Goal: Task Accomplishment & Management: Manage account settings

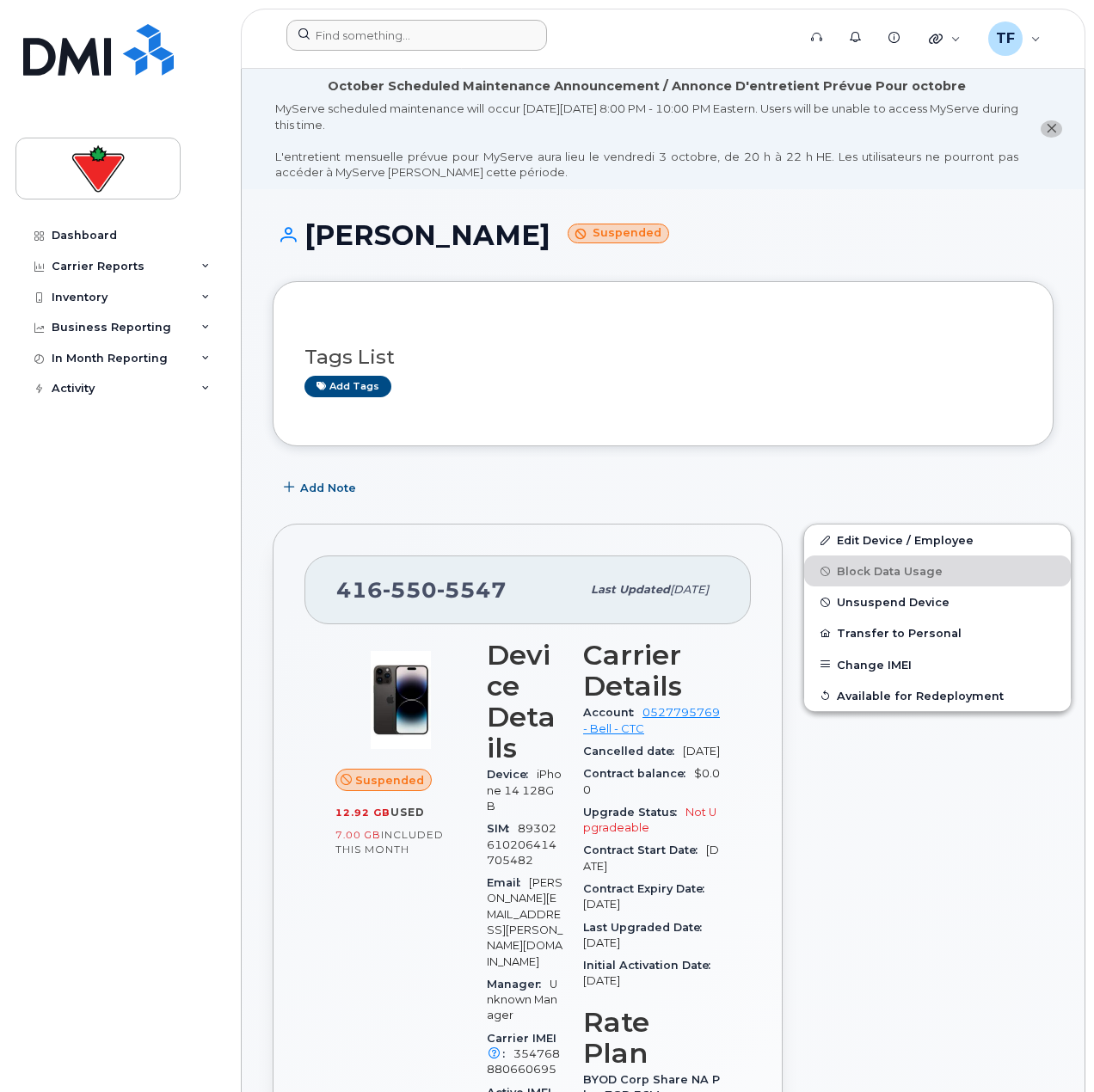
drag, startPoint x: 378, startPoint y: 57, endPoint x: 400, endPoint y: 39, distance: 28.4
click at [379, 57] on header "Support Alerts Knowledge Base Quicklinks Suspend / Cancel Device Change SIM Car…" at bounding box center [663, 39] width 844 height 60
click at [400, 38] on input at bounding box center [417, 35] width 260 height 31
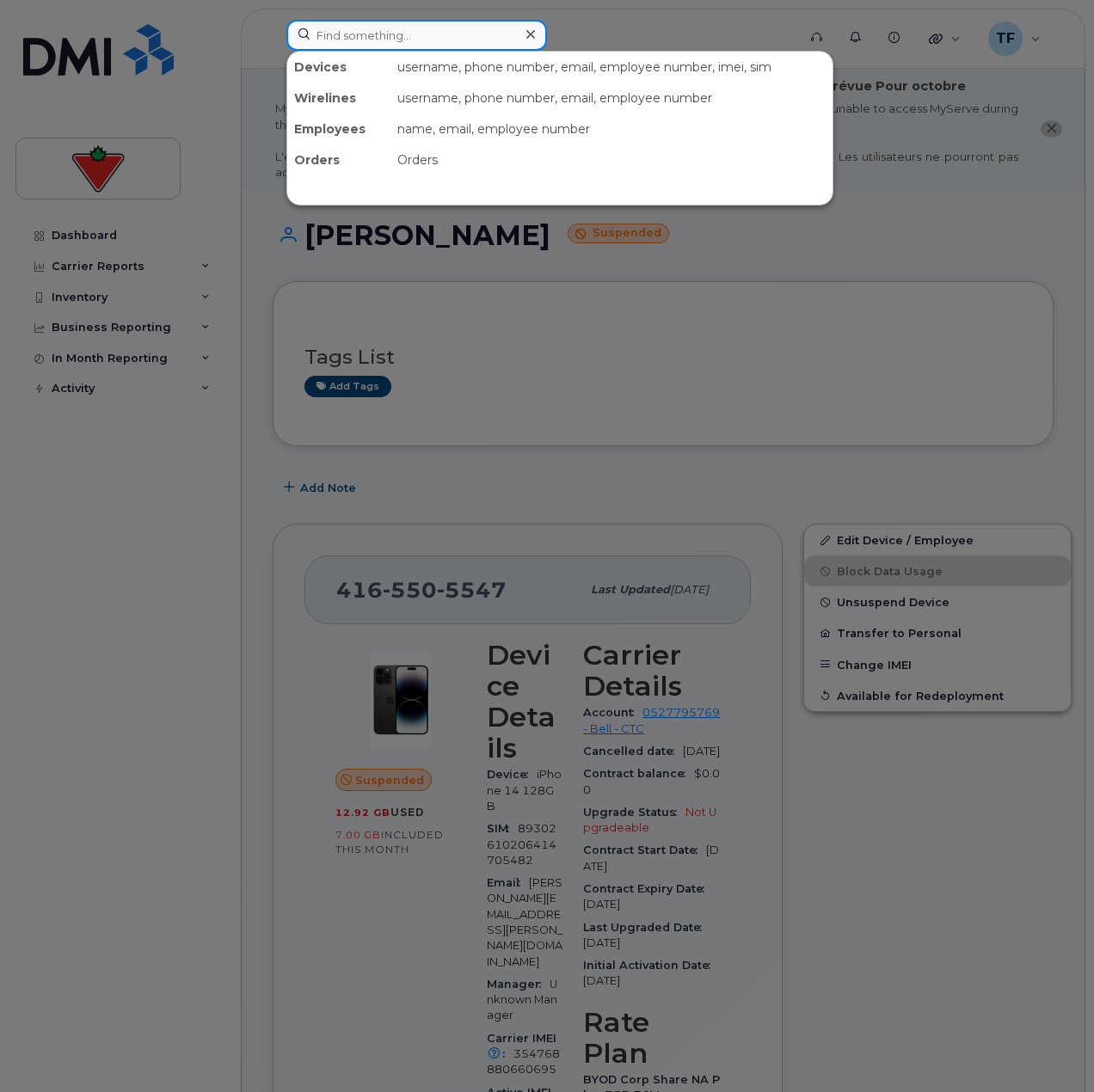
paste input "John Oram"
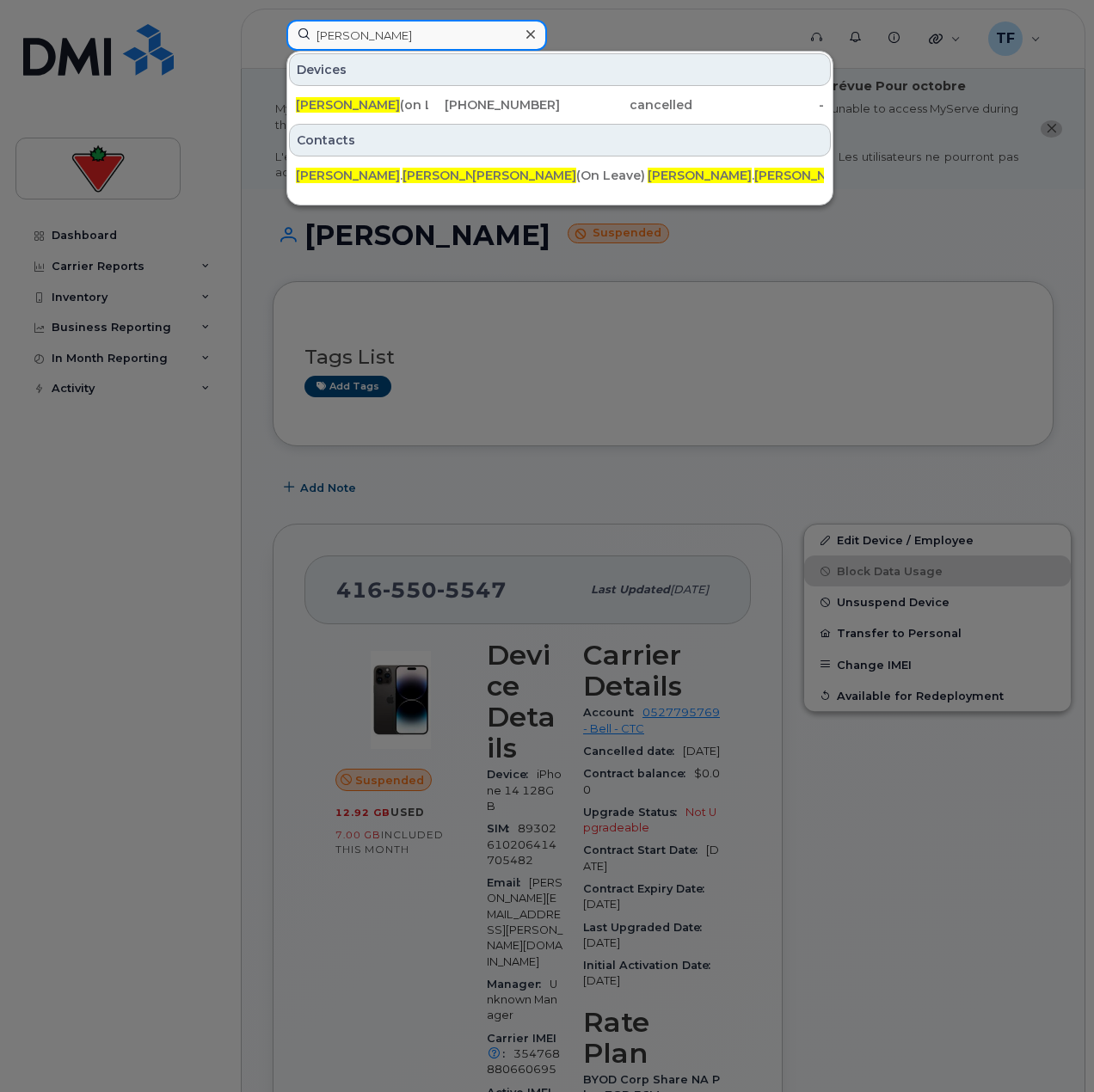
type input "John Oram"
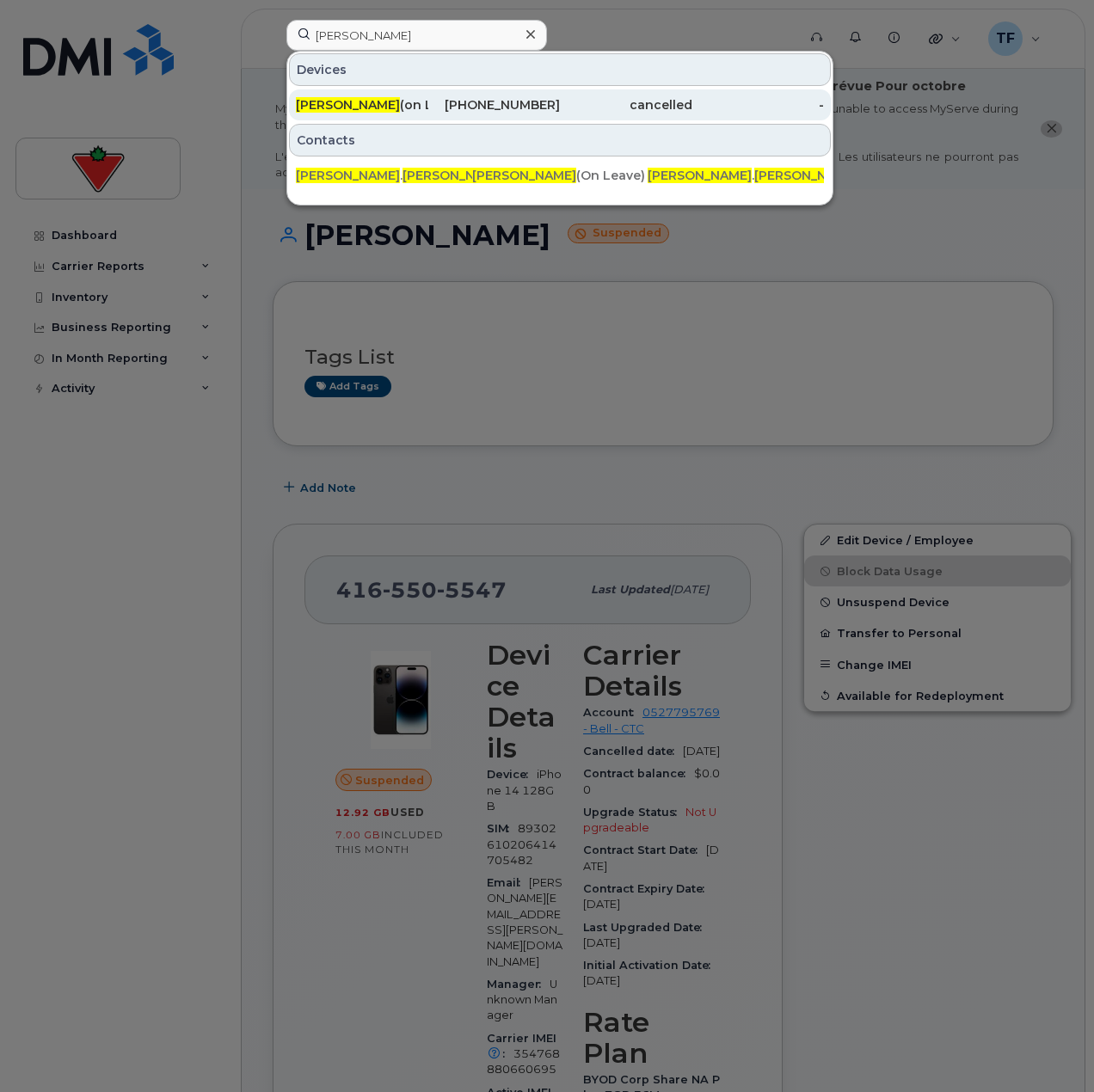
click at [463, 115] on div "647-330-8310" at bounding box center [495, 105] width 132 height 31
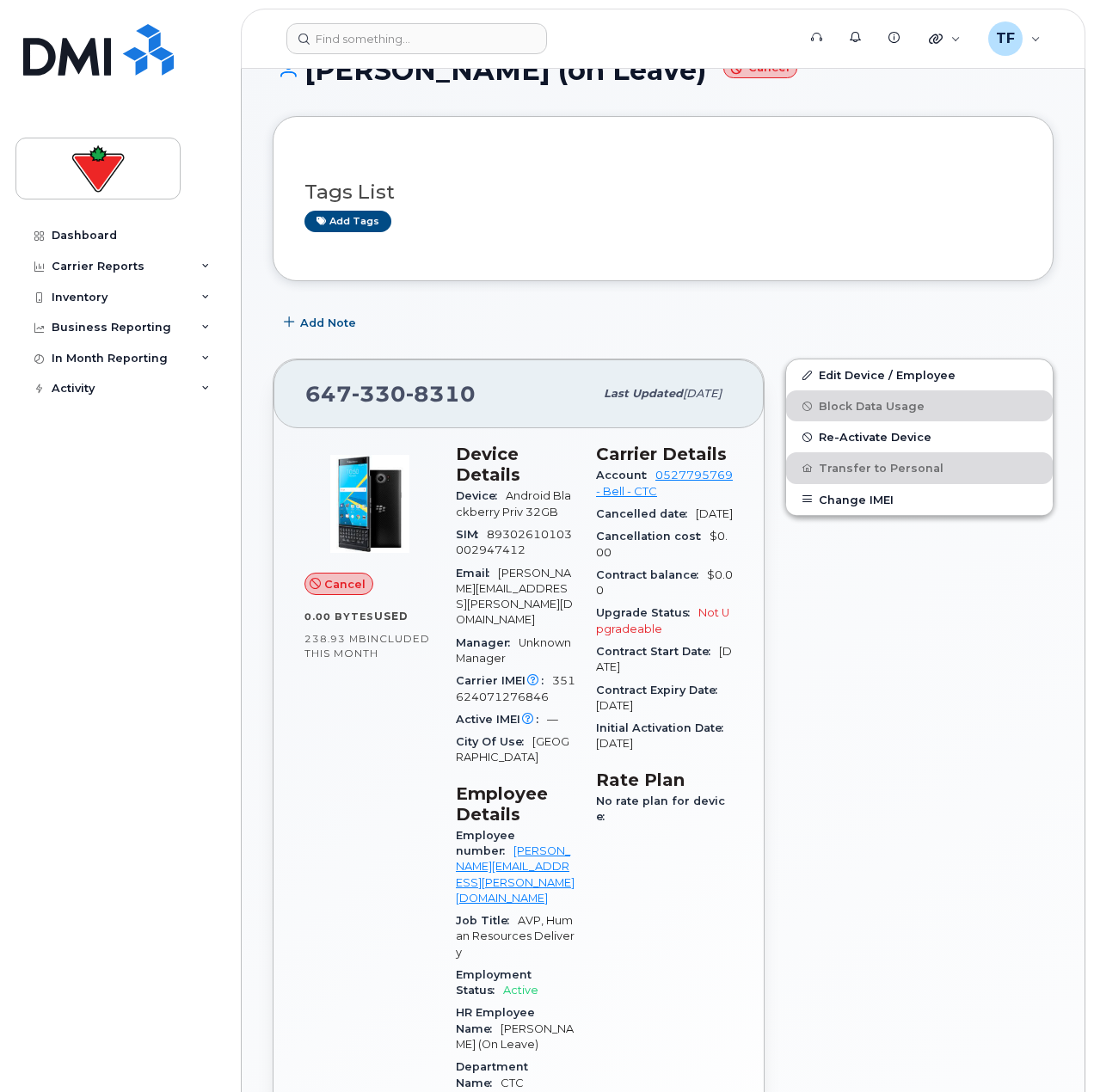
scroll to position [172, 0]
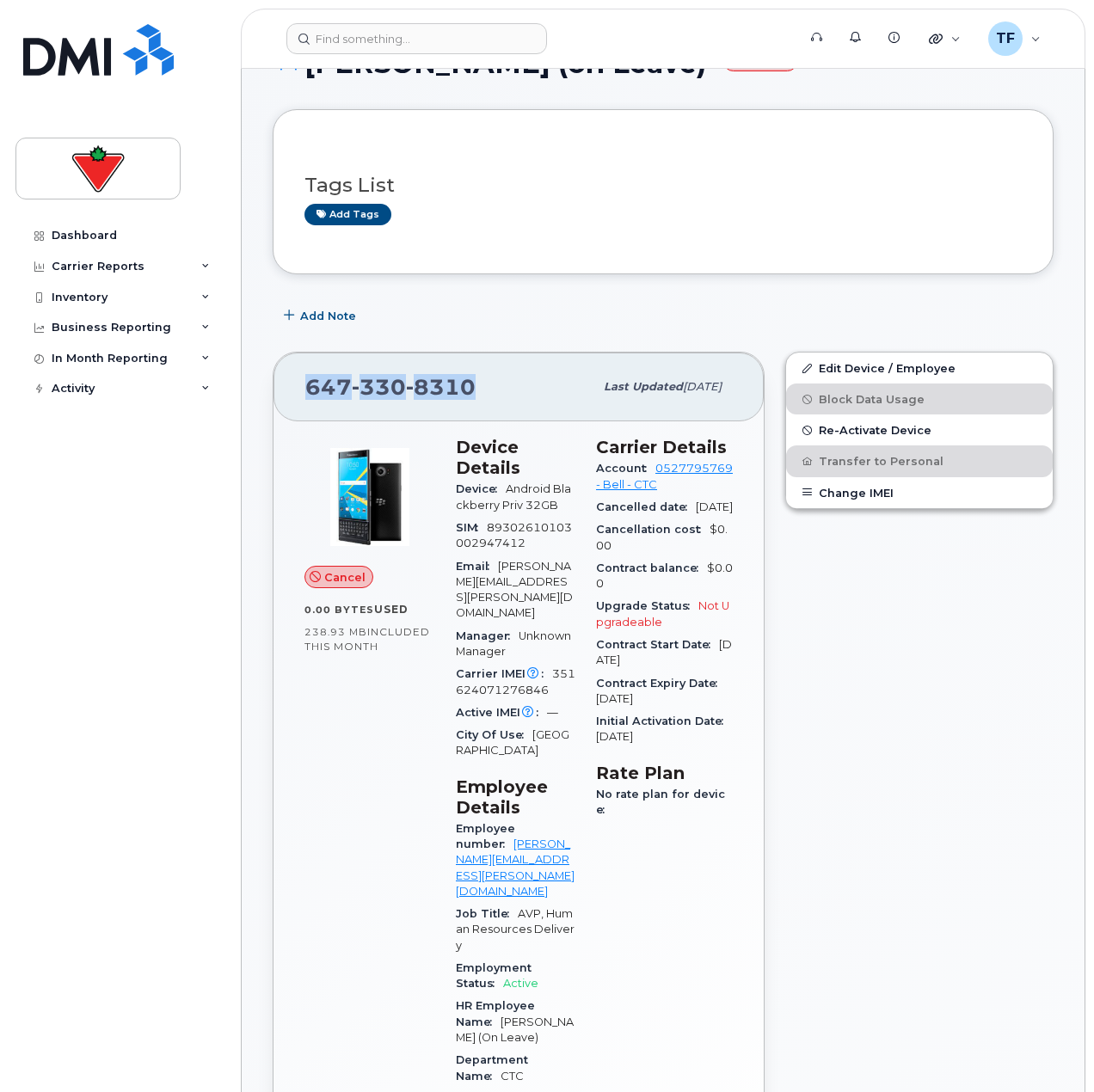
drag, startPoint x: 468, startPoint y: 390, endPoint x: 308, endPoint y: 392, distance: 160.0
click at [308, 392] on span "[PHONE_NUMBER]" at bounding box center [390, 387] width 170 height 26
copy span "[PHONE_NUMBER]"
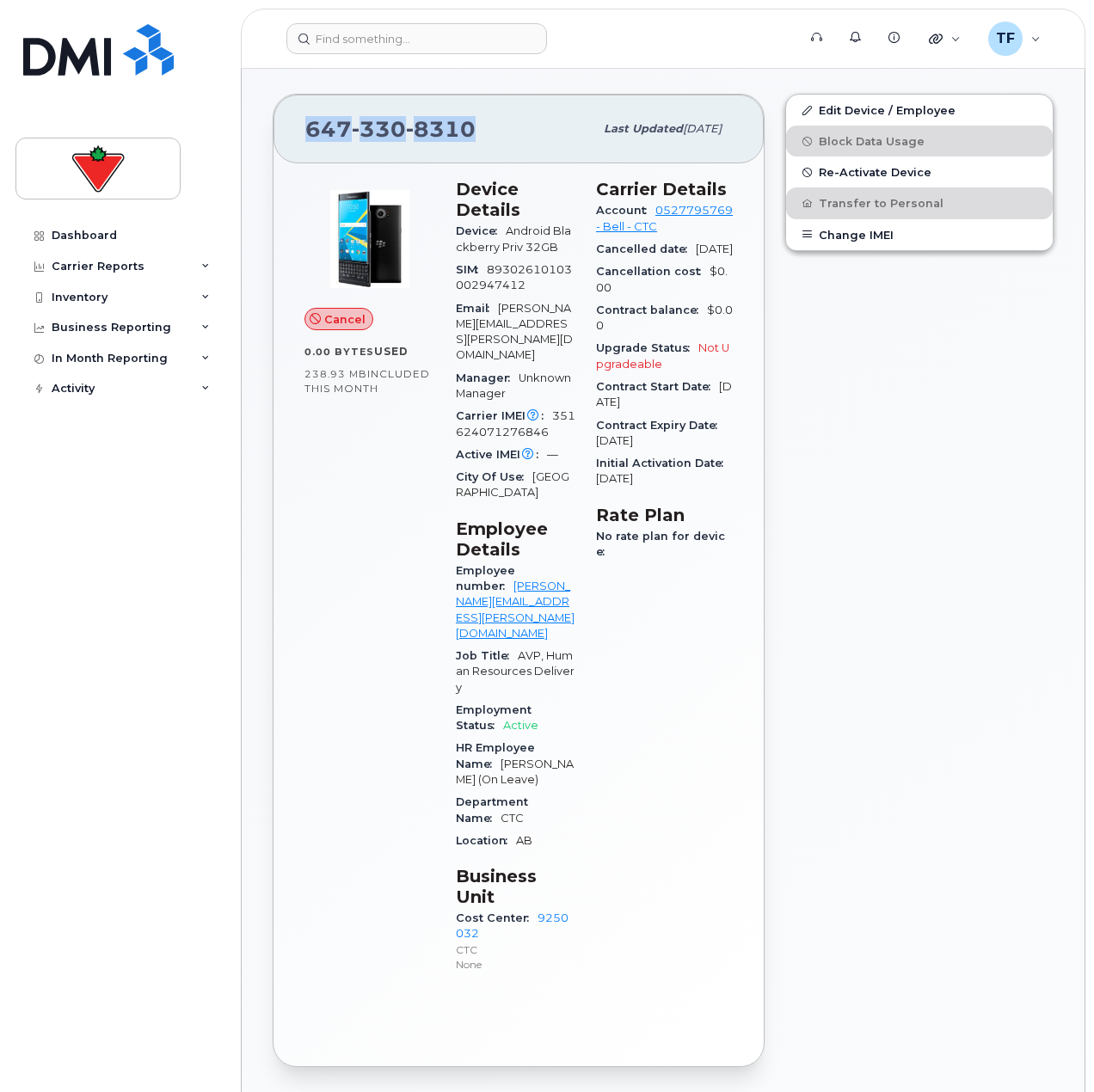
scroll to position [0, 0]
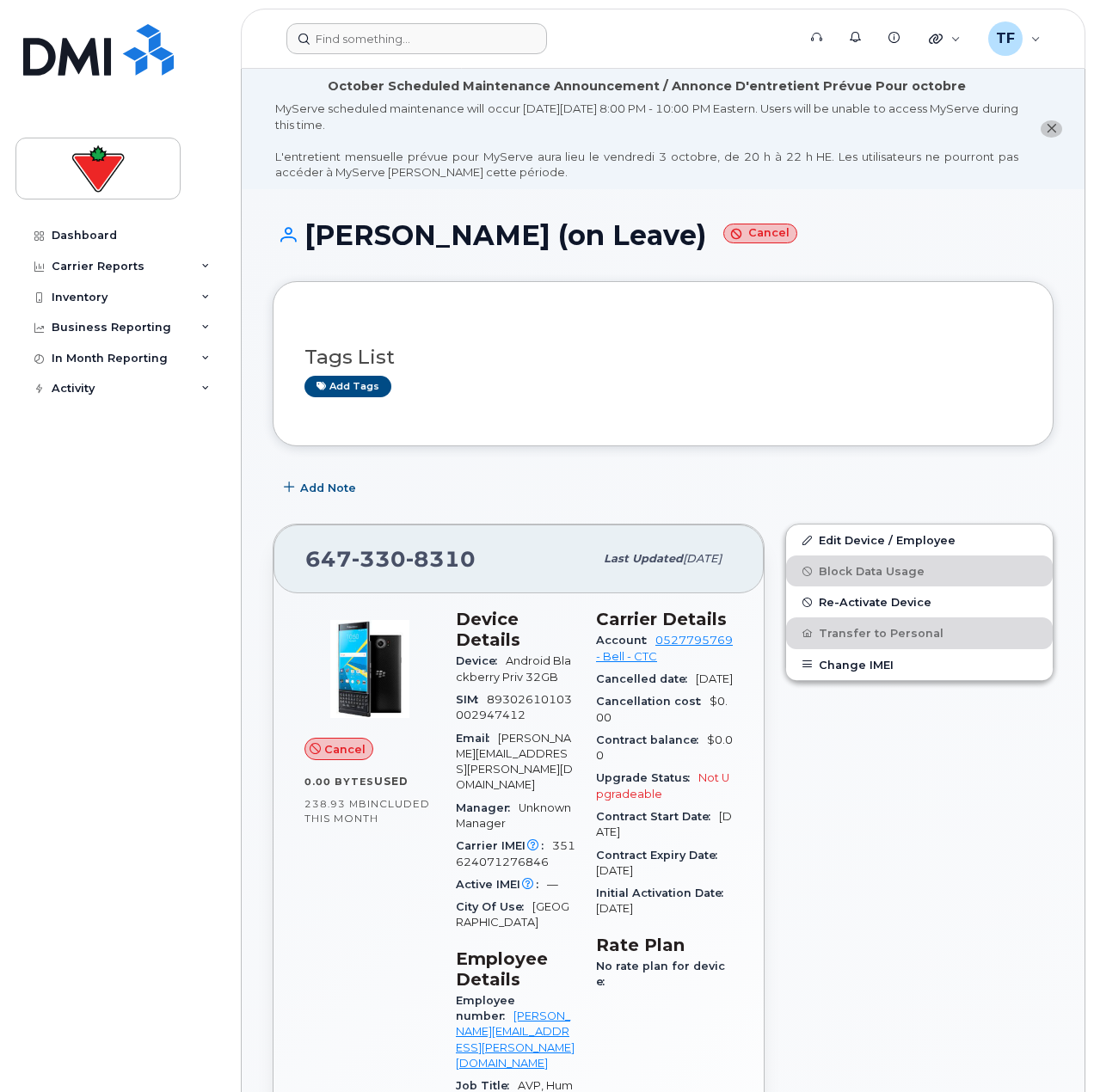
drag, startPoint x: 462, startPoint y: 22, endPoint x: 467, endPoint y: 50, distance: 28.4
click at [465, 39] on header "Support Alerts Knowledge Base Quicklinks Suspend / Cancel Device Change SIM Car…" at bounding box center [663, 39] width 844 height 60
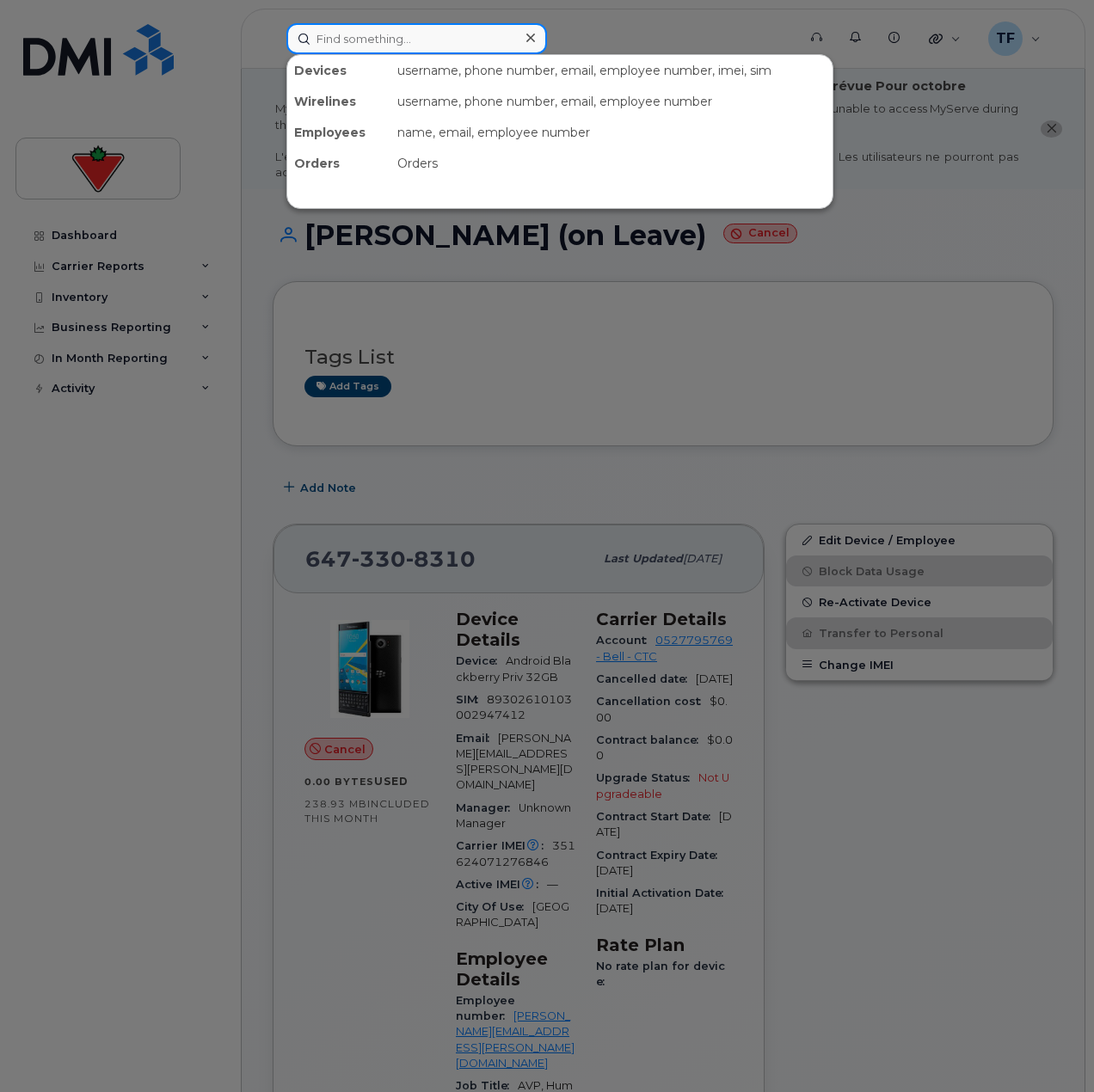
click at [467, 50] on input at bounding box center [417, 39] width 260 height 31
paste input "3bff51fa-a602-4d68-841d-e89632335820"
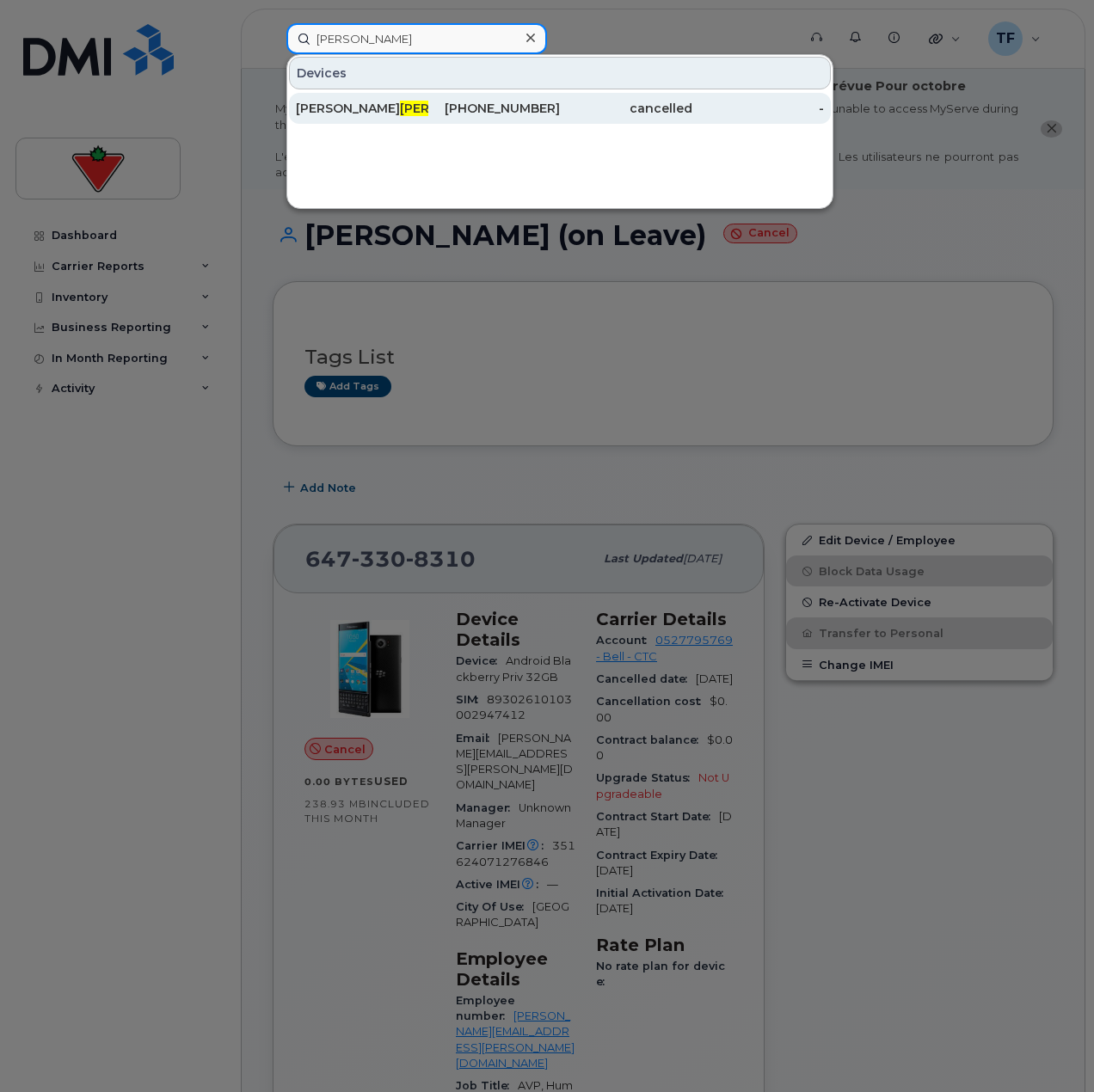
type input "oram"
click at [425, 107] on div "John Oram (on Leave)" at bounding box center [361, 109] width 132 height 17
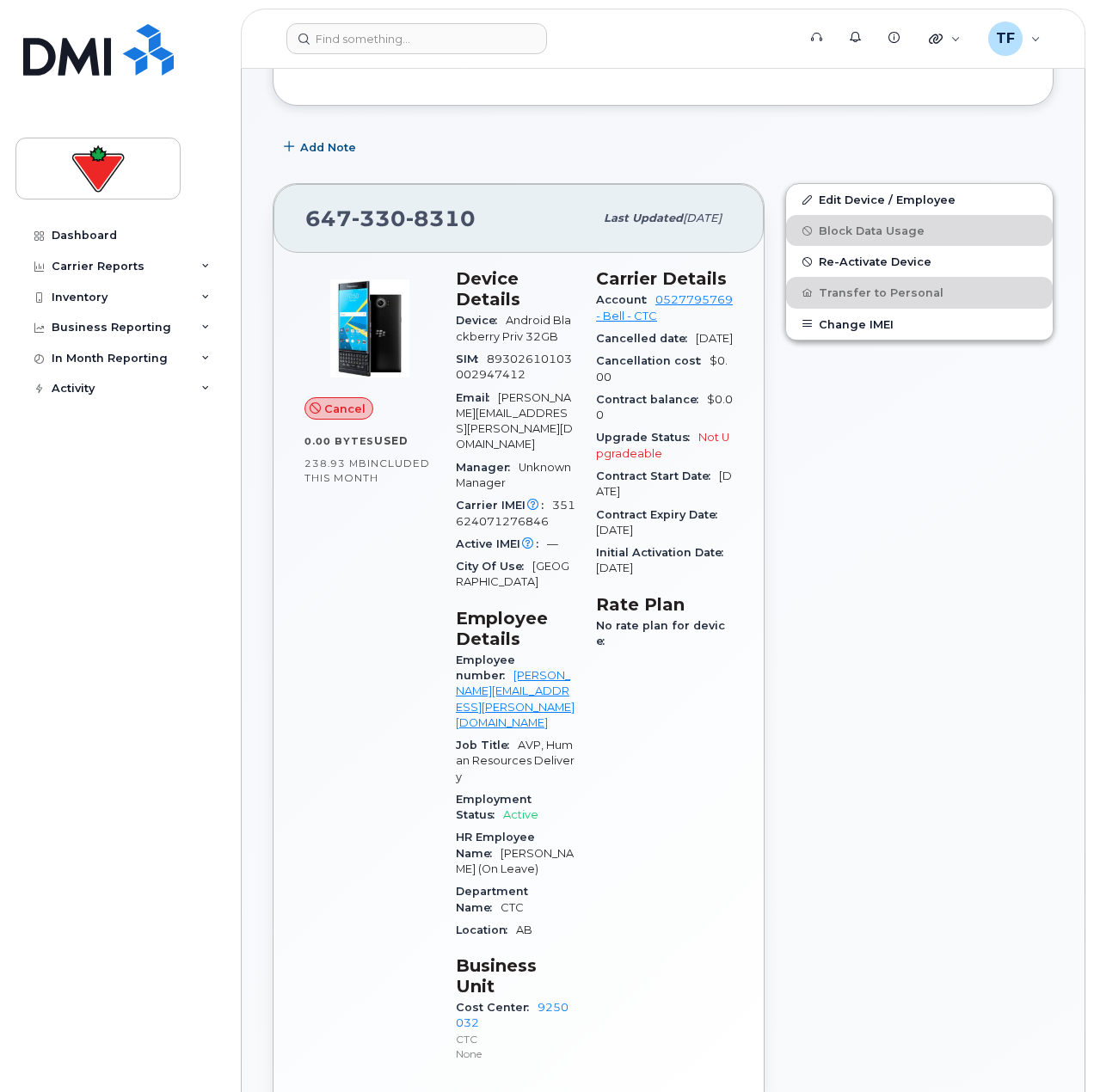
scroll to position [344, 0]
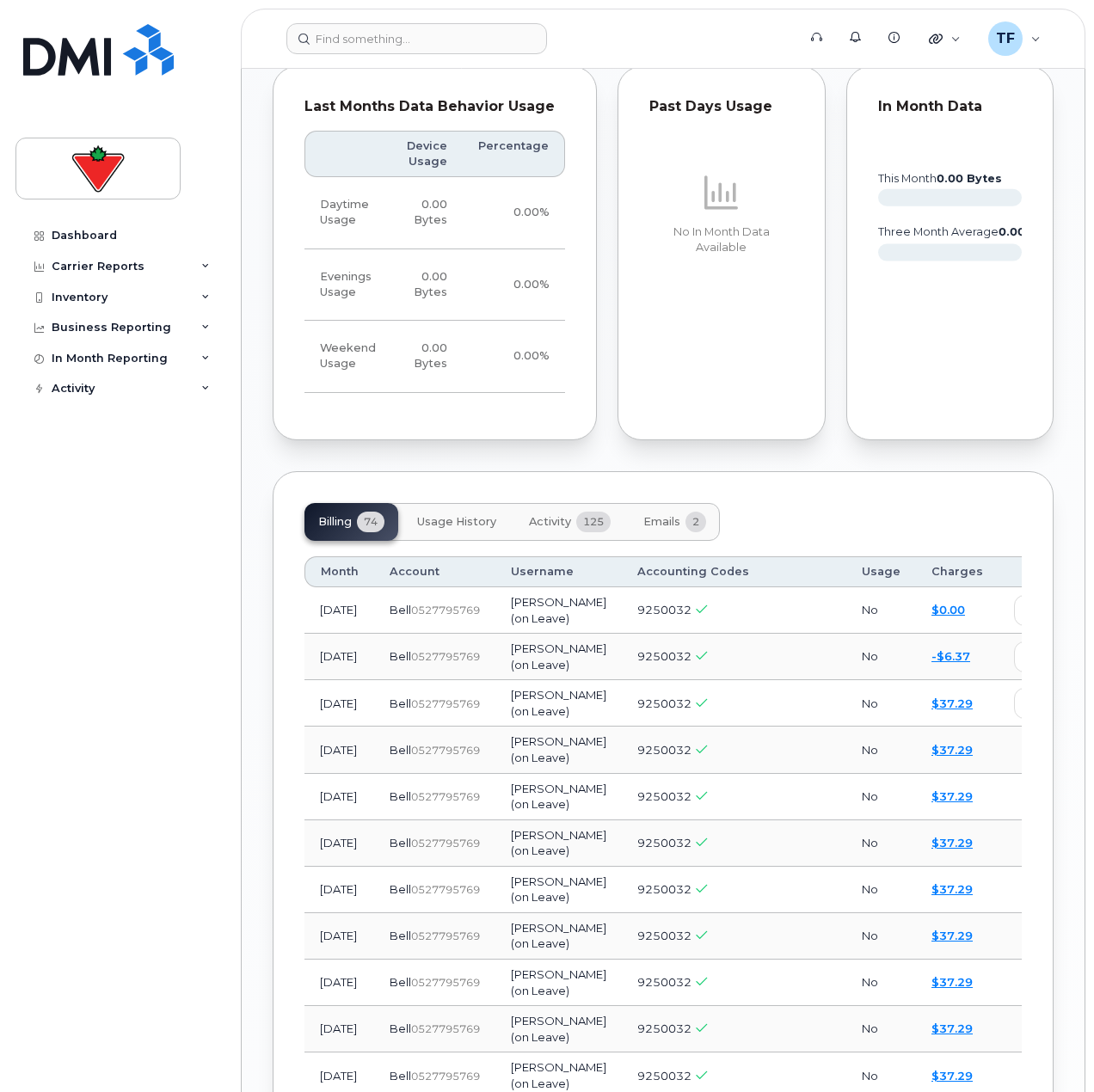
click at [596, 512] on span "125" at bounding box center [593, 522] width 34 height 20
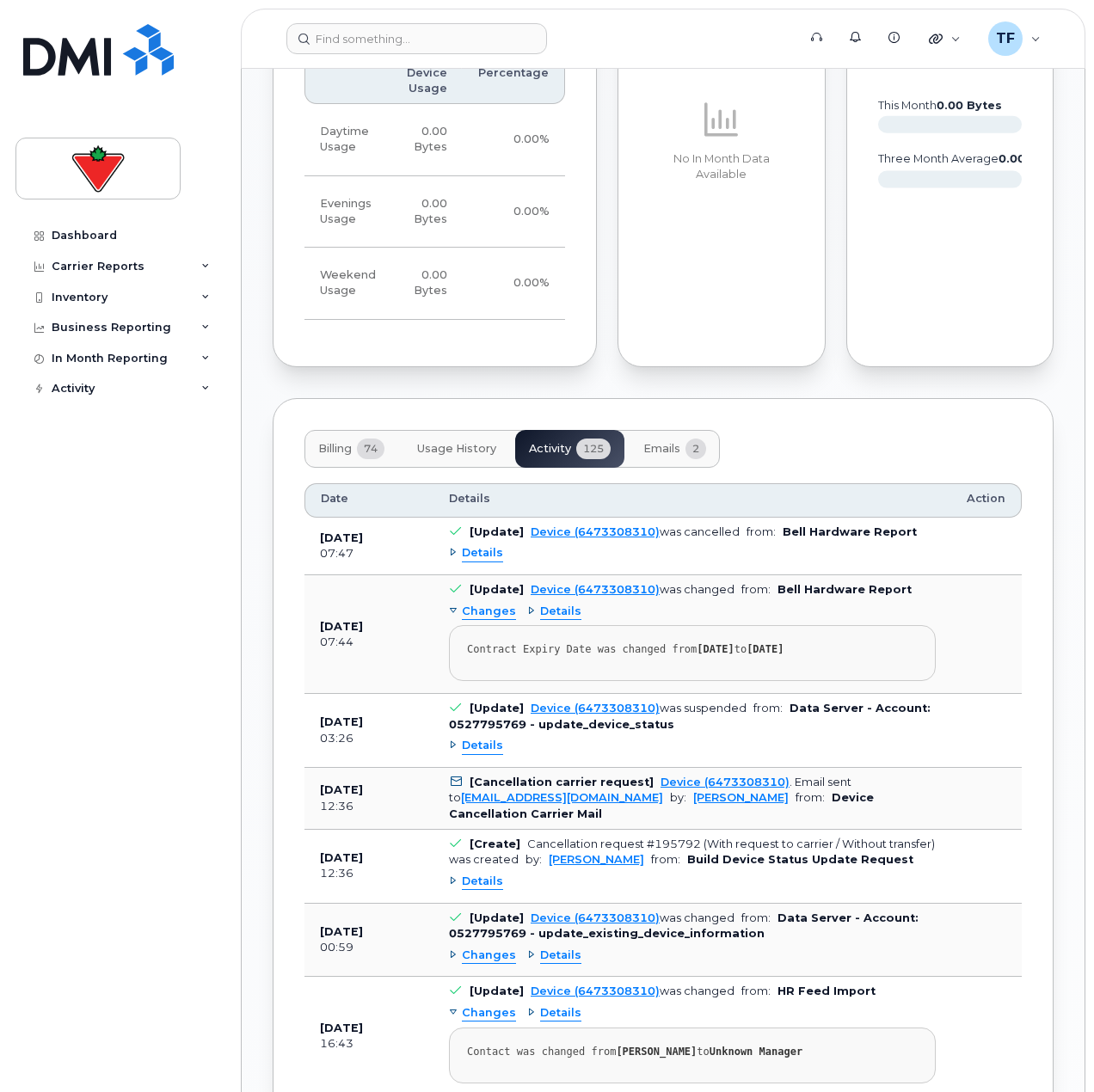
scroll to position [1634, 0]
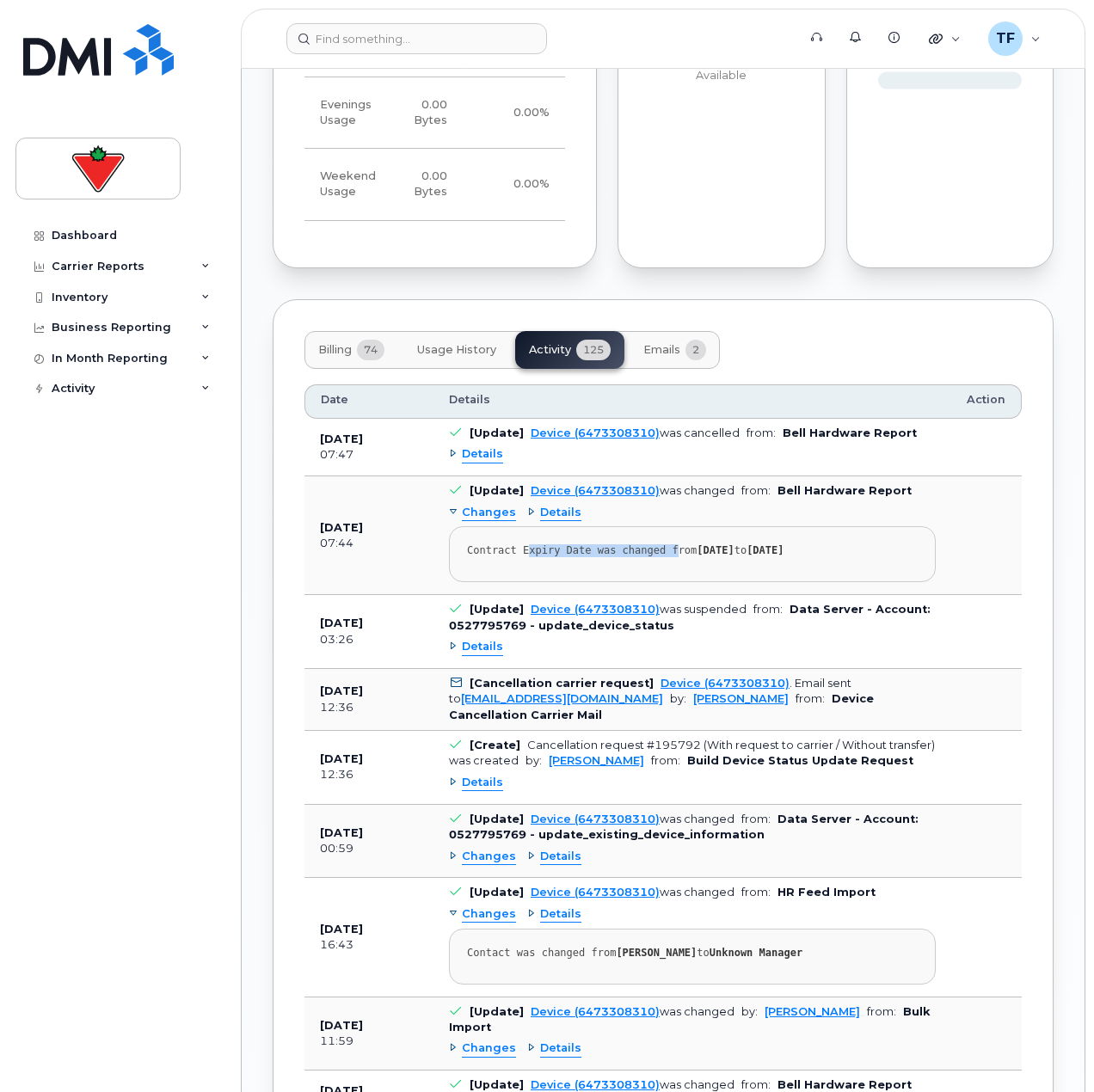
drag, startPoint x: 538, startPoint y: 424, endPoint x: 674, endPoint y: 425, distance: 136.0
click at [665, 544] on div "Contract Expiry Date was changed from 2027-11-30 to 2028-05-31" at bounding box center [693, 550] width 451 height 13
click at [674, 544] on div "Contract Expiry Date was changed from 2027-11-30 to 2028-05-31" at bounding box center [693, 550] width 451 height 13
drag, startPoint x: 886, startPoint y: 614, endPoint x: 675, endPoint y: 617, distance: 211.0
click at [675, 731] on td "[Create] Cancellation request #195792 (With request to carrier / Without transf…" at bounding box center [692, 768] width 518 height 74
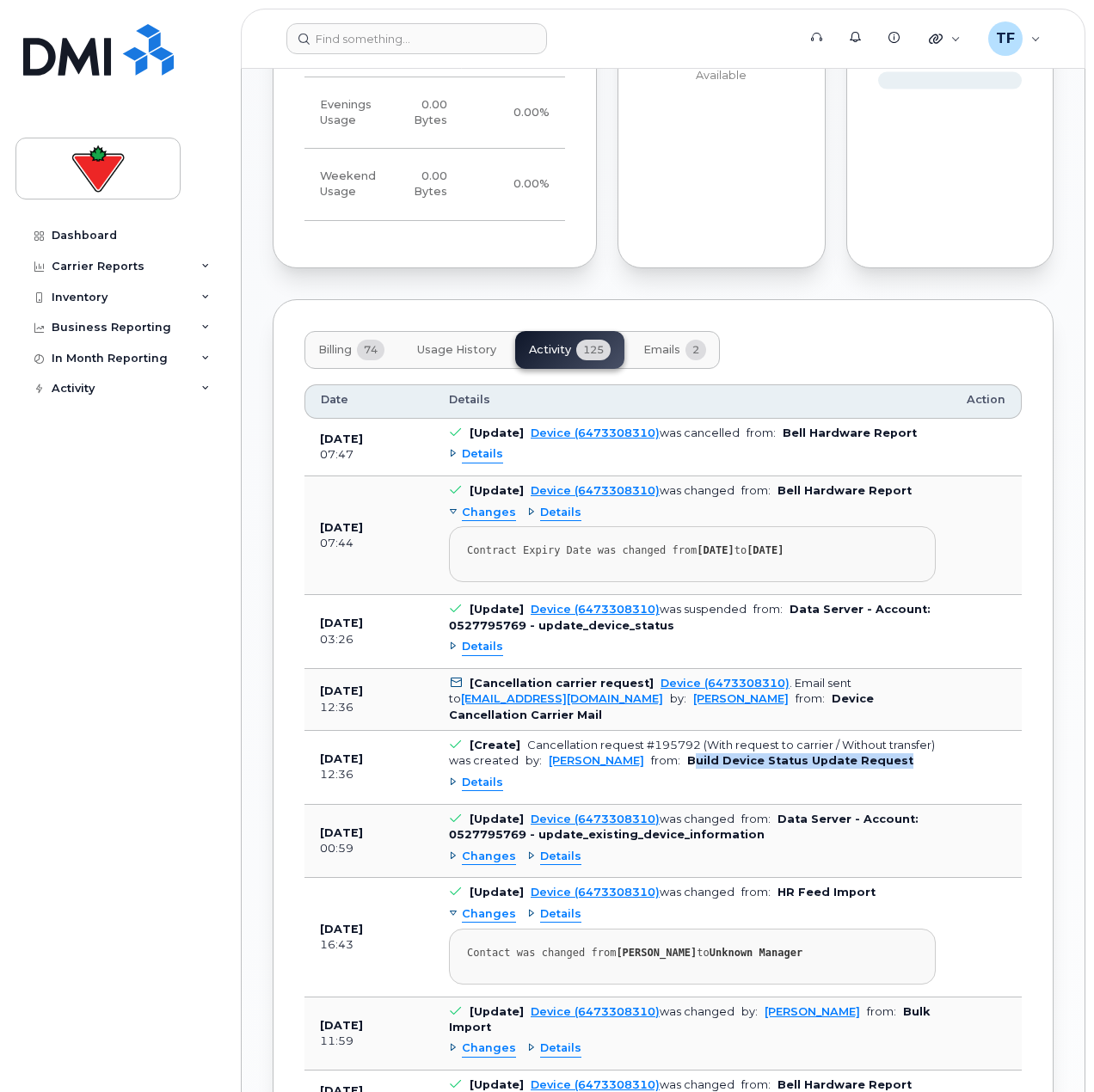
click at [687, 754] on b "Build Device Status Update Request" at bounding box center [800, 760] width 226 height 13
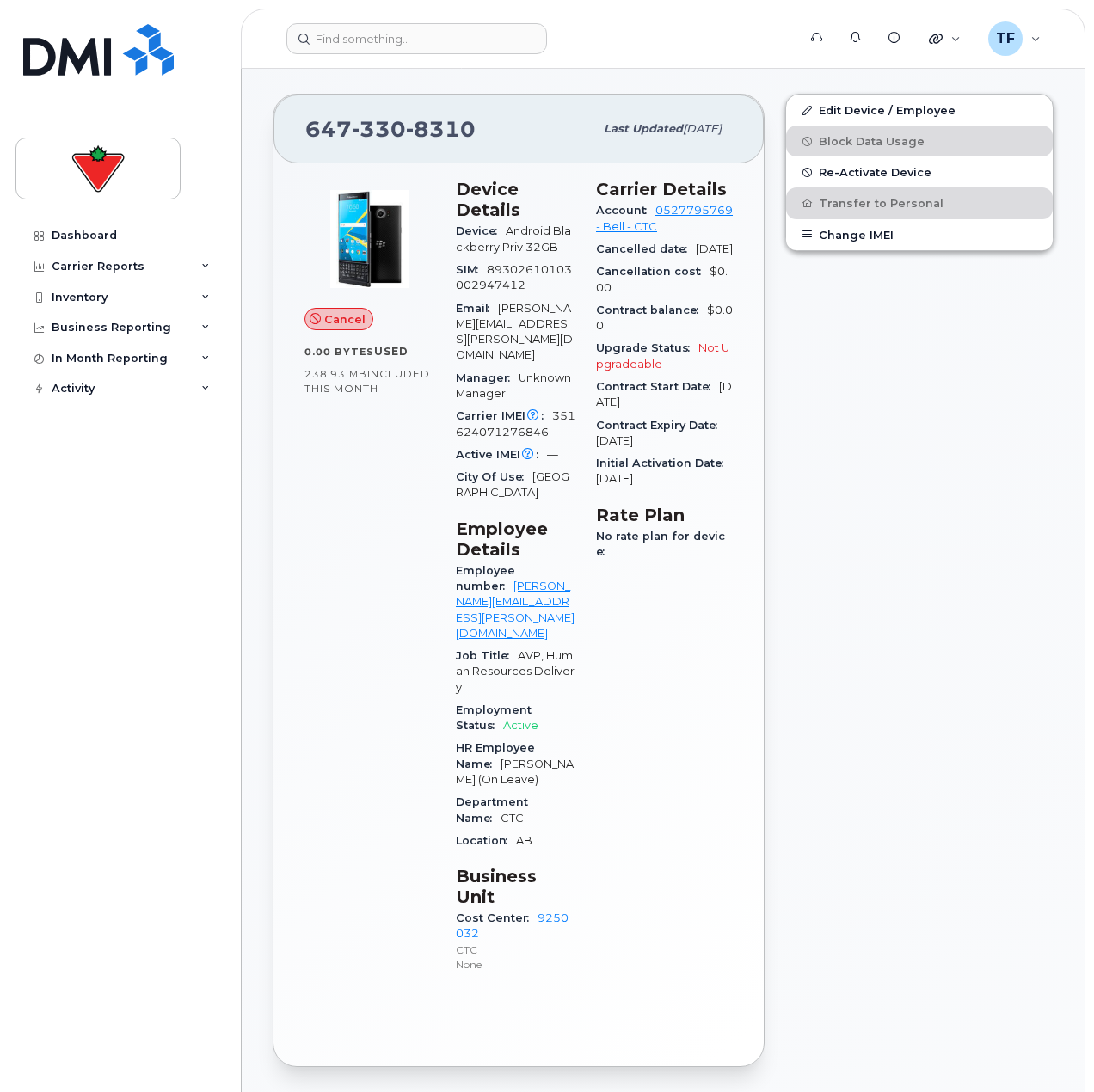
scroll to position [0, 0]
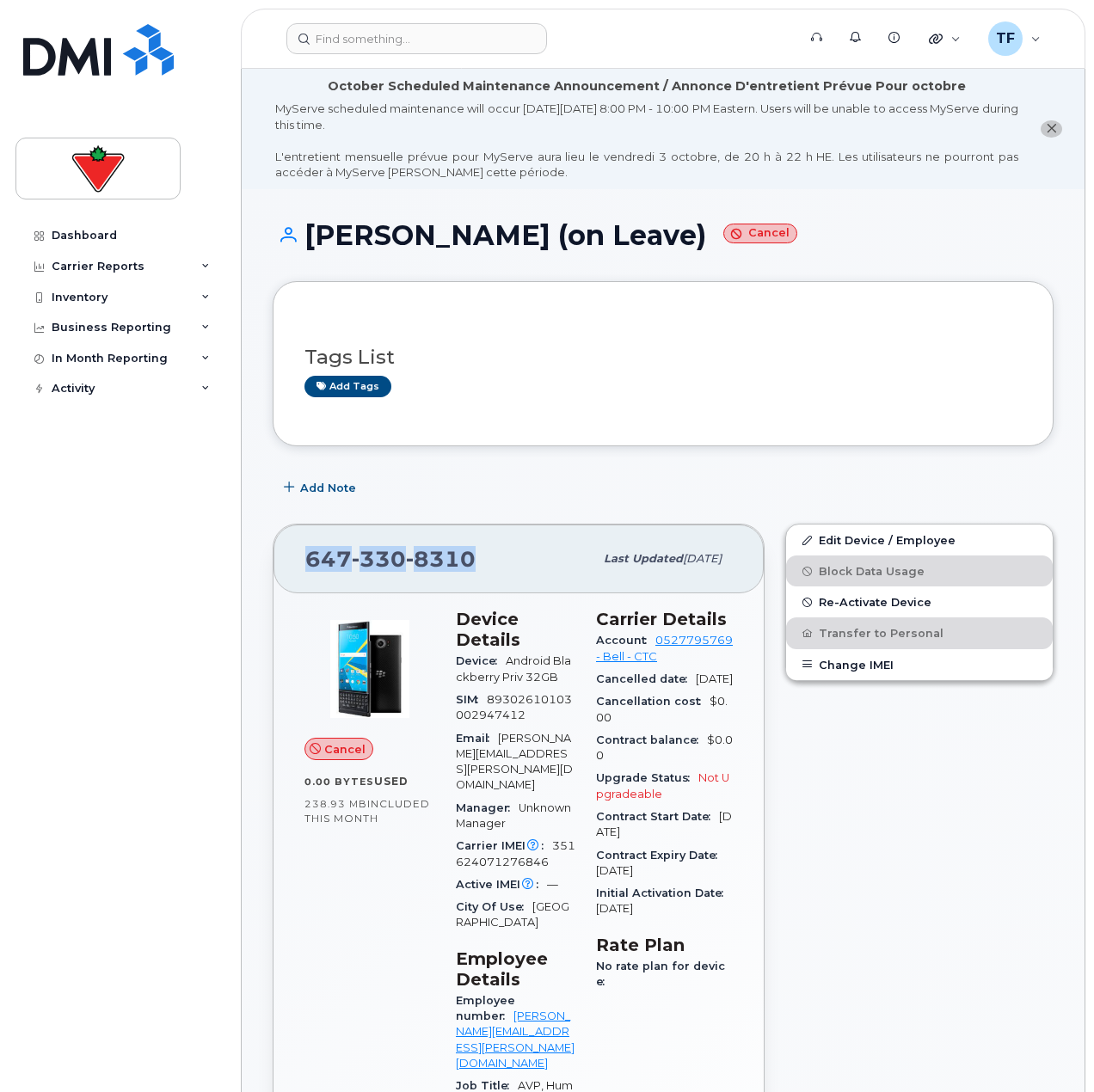
drag, startPoint x: 473, startPoint y: 558, endPoint x: 299, endPoint y: 563, distance: 174.1
click at [299, 563] on div "647 330 8310 Last updated Jul 07, 2025" at bounding box center [518, 559] width 491 height 69
copy span "647 330 8310"
click at [422, 542] on div "647 330 8310" at bounding box center [449, 559] width 289 height 36
drag, startPoint x: 471, startPoint y: 557, endPoint x: 301, endPoint y: 555, distance: 170.0
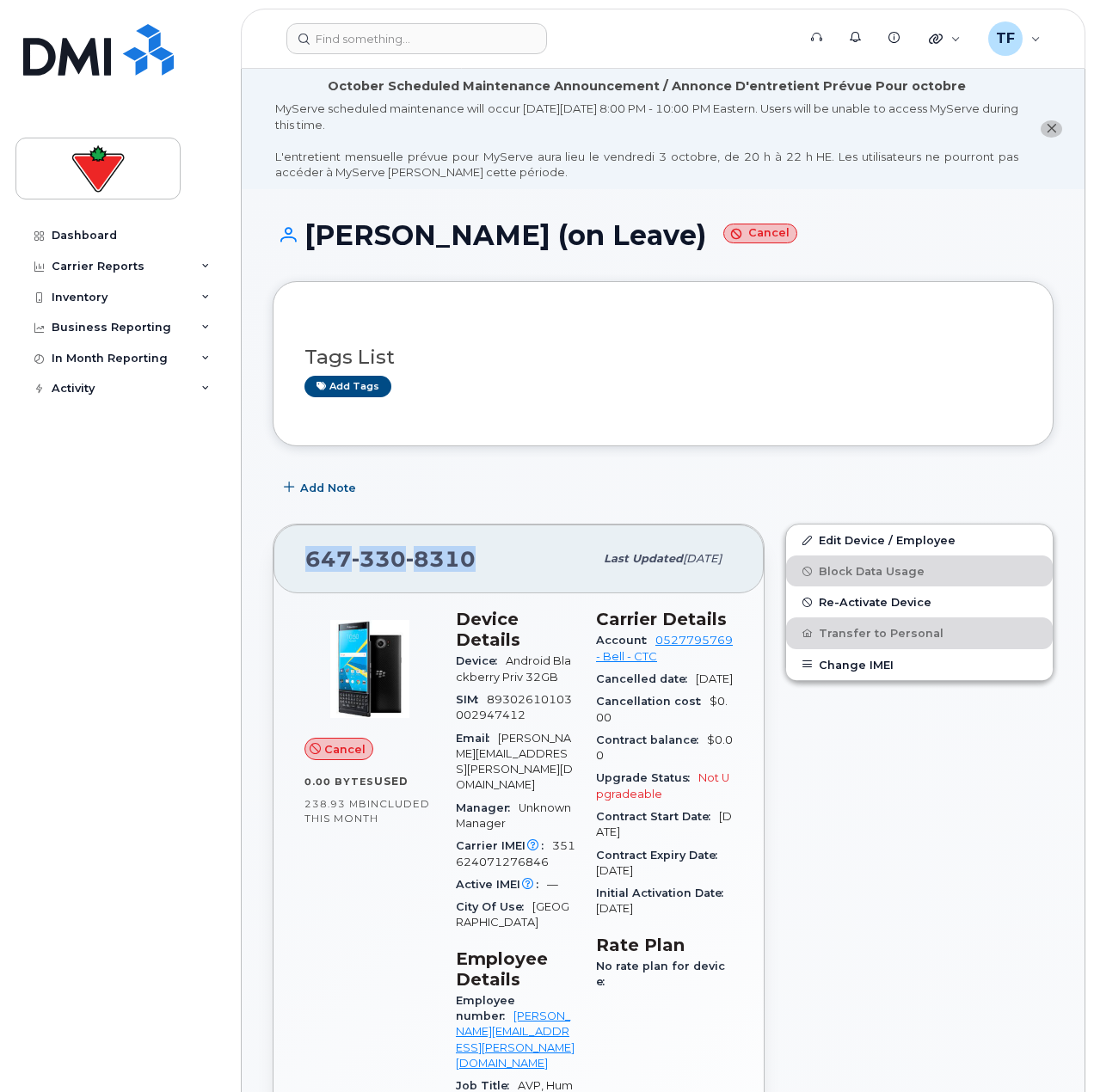
click at [301, 555] on div "647 330 8310 Last updated Jul 07, 2025" at bounding box center [518, 559] width 491 height 69
copy span "647 330 8310"
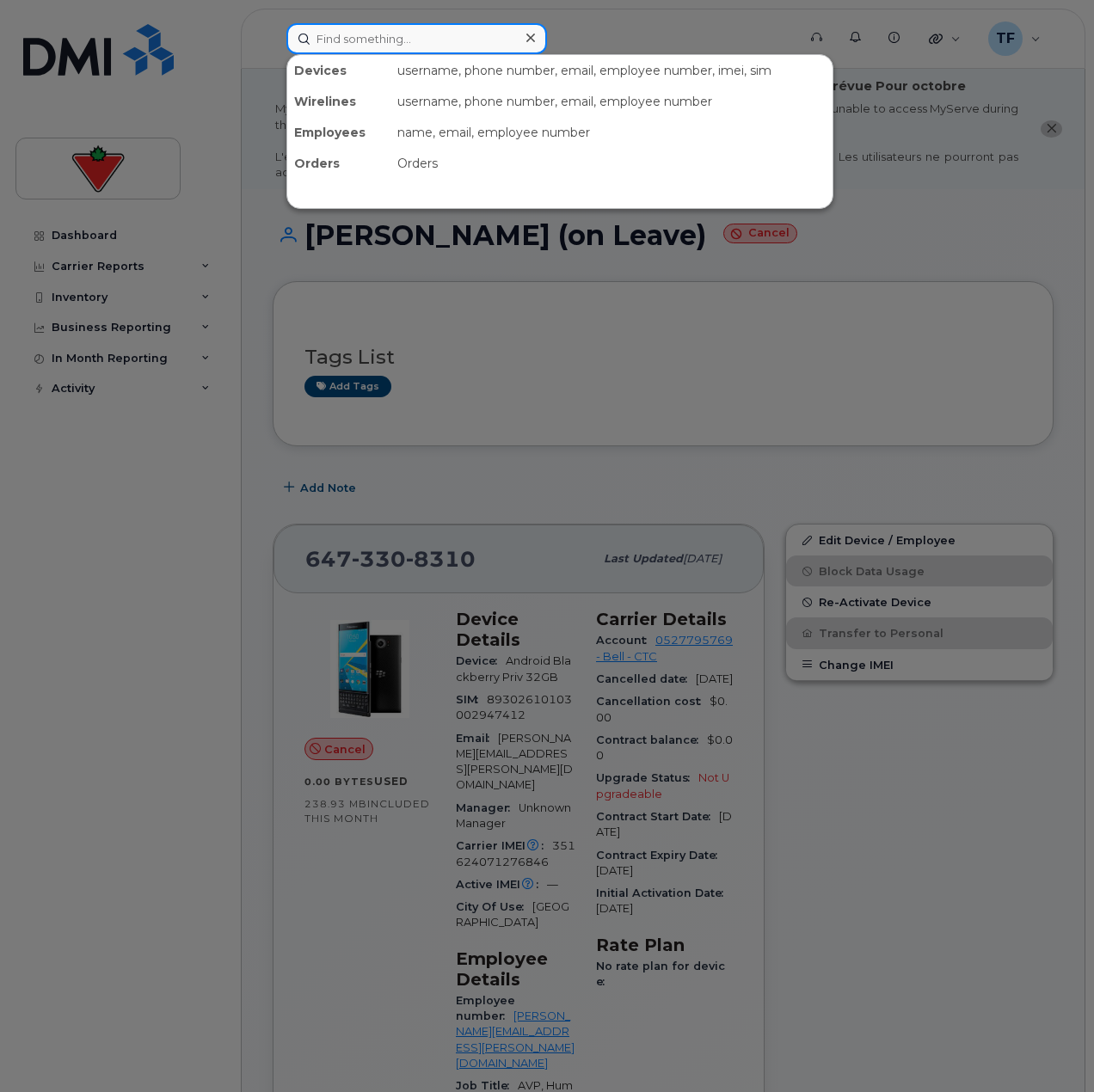
click at [370, 31] on input at bounding box center [417, 39] width 260 height 31
paste input "Sean Kennedy"
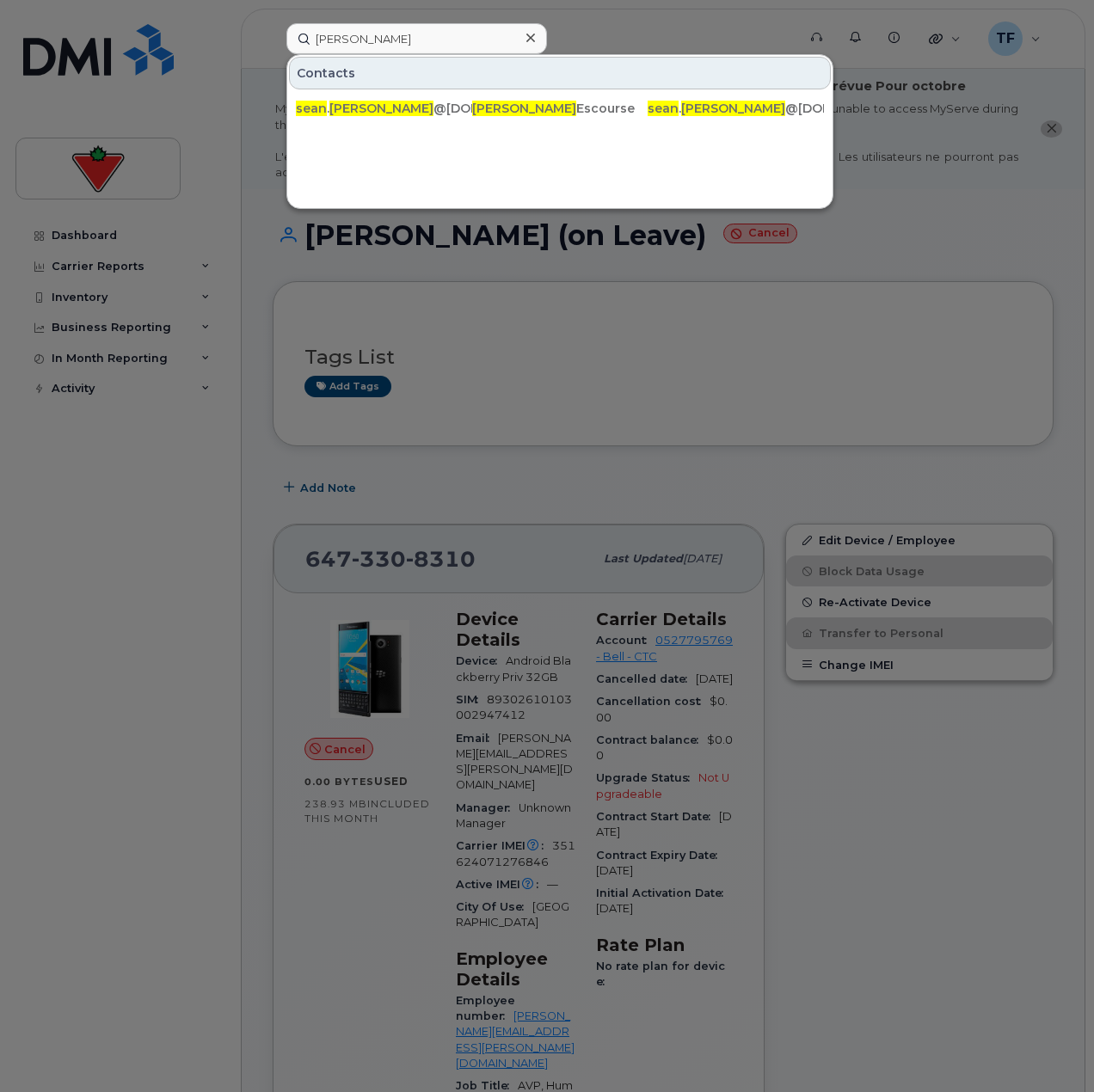
click at [246, 292] on div at bounding box center [547, 546] width 1094 height 1092
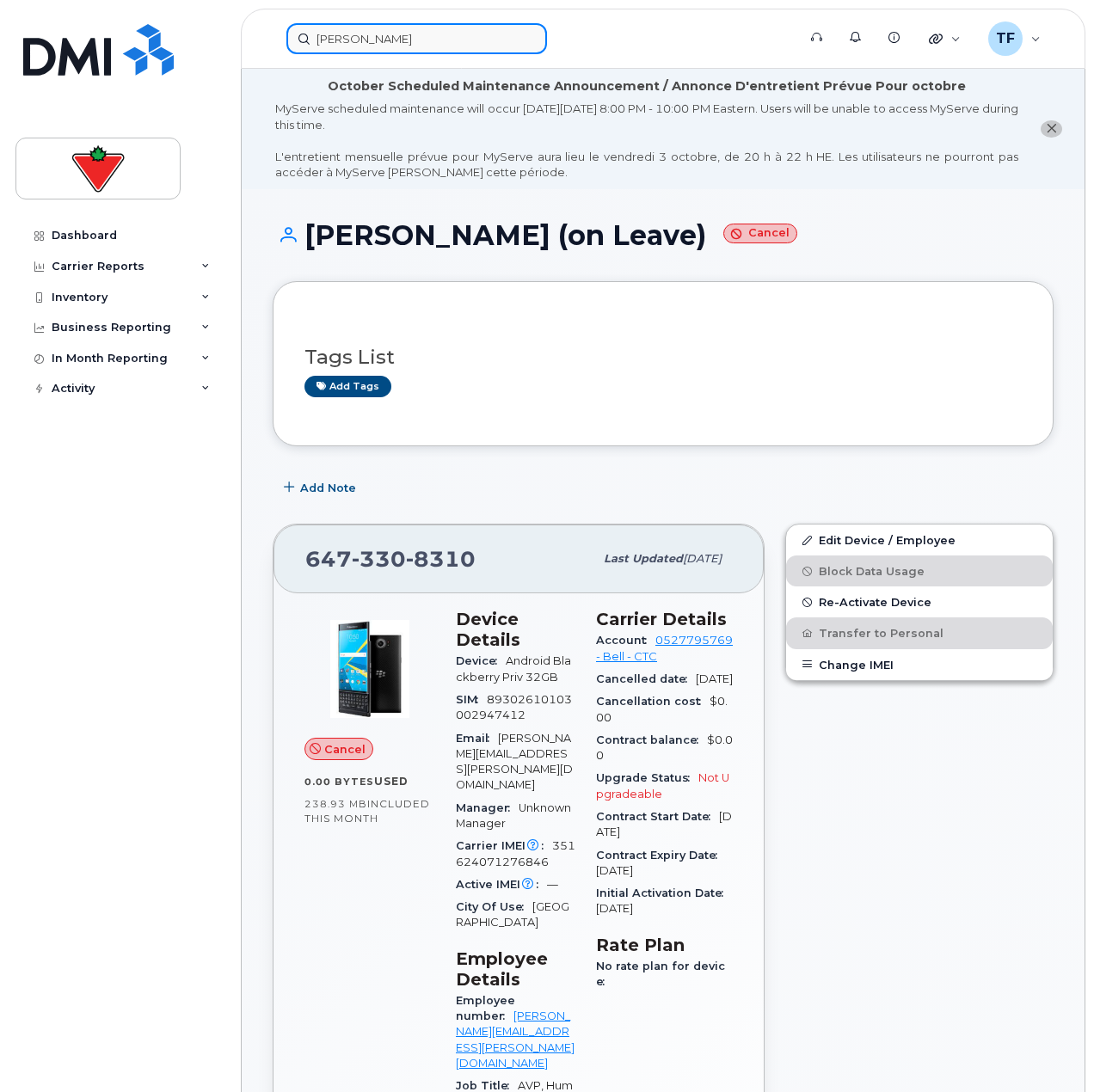
click at [473, 38] on input "Sean Kennedy" at bounding box center [417, 39] width 260 height 31
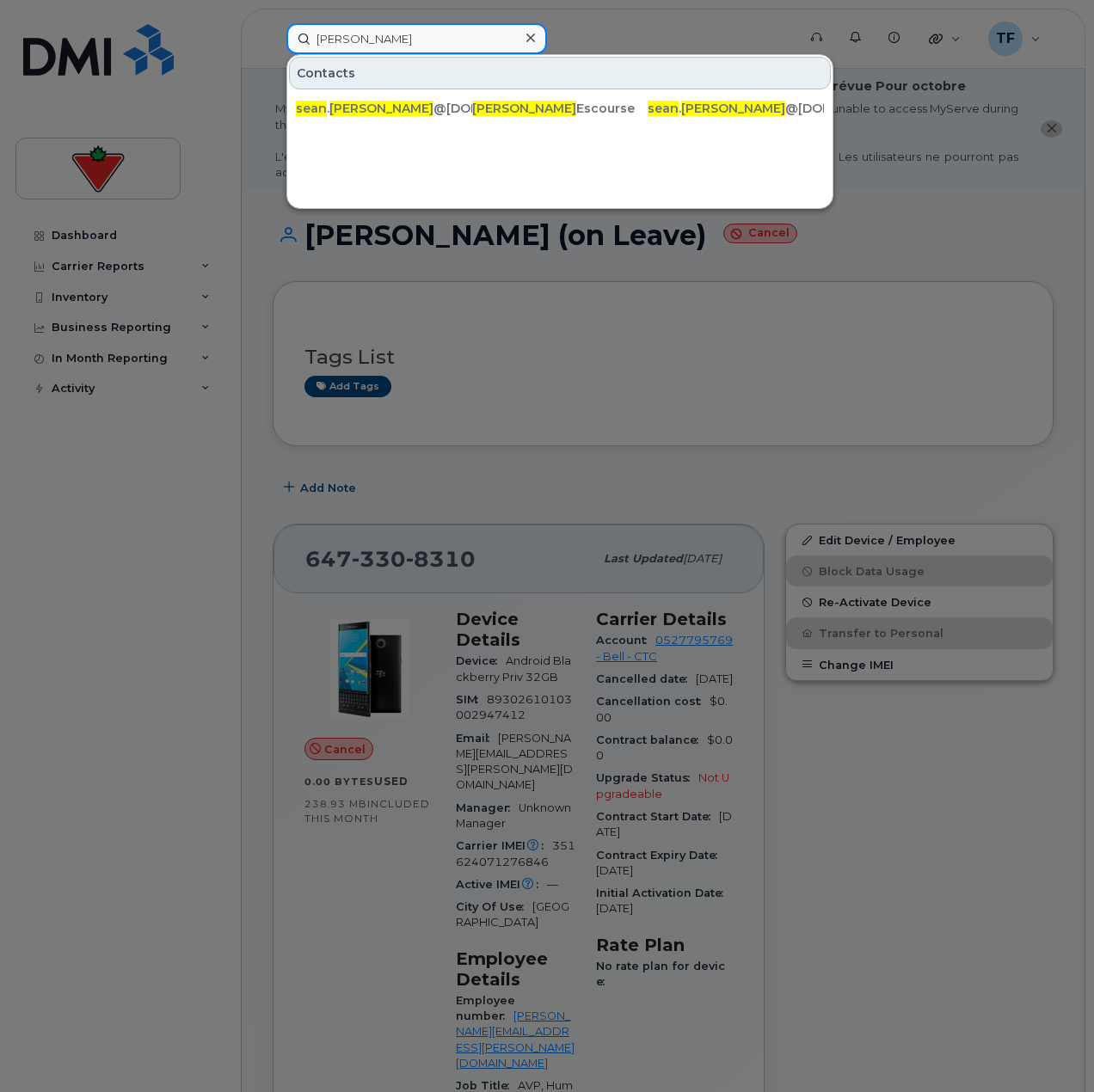
paste input "Suzanne Hodges (sh"
click at [468, 89] on div "Contacts suzanne . hodges @ctfs.com Suzanne Hodges Suzanne . Hodges @ctfs.com" at bounding box center [560, 90] width 545 height 71
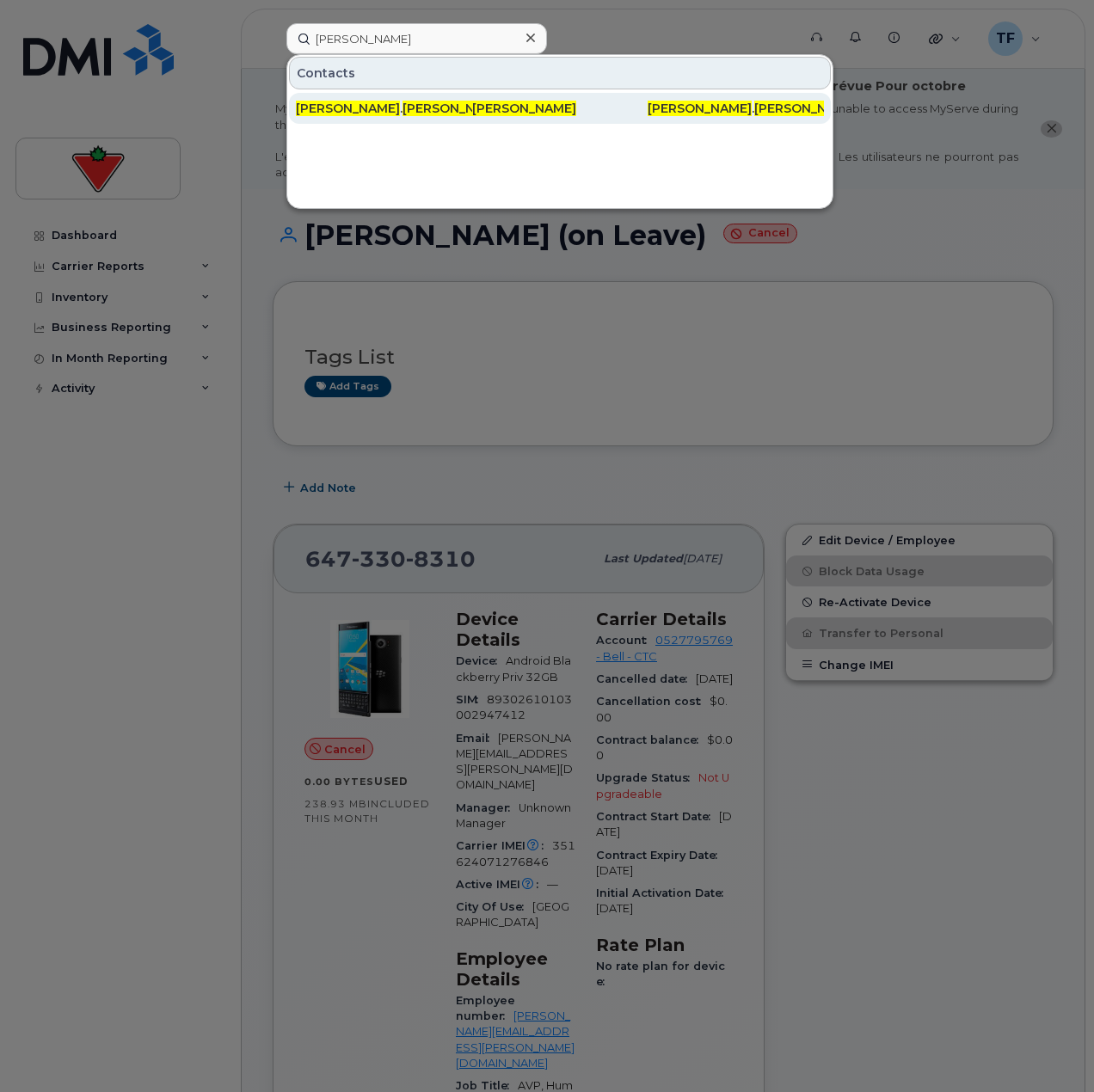
click at [444, 111] on div "suzanne . hodges @ctfs.com" at bounding box center [383, 109] width 176 height 17
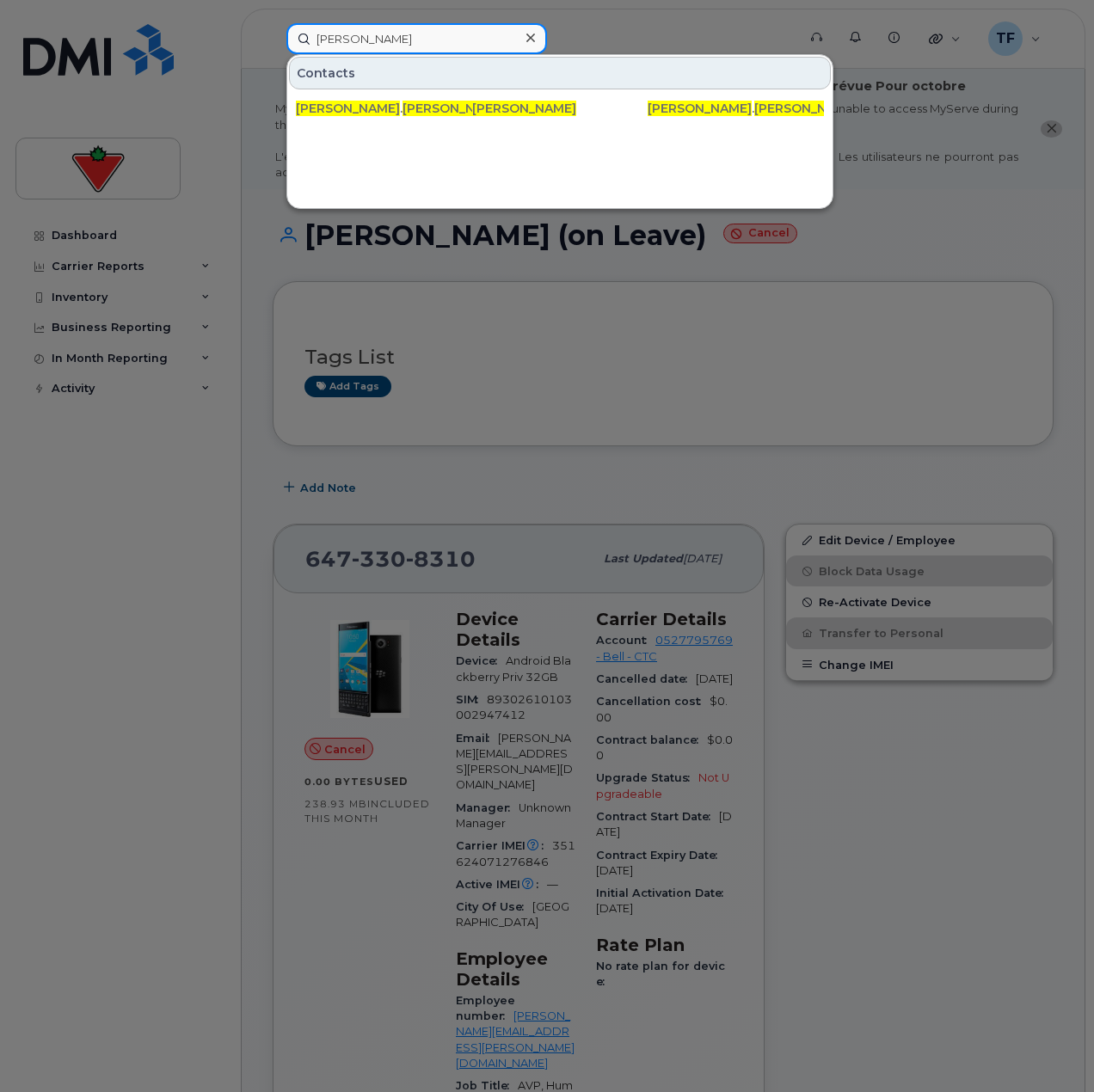
click at [460, 27] on input "Suzanne Hodges" at bounding box center [417, 39] width 260 height 31
paste input "FFWZV04GKXL0"
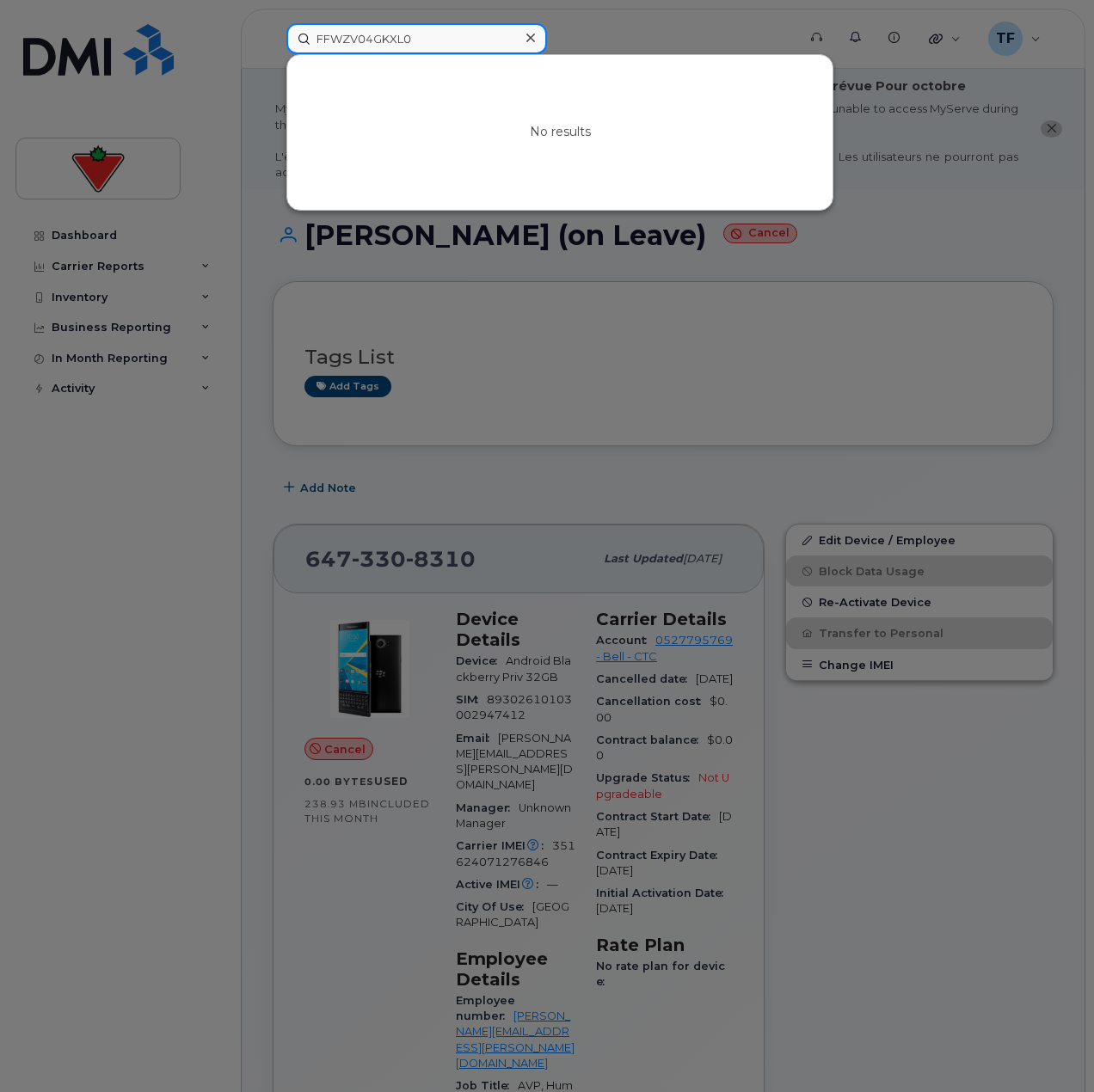
type input "FFWZV04GKXL0"
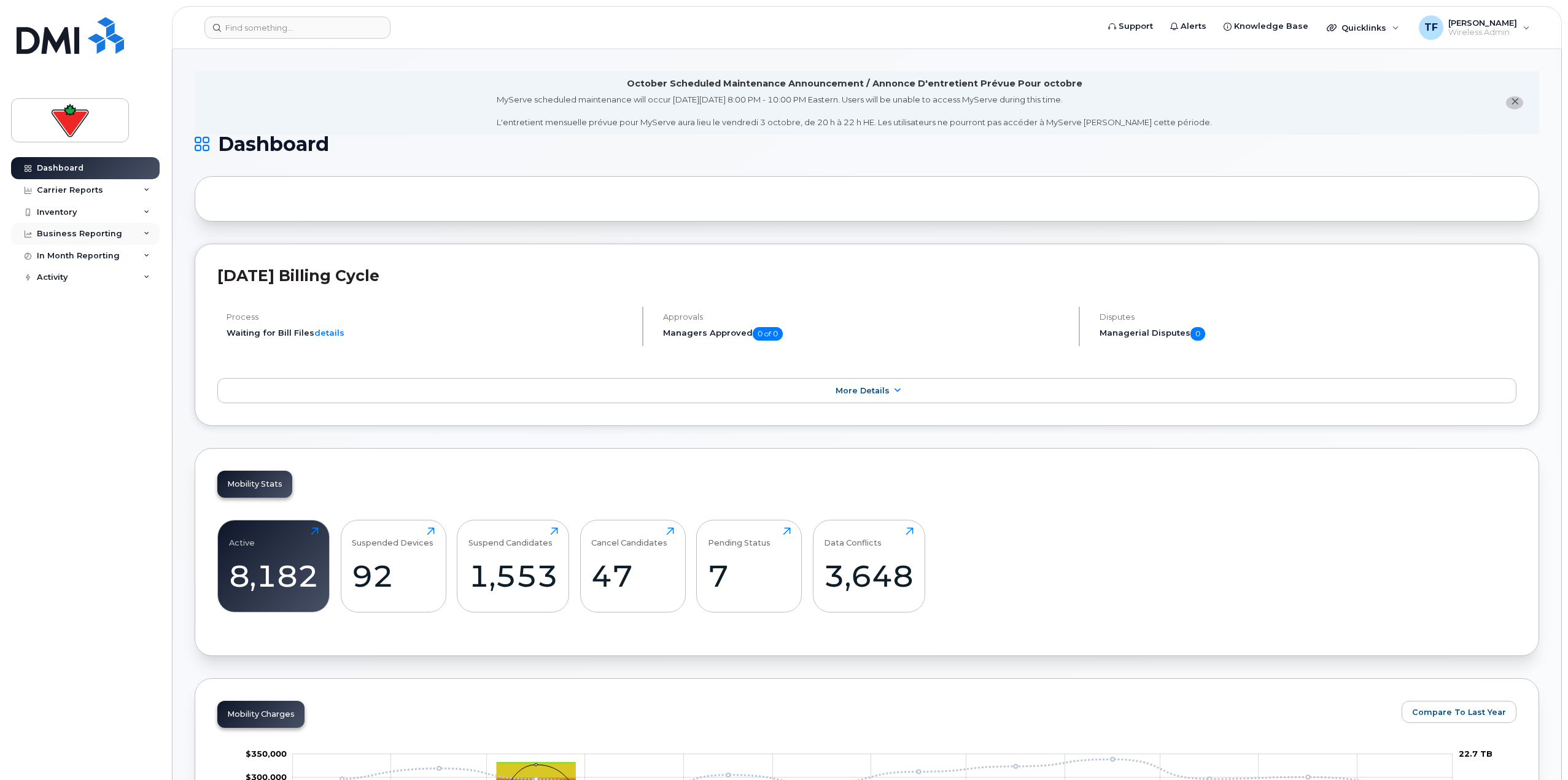
click at [144, 228] on div "Business Reporting" at bounding box center [85, 234] width 148 height 22
click at [227, 24] on input at bounding box center [298, 28] width 186 height 22
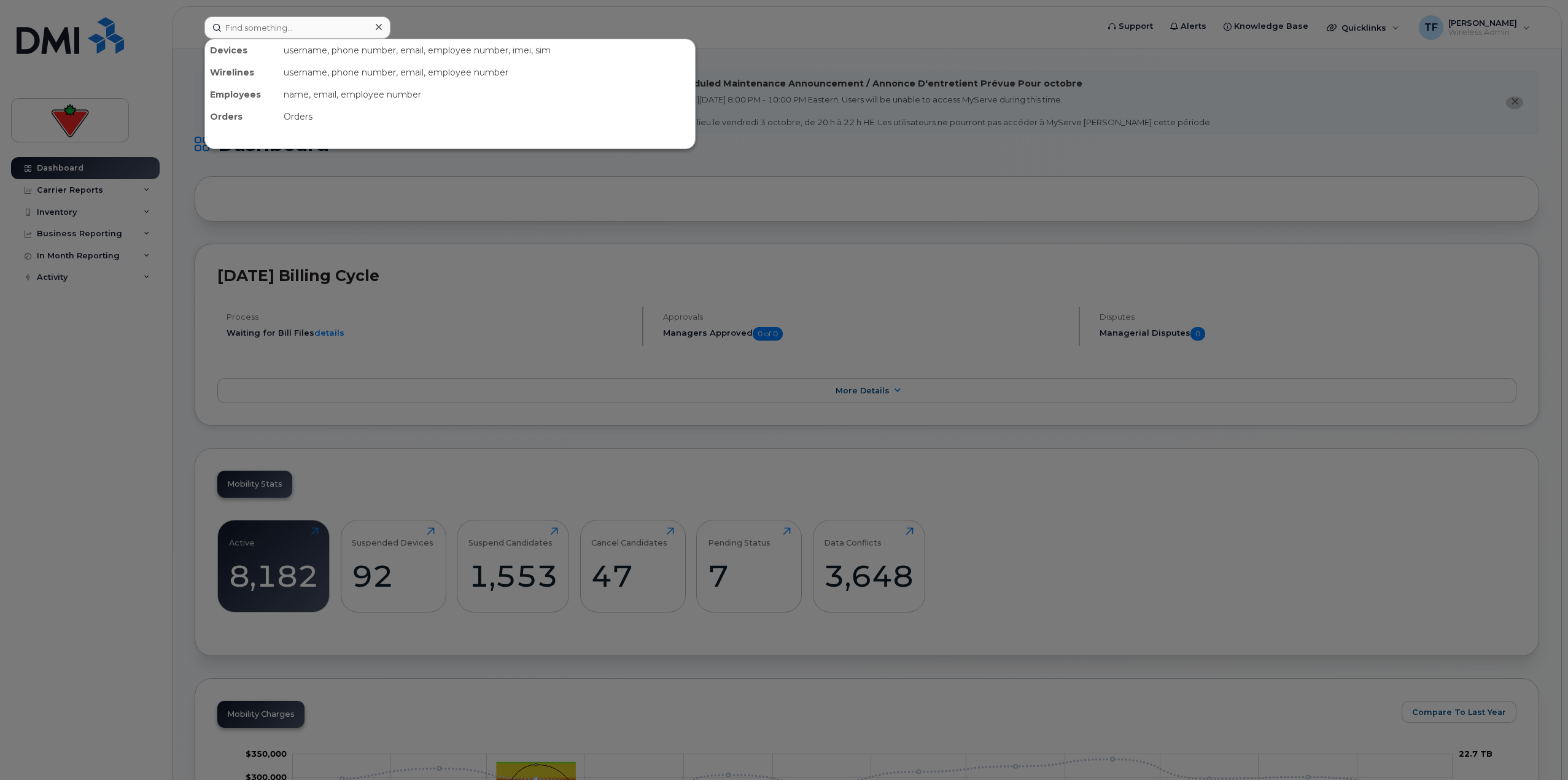
click at [243, 174] on div at bounding box center [784, 390] width 1568 height 780
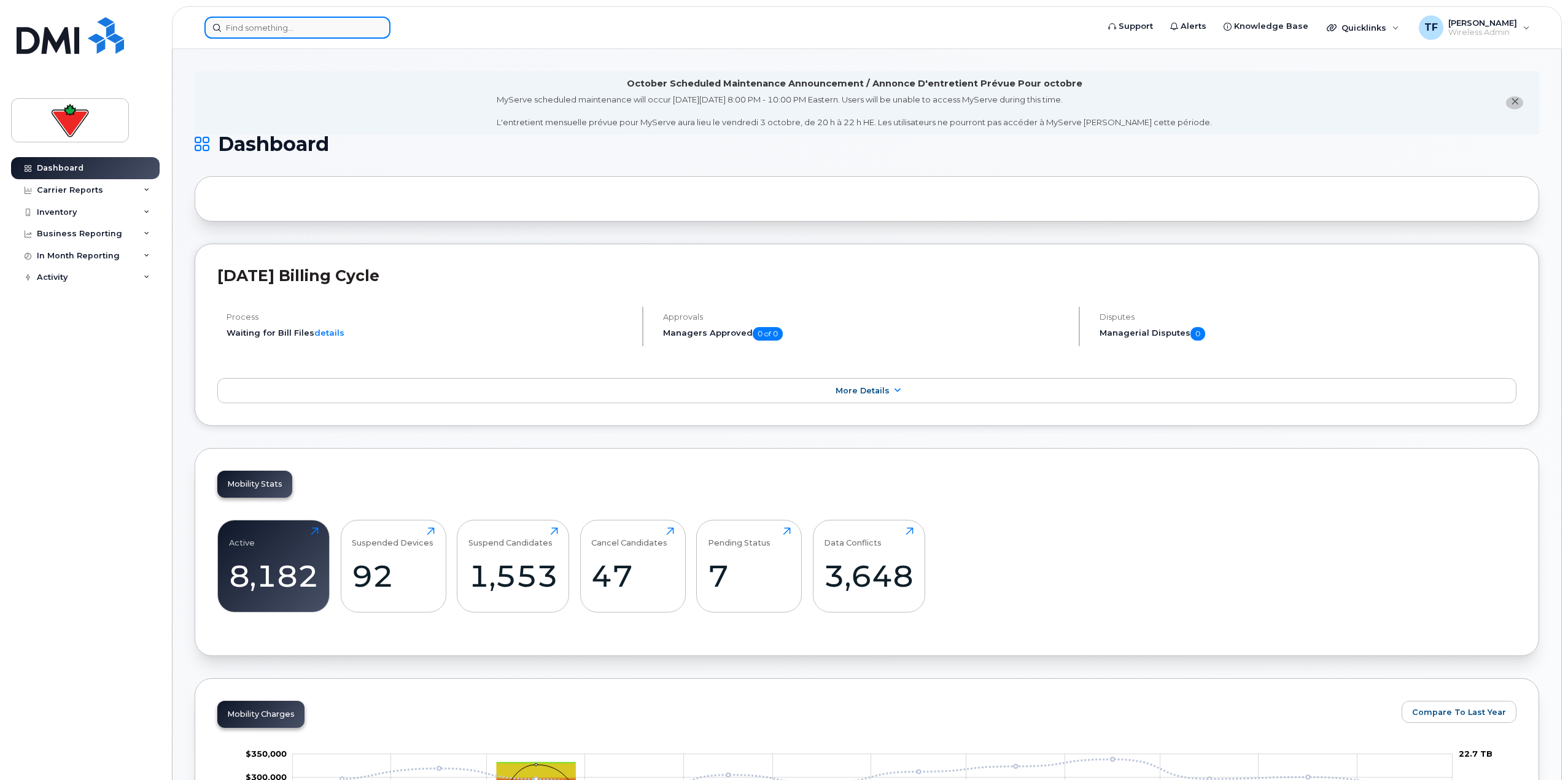
click at [327, 32] on input at bounding box center [298, 28] width 186 height 22
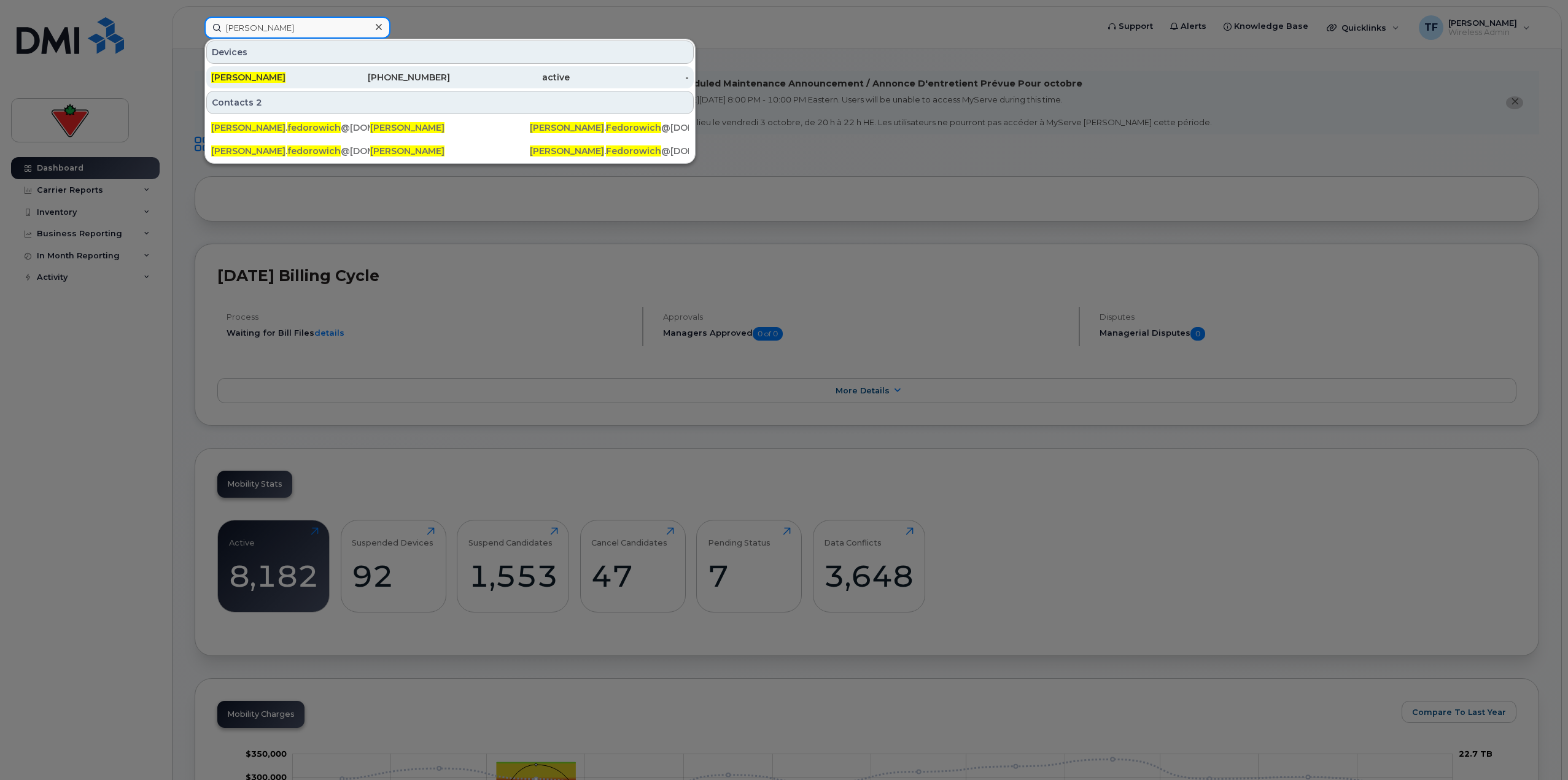
type input "tyler fedorowich"
click at [467, 78] on div "active" at bounding box center [510, 78] width 120 height 12
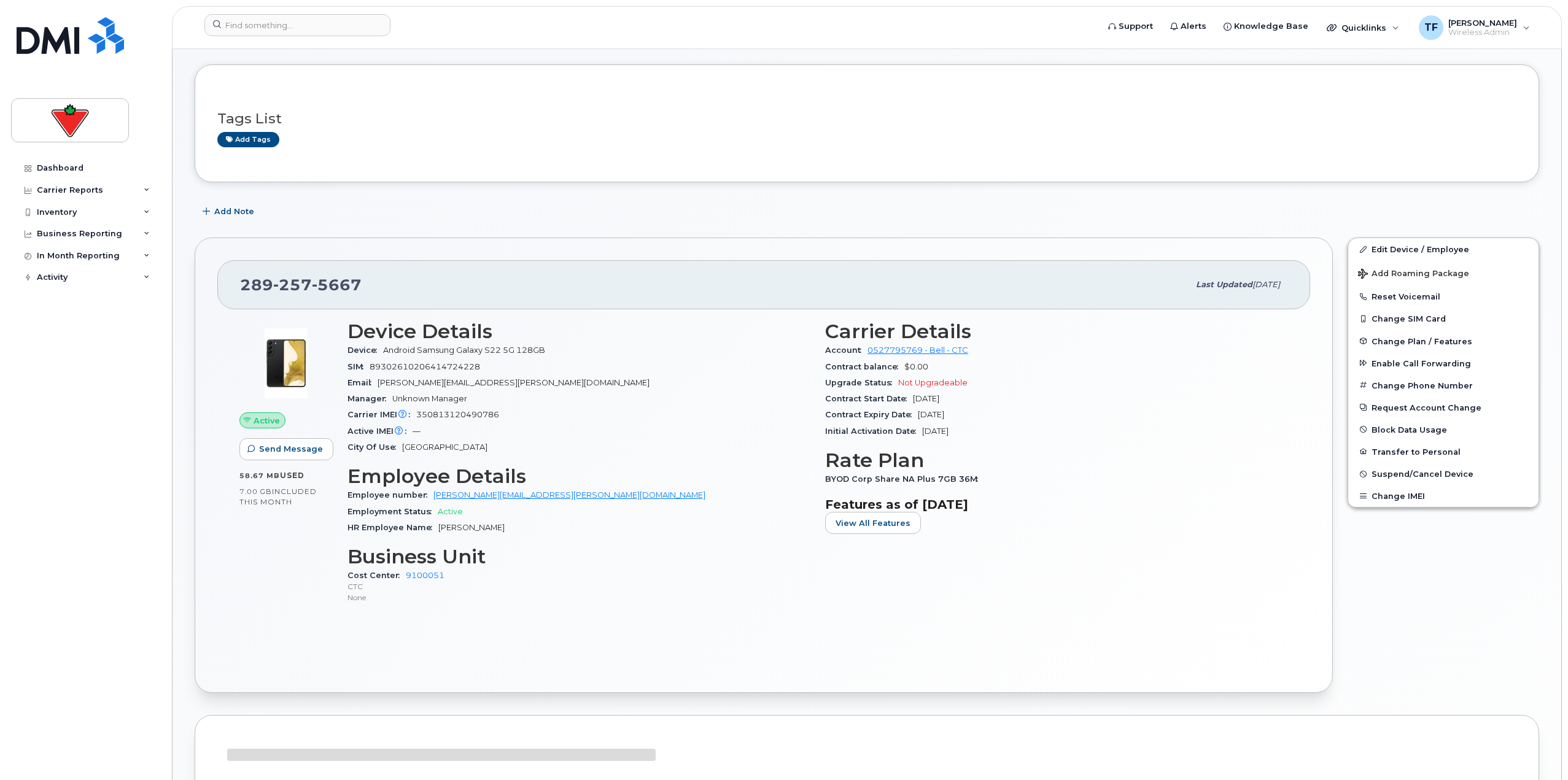
scroll to position [123, 0]
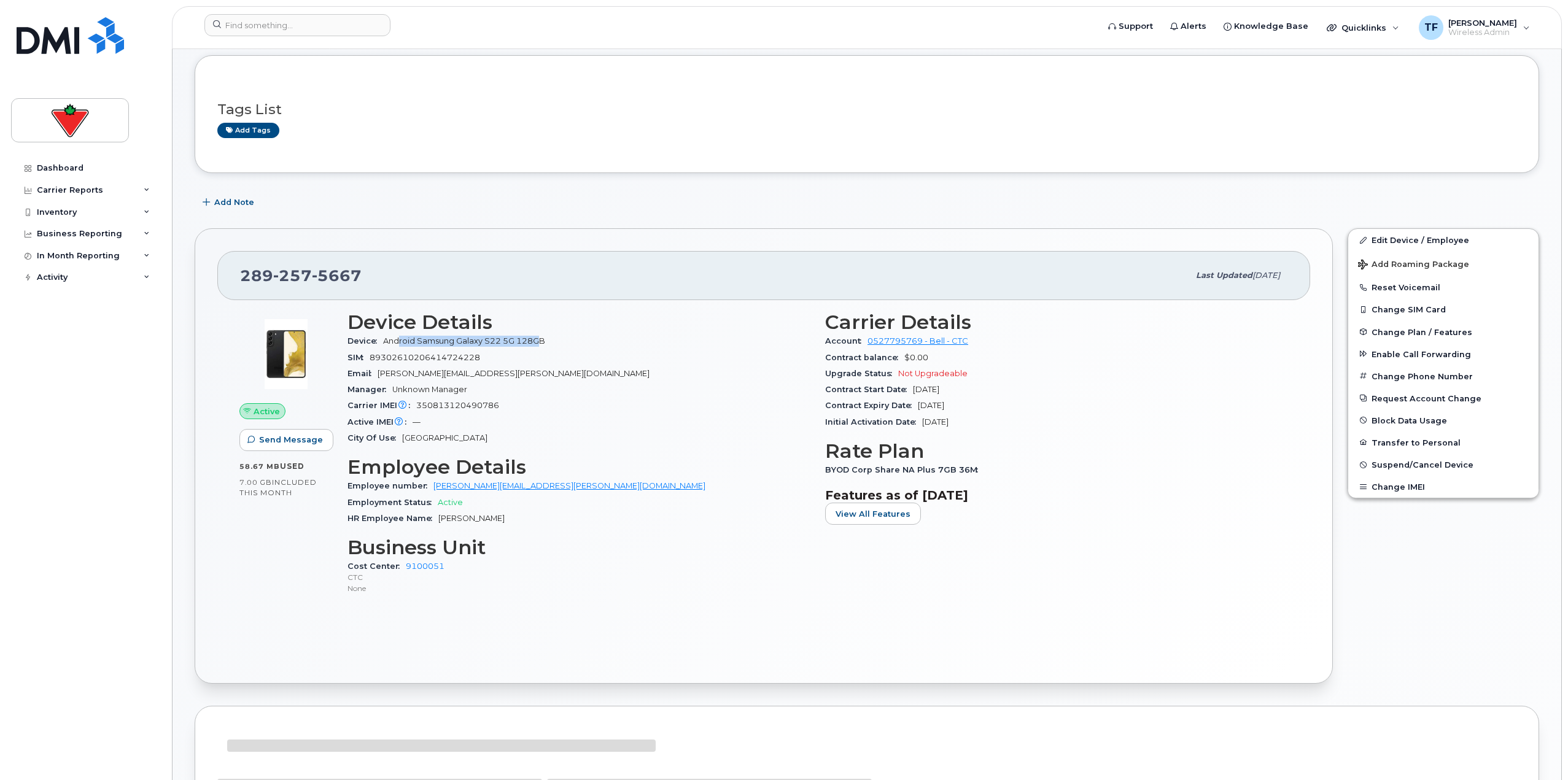
drag, startPoint x: 398, startPoint y: 338, endPoint x: 537, endPoint y: 341, distance: 139.0
click at [537, 341] on span "Android Samsung Galaxy S22 5G 128GB" at bounding box center [464, 340] width 162 height 9
drag, startPoint x: 472, startPoint y: 354, endPoint x: 420, endPoint y: 392, distance: 64.4
click at [359, 361] on div "SIM 89302610206414724228" at bounding box center [578, 358] width 463 height 16
click at [610, 405] on div "Carrier IMEI Carrier IMEI is reported during the last billing cycle or change o…" at bounding box center [578, 406] width 463 height 16
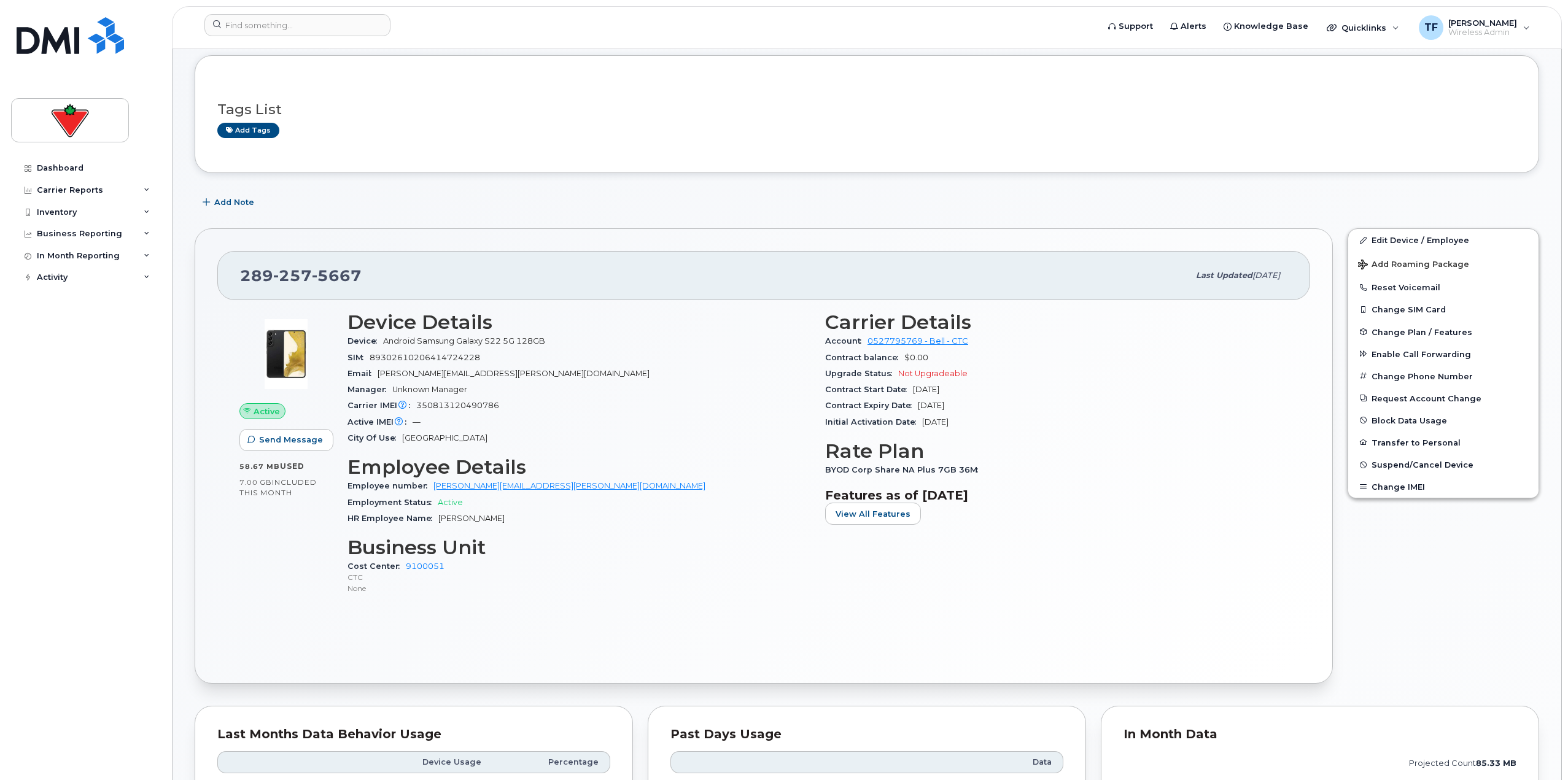
scroll to position [62, 0]
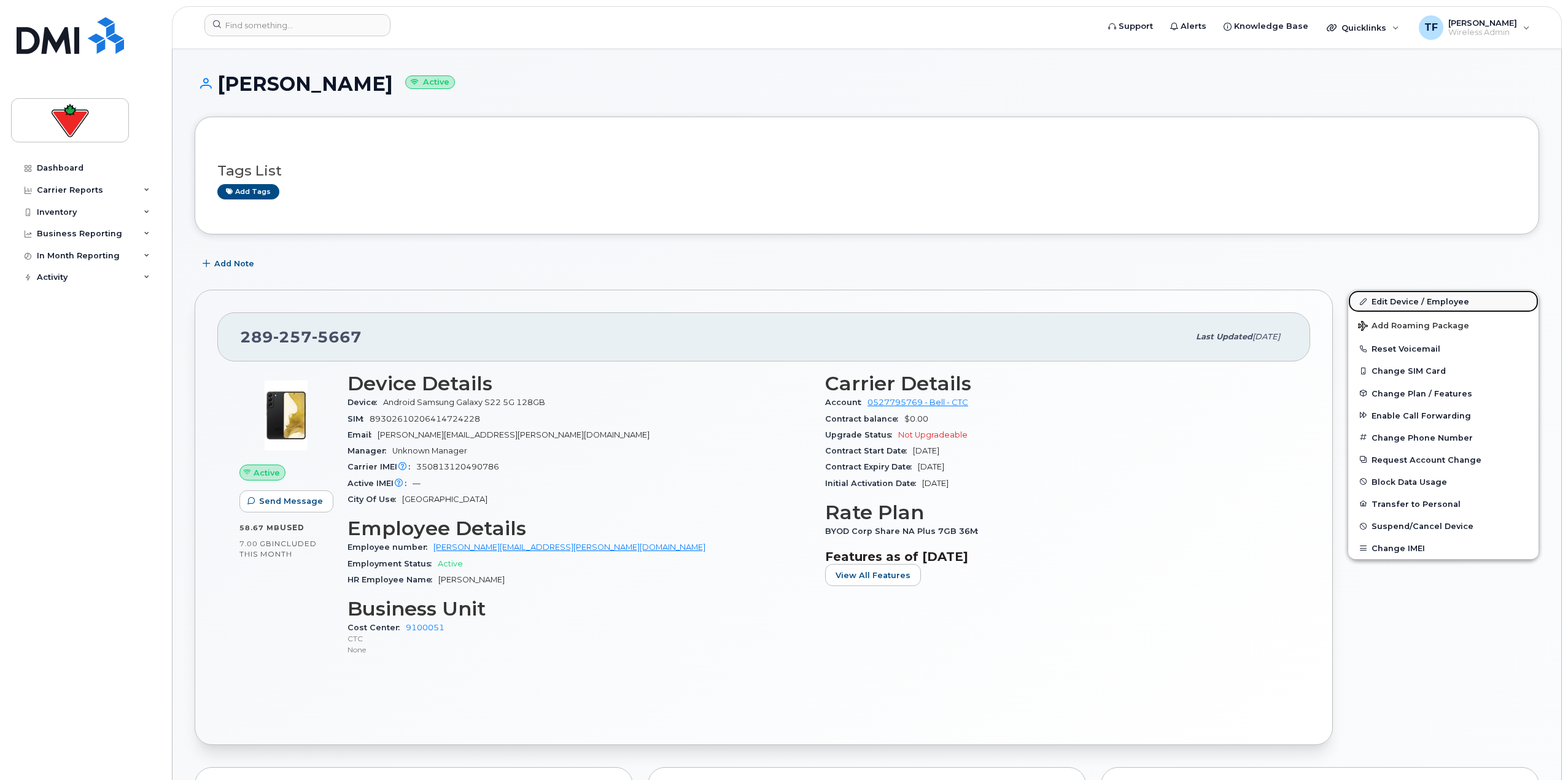
click at [1413, 301] on link "Edit Device / Employee" at bounding box center [1443, 302] width 190 height 22
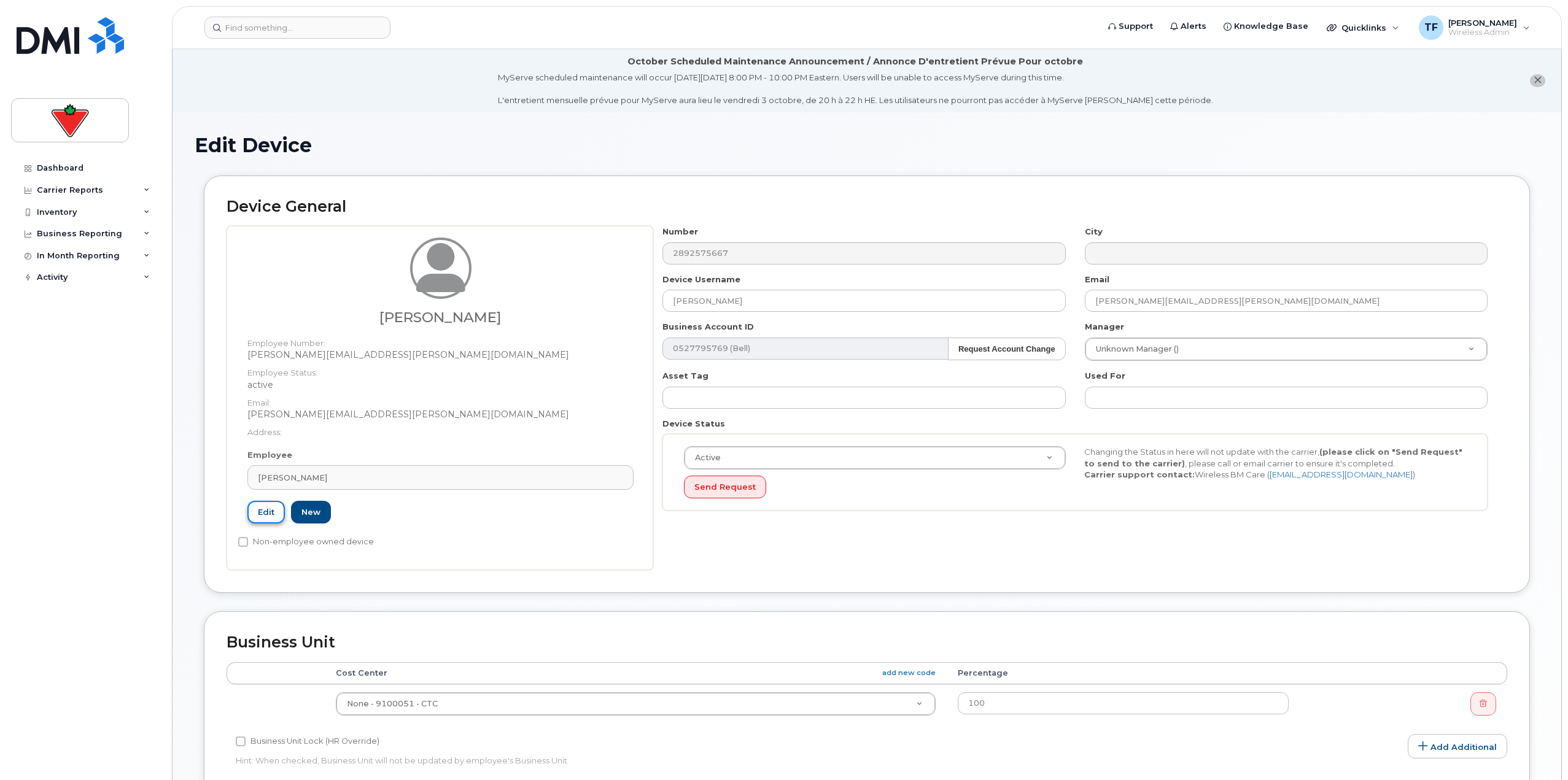
click at [265, 510] on link "Edit" at bounding box center [266, 512] width 37 height 23
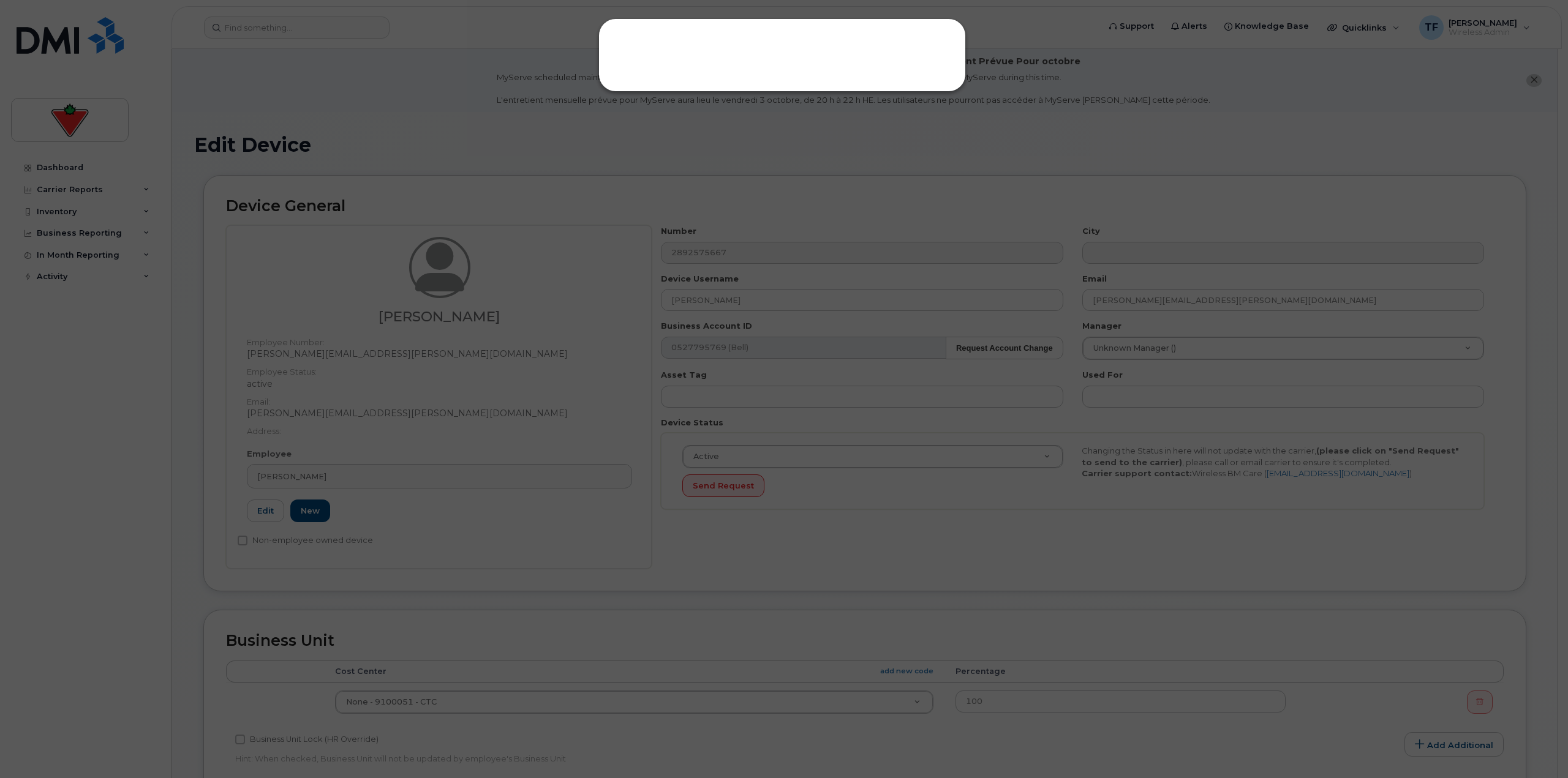
click at [432, 483] on div at bounding box center [784, 389] width 1568 height 778
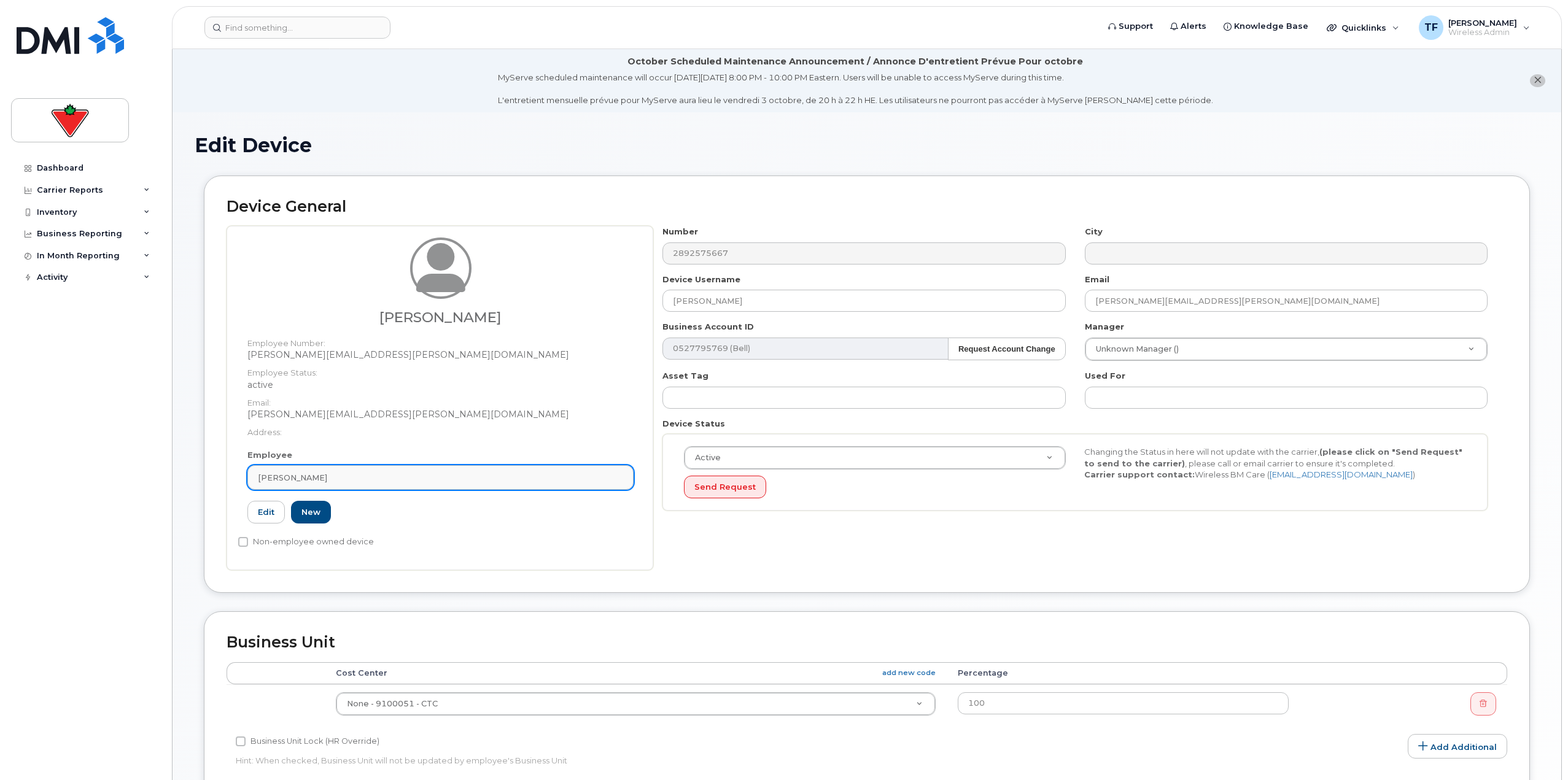
click at [418, 478] on div "[PERSON_NAME]" at bounding box center [440, 478] width 365 height 12
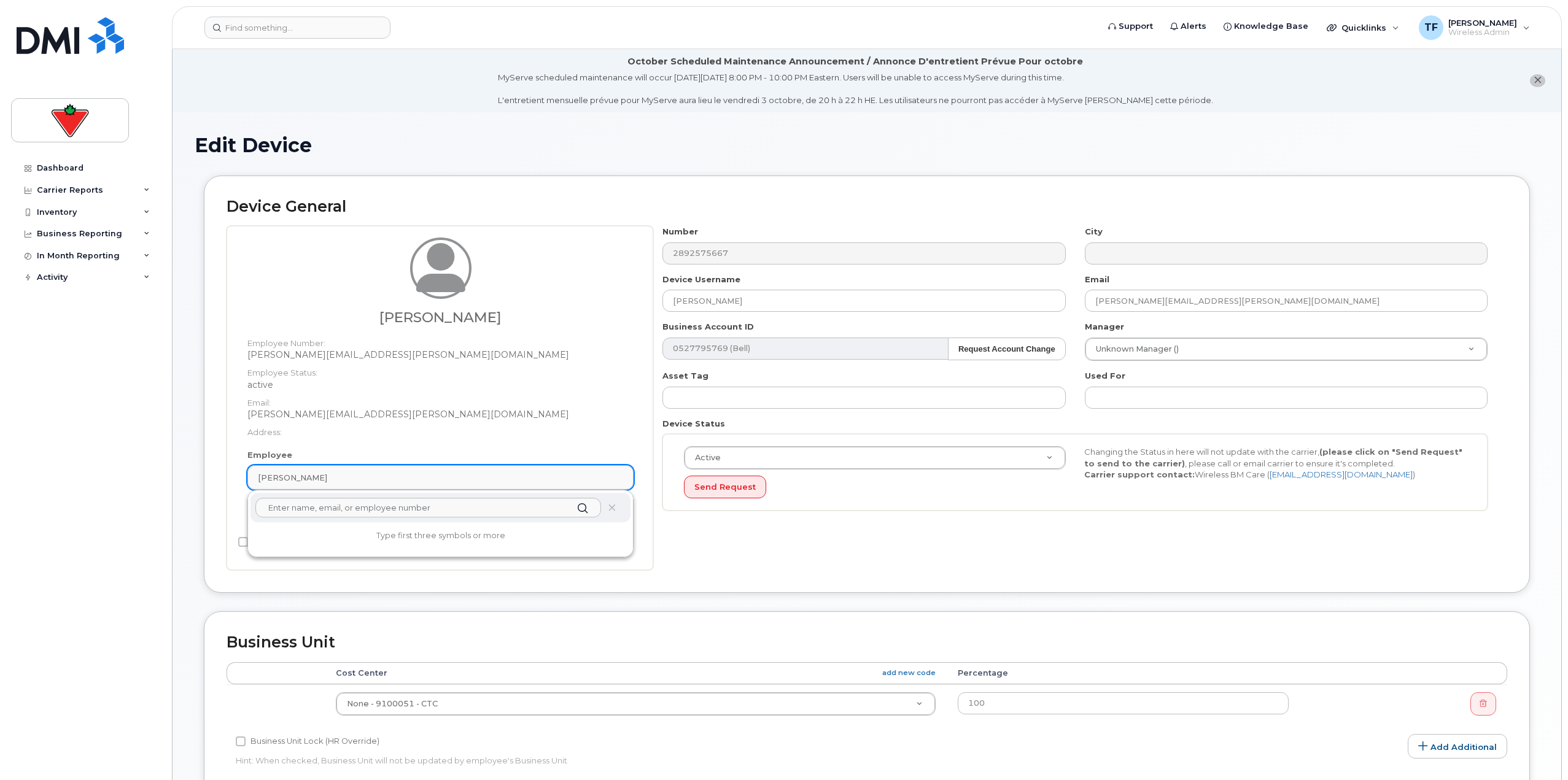
click at [408, 480] on div "[PERSON_NAME]" at bounding box center [440, 478] width 365 height 12
click at [377, 506] on input "text" at bounding box center [428, 508] width 345 height 19
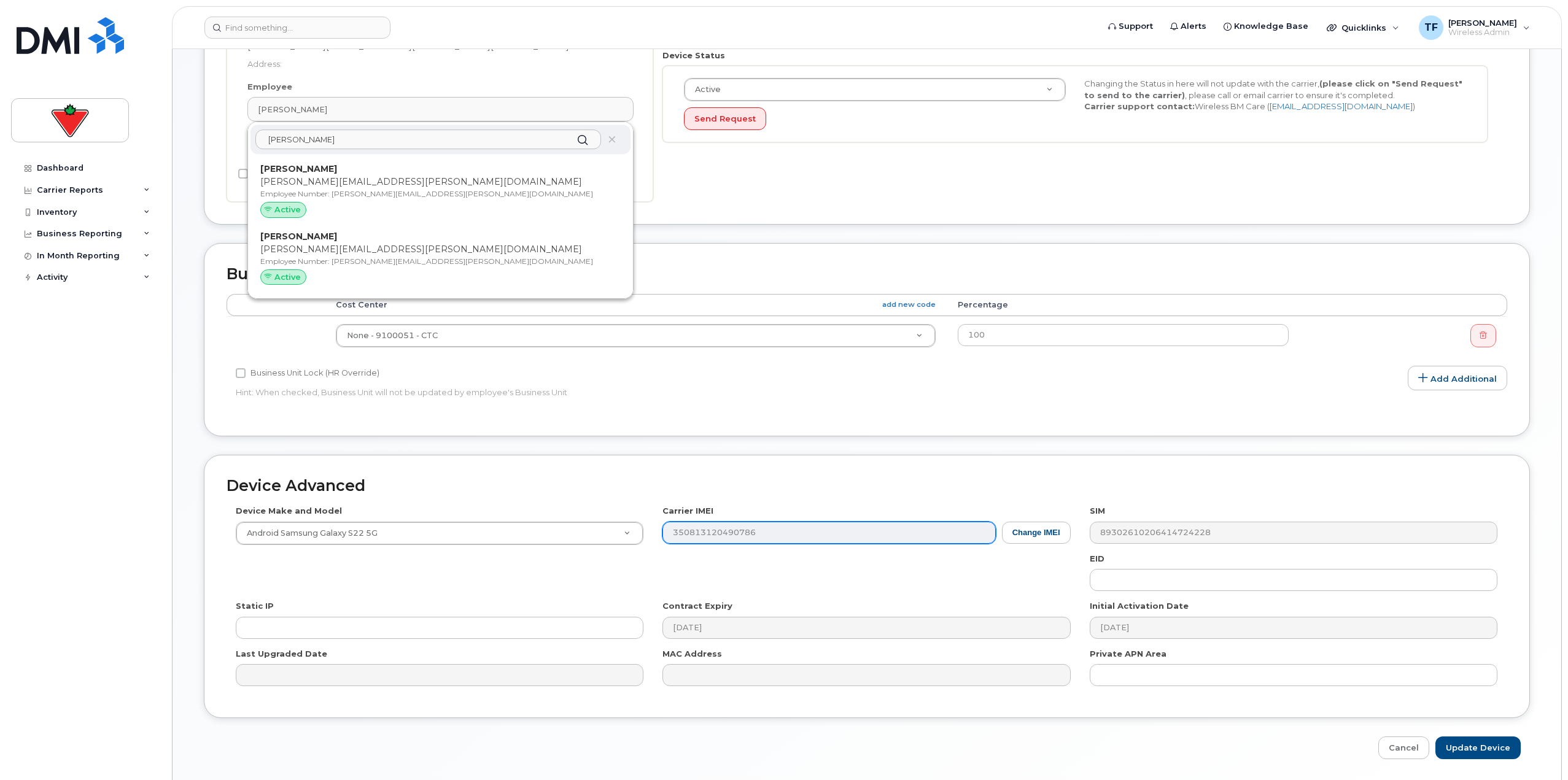
scroll to position [409, 0]
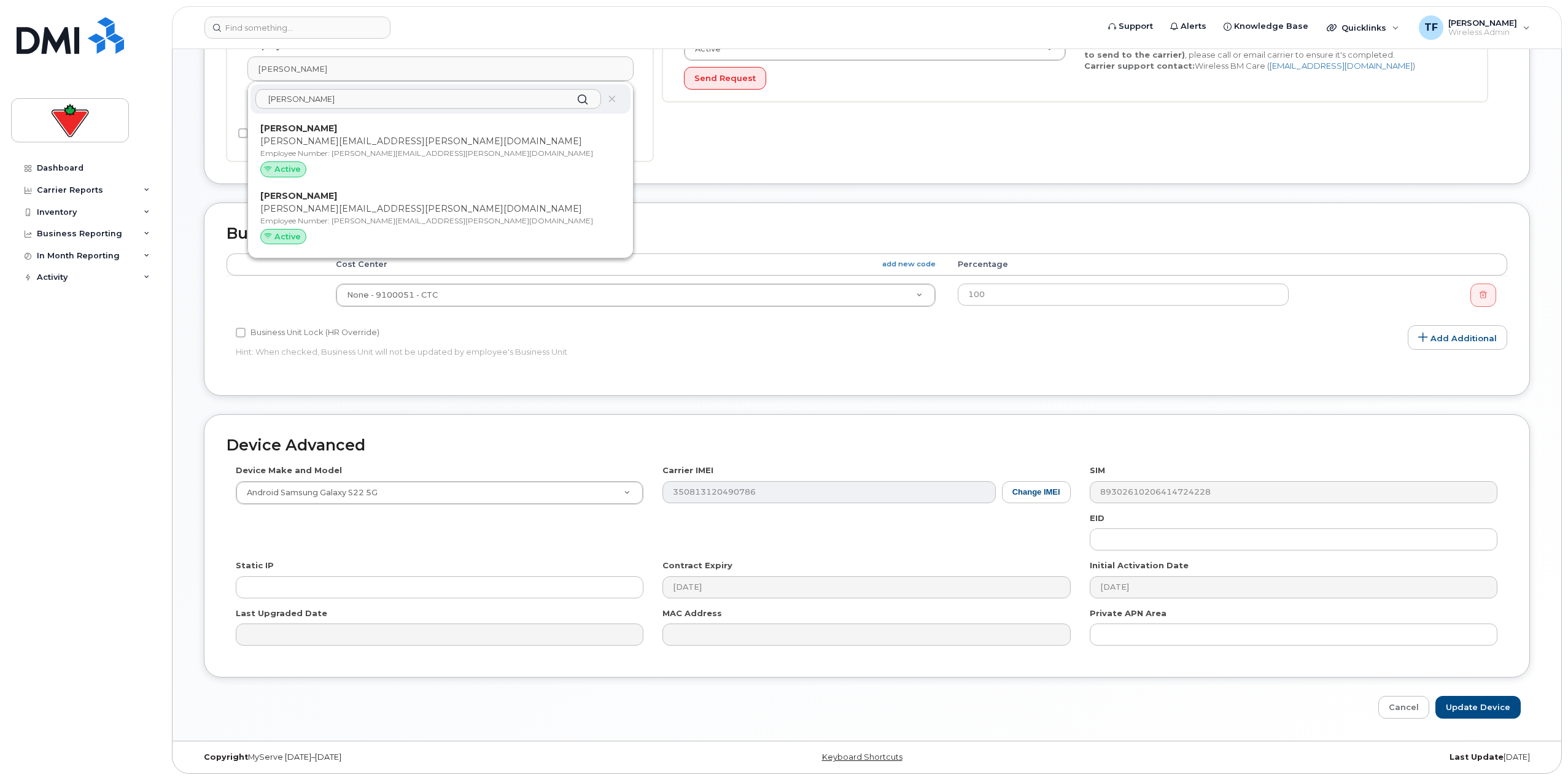
type input "[PERSON_NAME]"
click at [112, 505] on div "Dashboard Carrier Reports Monthly Billing Data Daily Data Pooling Data Behavior…" at bounding box center [87, 460] width 152 height 605
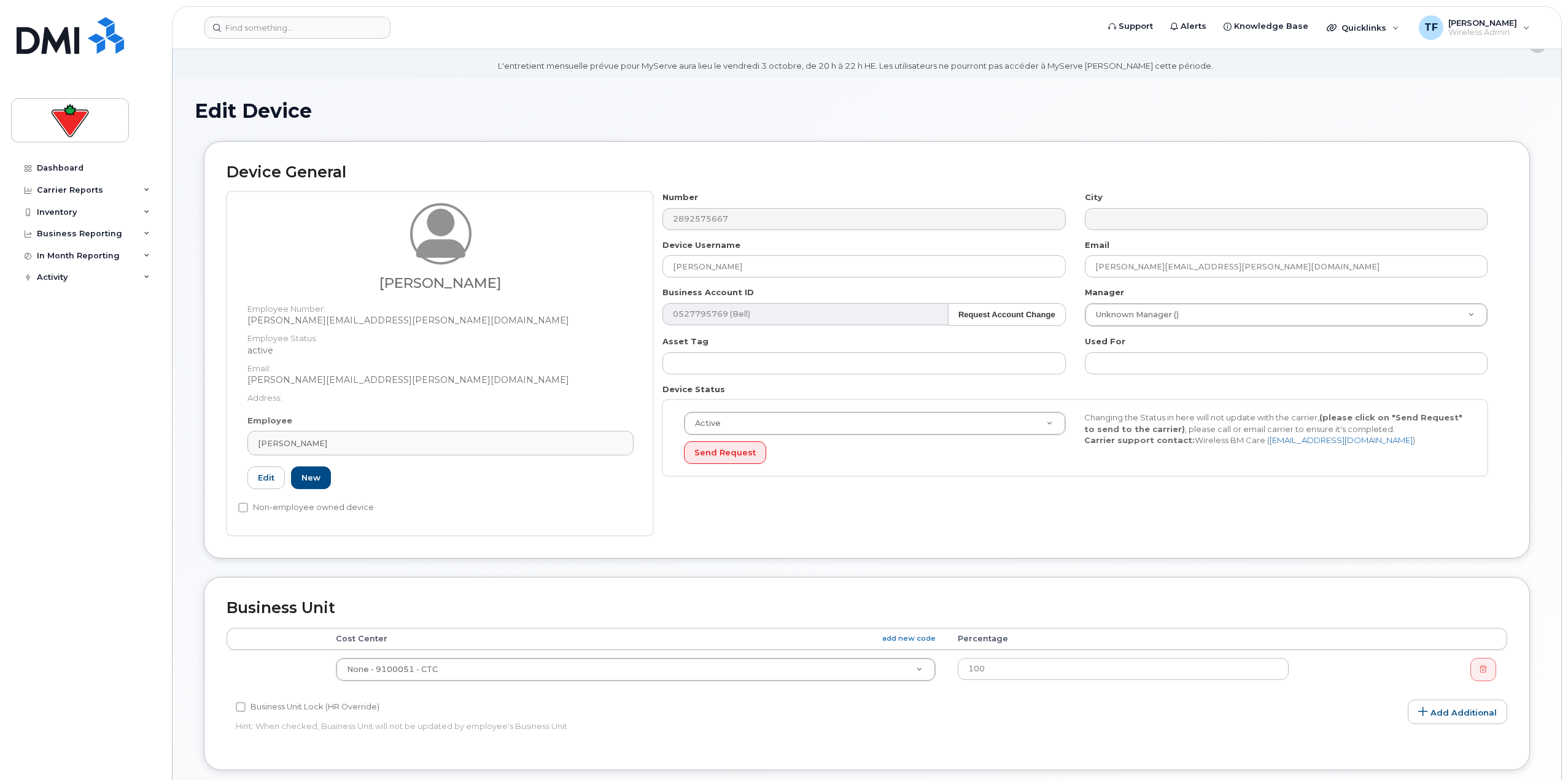
scroll to position [0, 0]
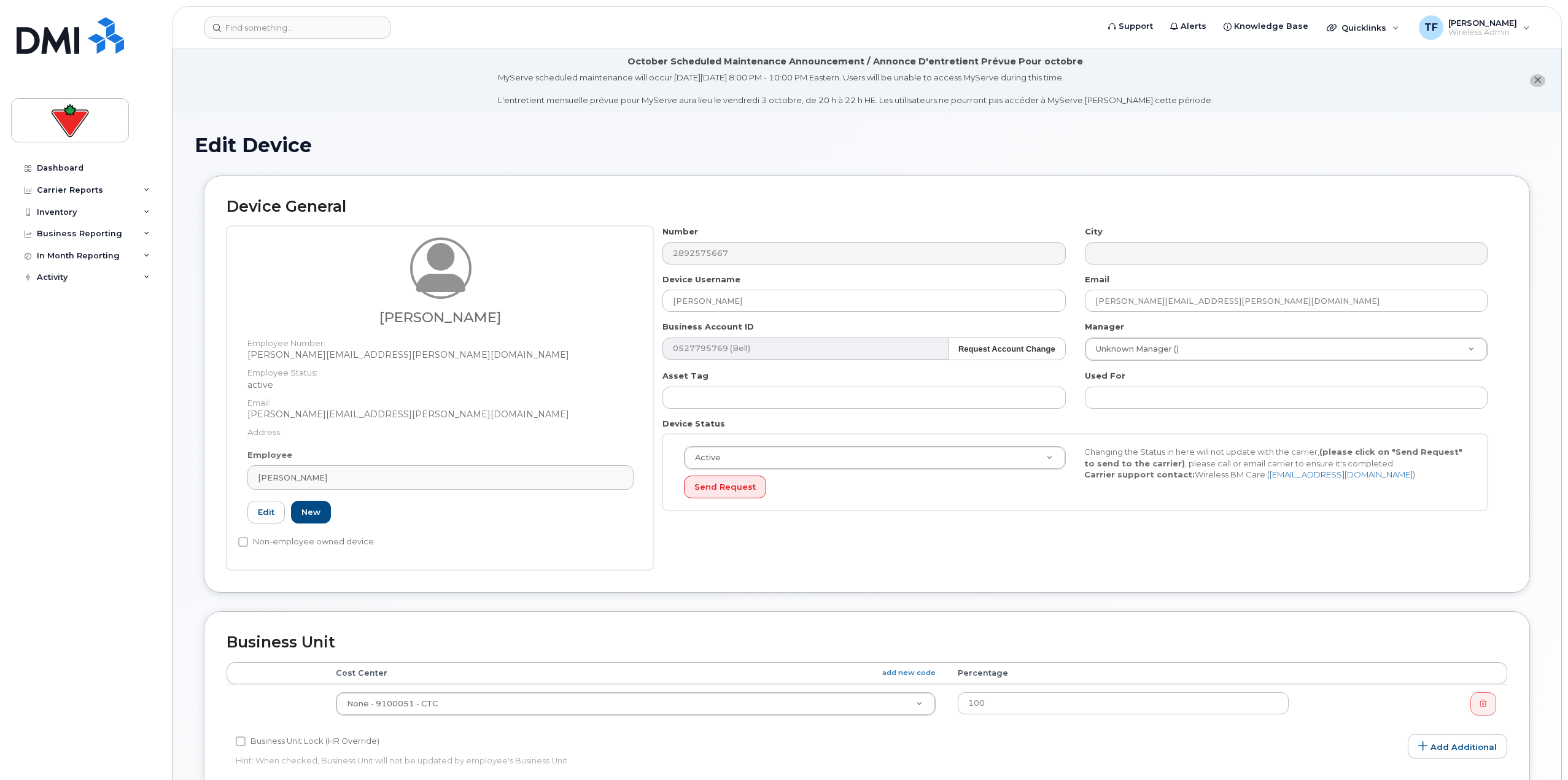
click at [362, 73] on li "October Scheduled Maintenance Announcement / Annonce D'entretient Prévue Pour o…" at bounding box center [867, 80] width 1388 height 63
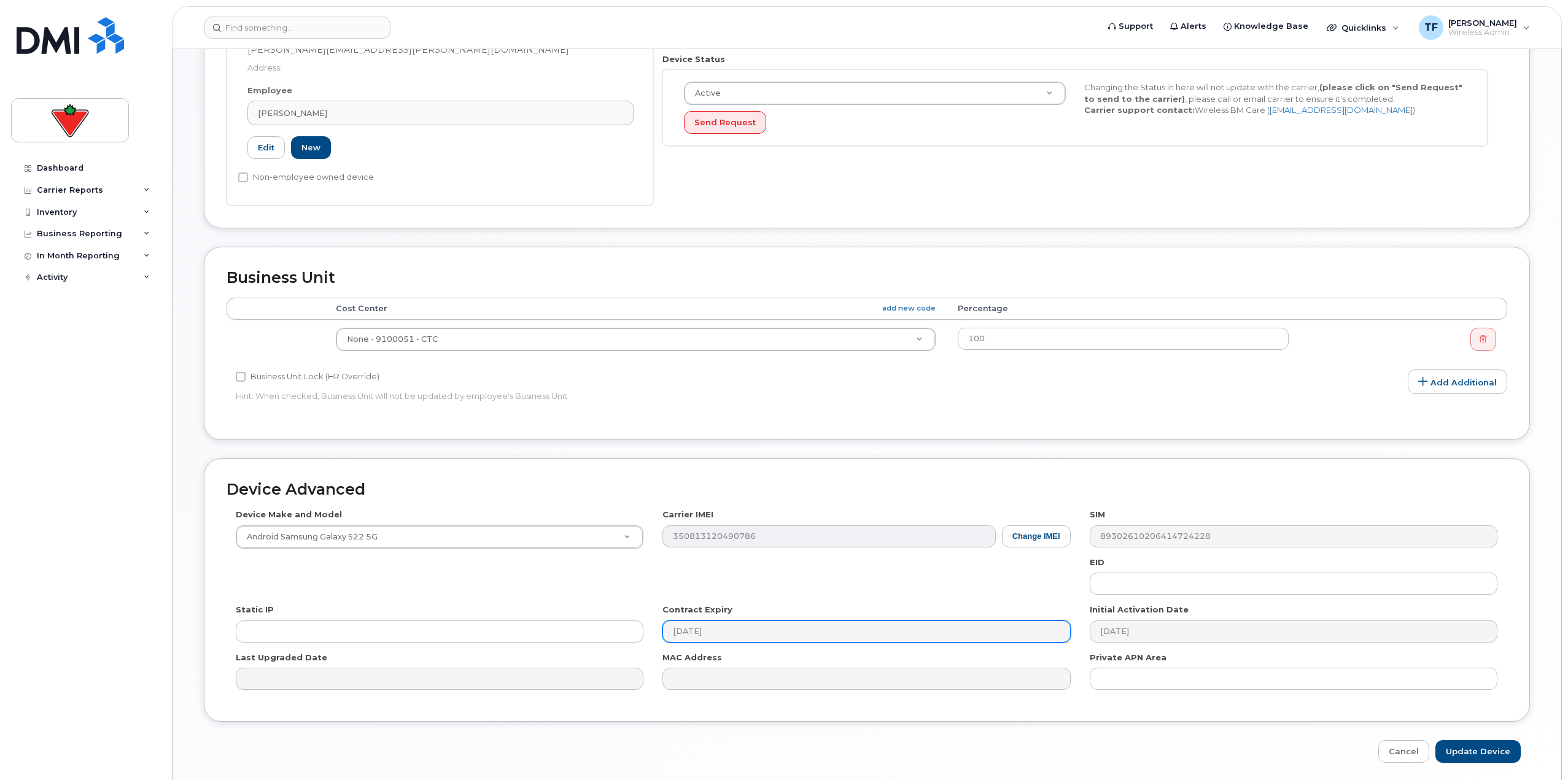
scroll to position [368, 0]
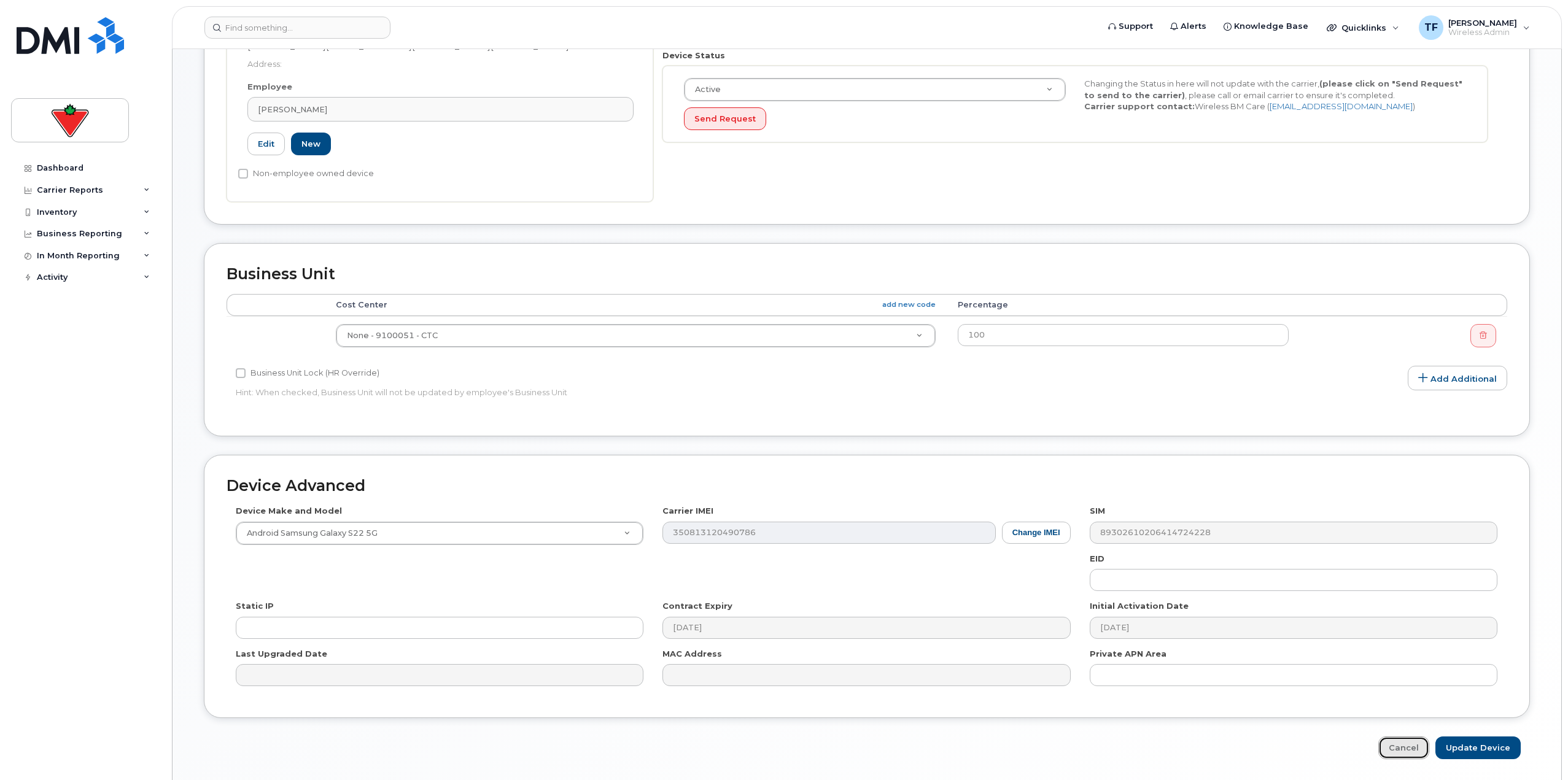
click at [1406, 741] on link "Cancel" at bounding box center [1403, 747] width 51 height 23
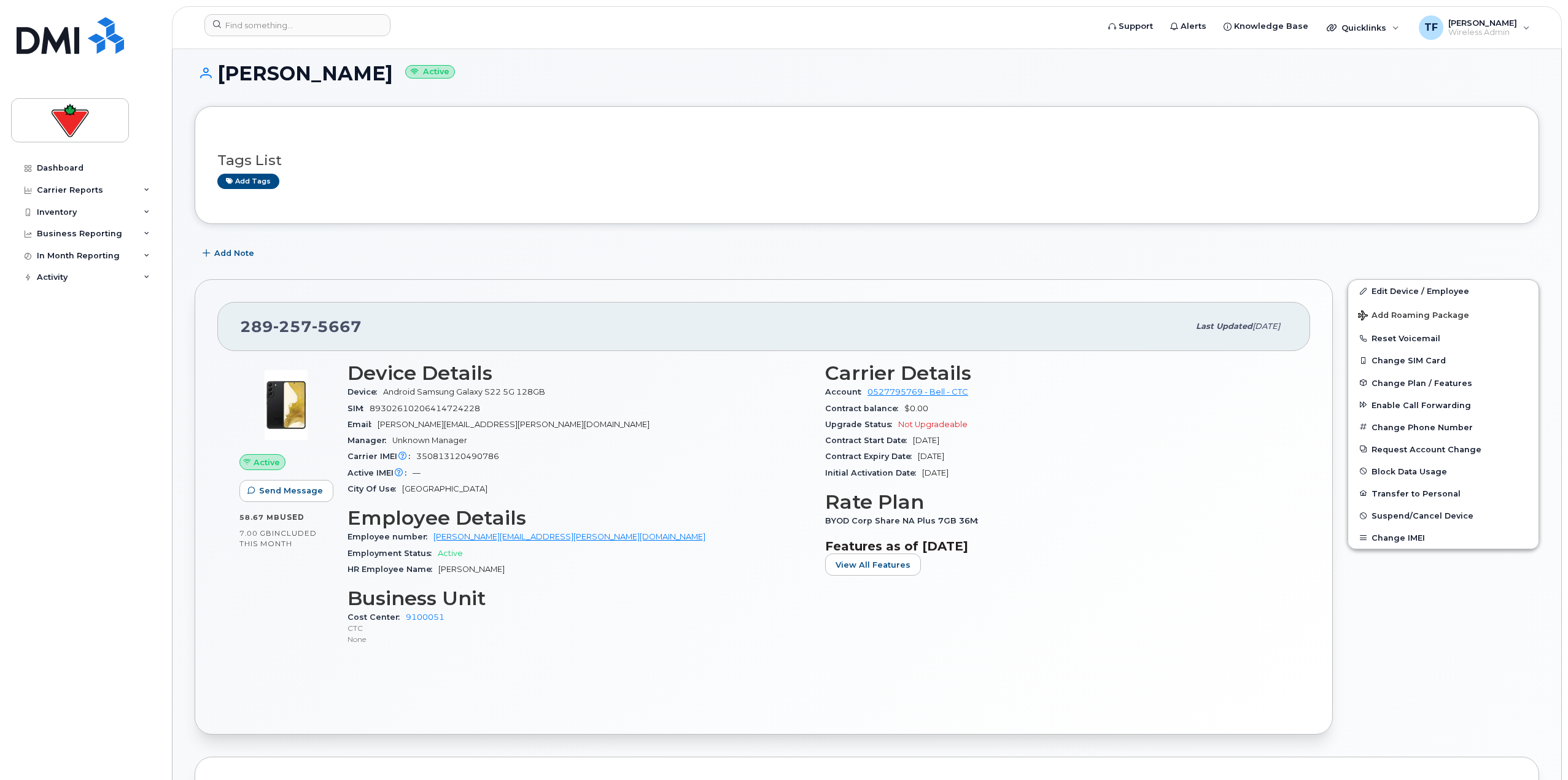
scroll to position [62, 0]
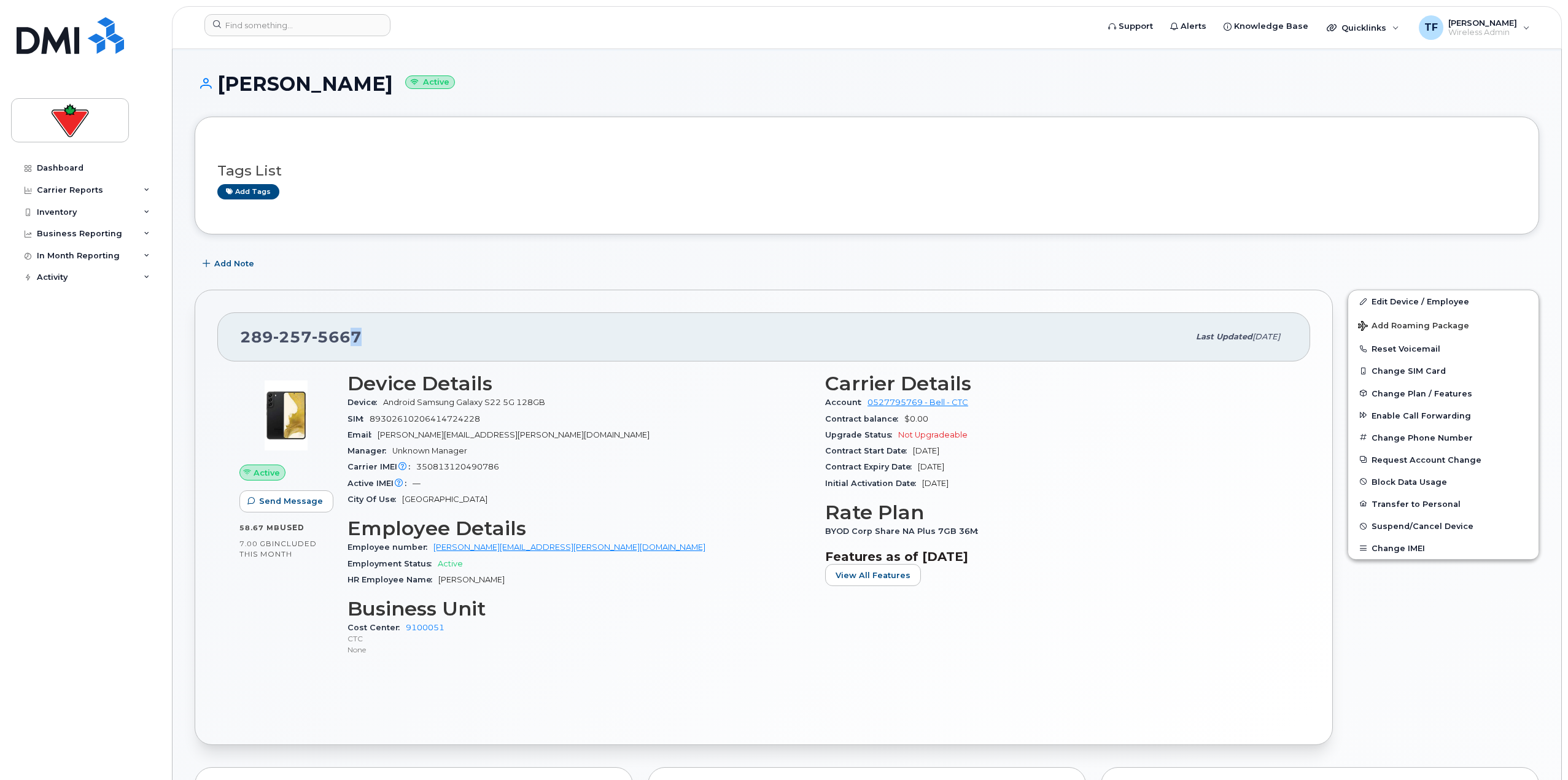
click at [234, 363] on div "289 257 5667 Last updated Sep 22, 2025 Active Send Message 58.67 MB  used 7.00 …" at bounding box center [764, 517] width 1138 height 456
click at [143, 574] on div "Dashboard Carrier Reports Monthly Billing Data Daily Data Pooling Data Behavior…" at bounding box center [87, 460] width 152 height 605
click at [162, 609] on div "Dashboard Carrier Reports Monthly Billing Data Daily Data Pooling Data Behavior…" at bounding box center [87, 460] width 152 height 605
click at [87, 211] on div "Inventory" at bounding box center [85, 212] width 148 height 22
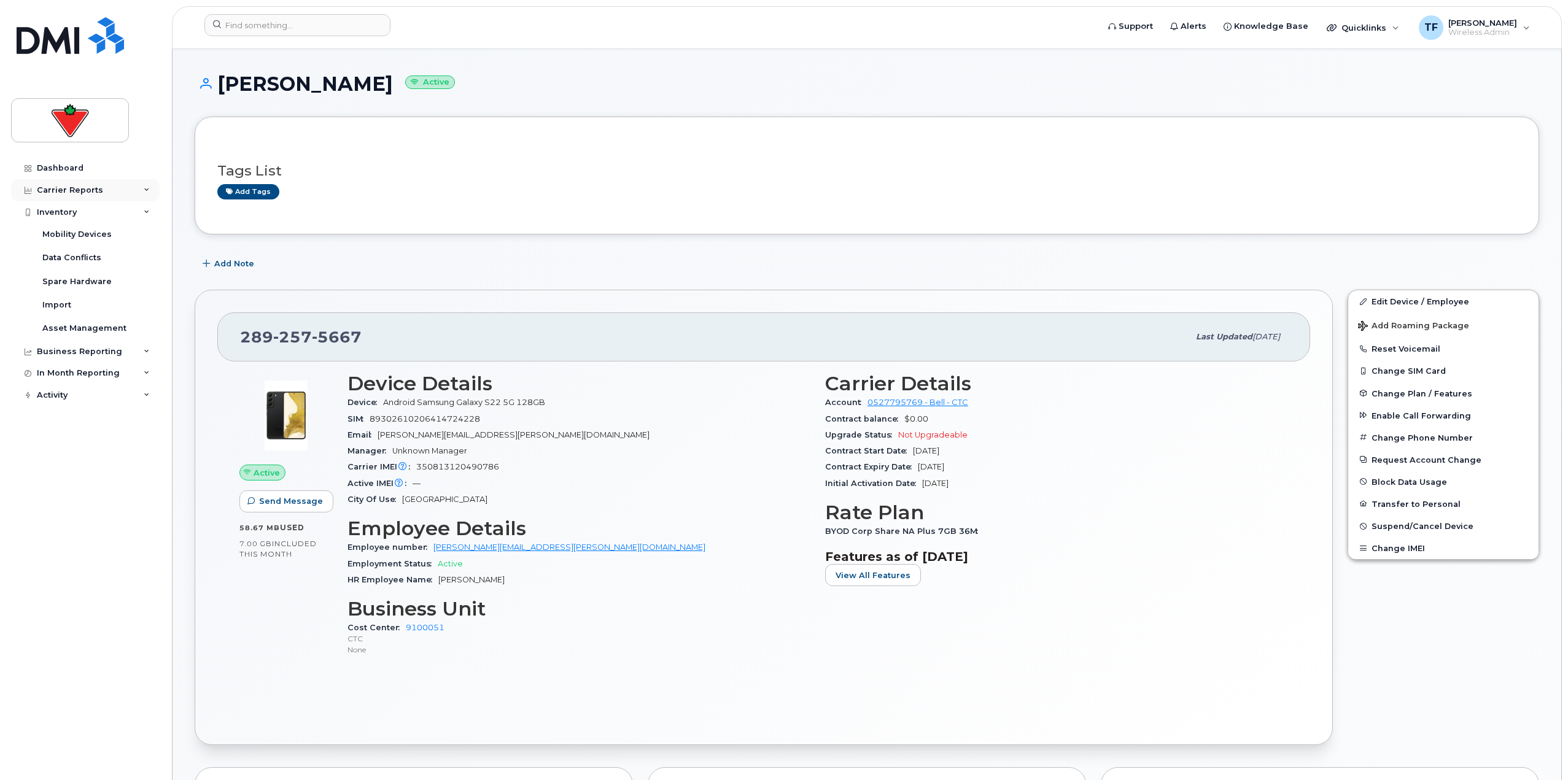
click at [81, 191] on div "Carrier Reports" at bounding box center [70, 190] width 67 height 10
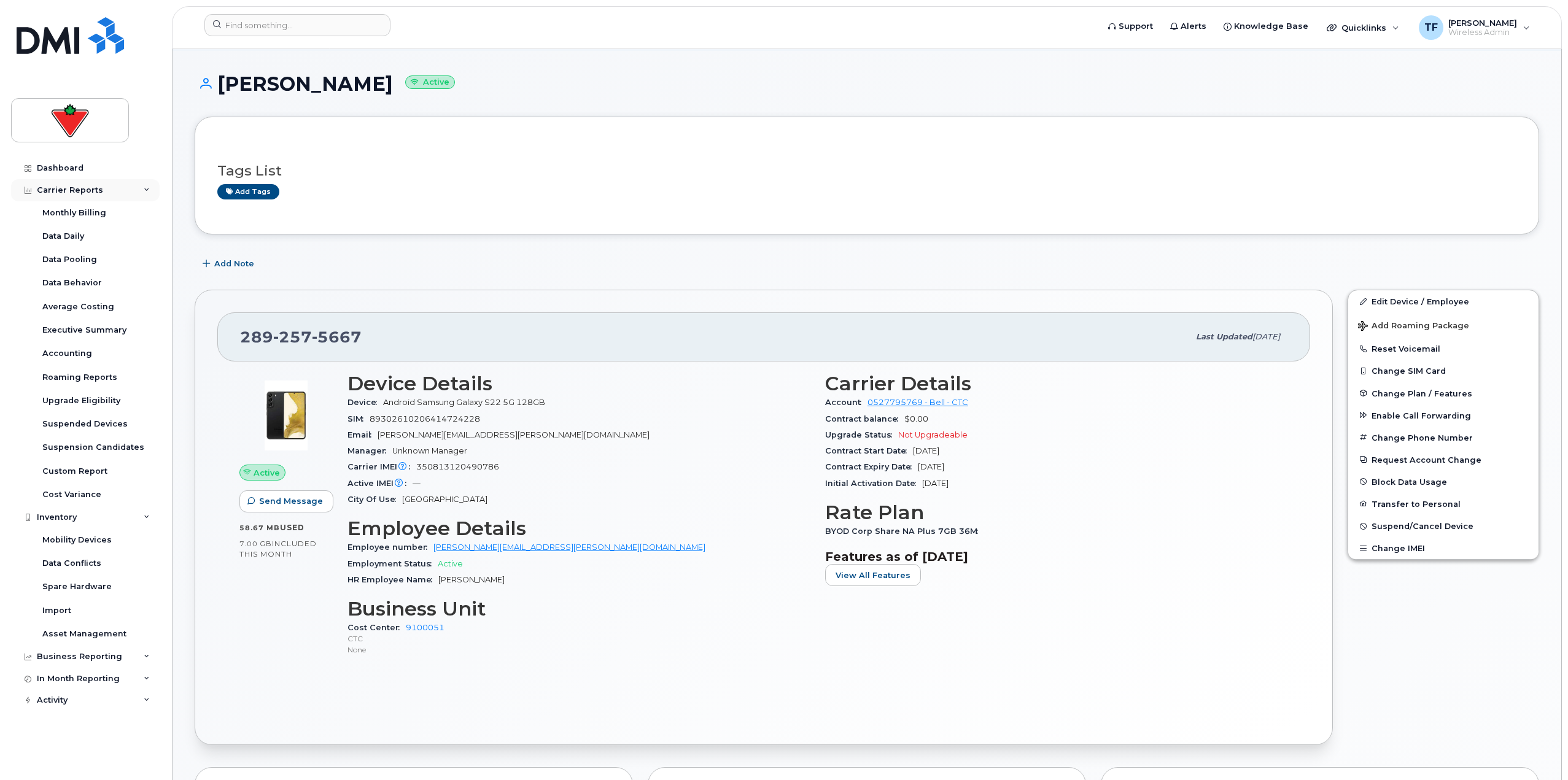
click at [81, 191] on div "Carrier Reports" at bounding box center [70, 190] width 67 height 10
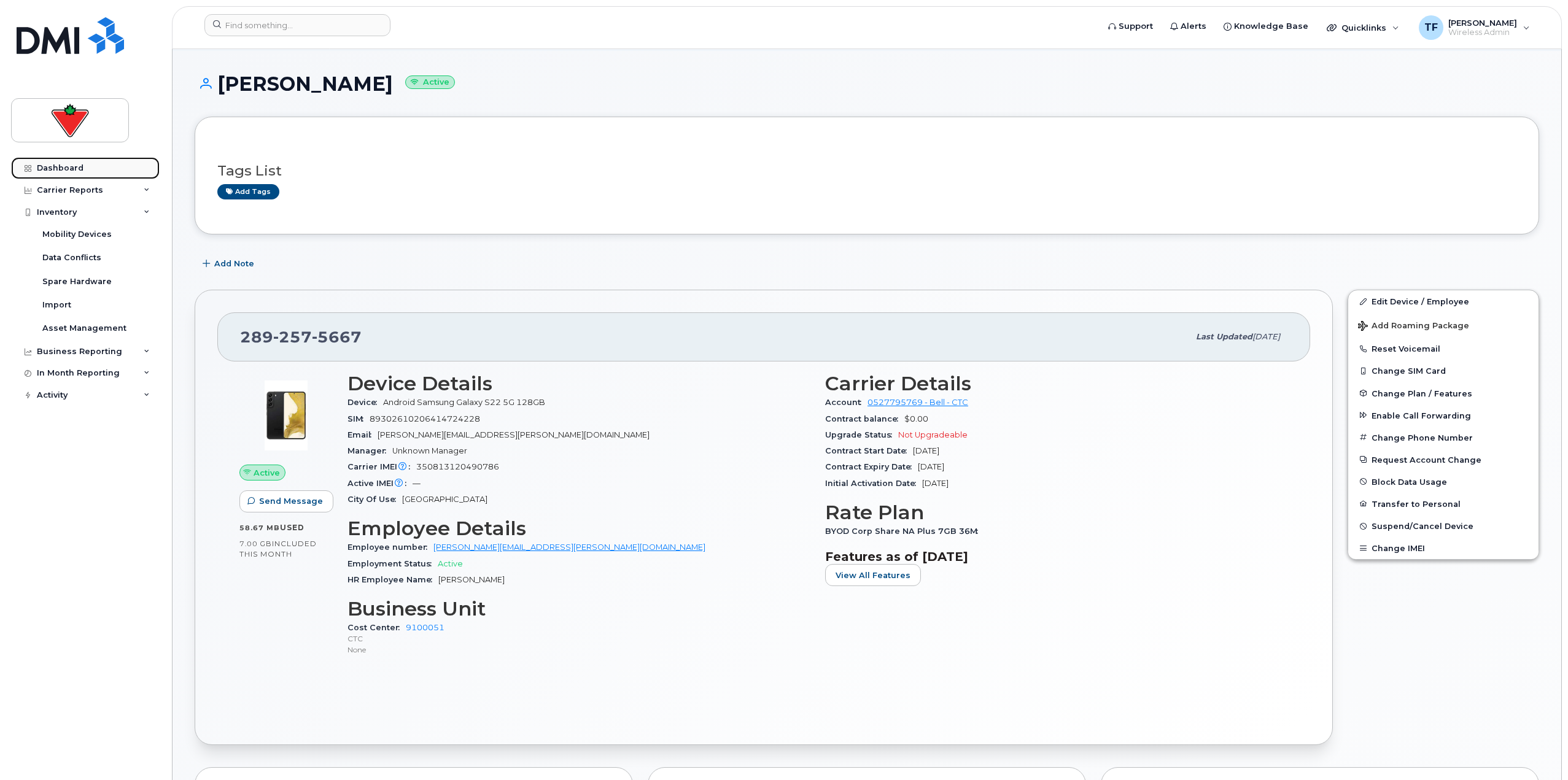
click at [81, 168] on div "Dashboard" at bounding box center [60, 168] width 46 height 10
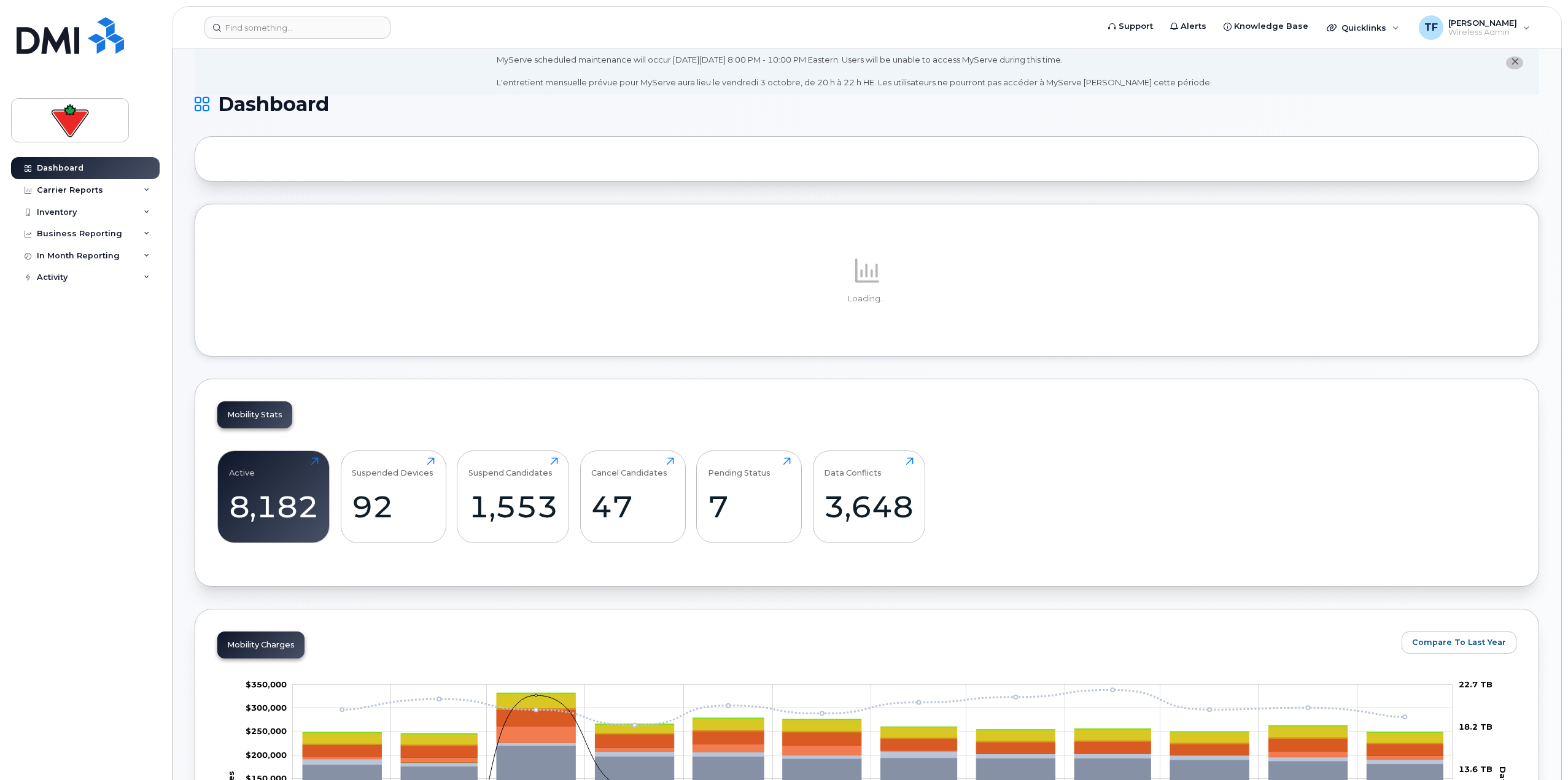
scroll to position [62, 0]
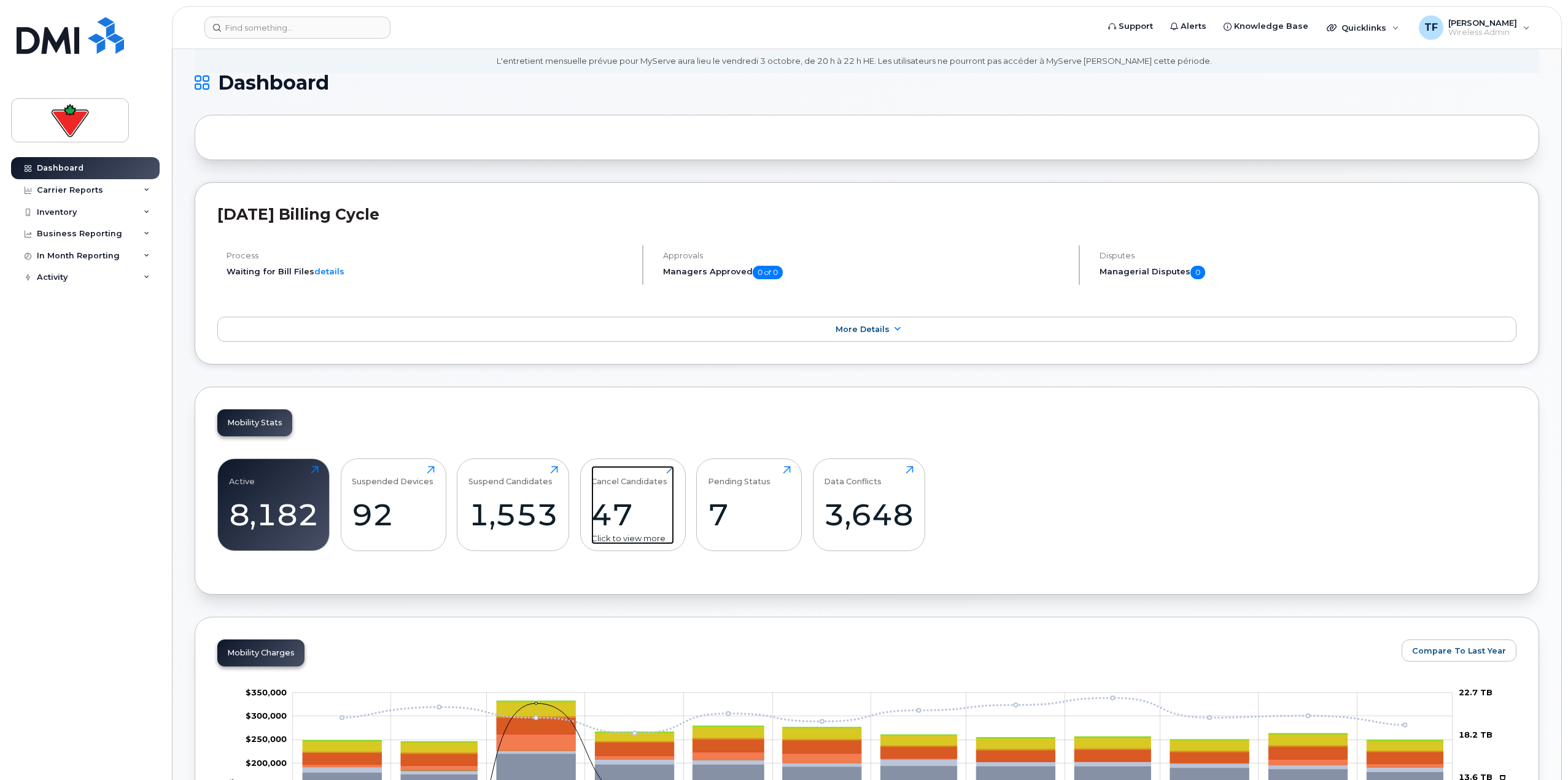
click at [642, 488] on div "Cancel Candidates 47 Click to view more" at bounding box center [632, 505] width 83 height 78
click at [614, 537] on div "Click to view more" at bounding box center [632, 538] width 83 height 12
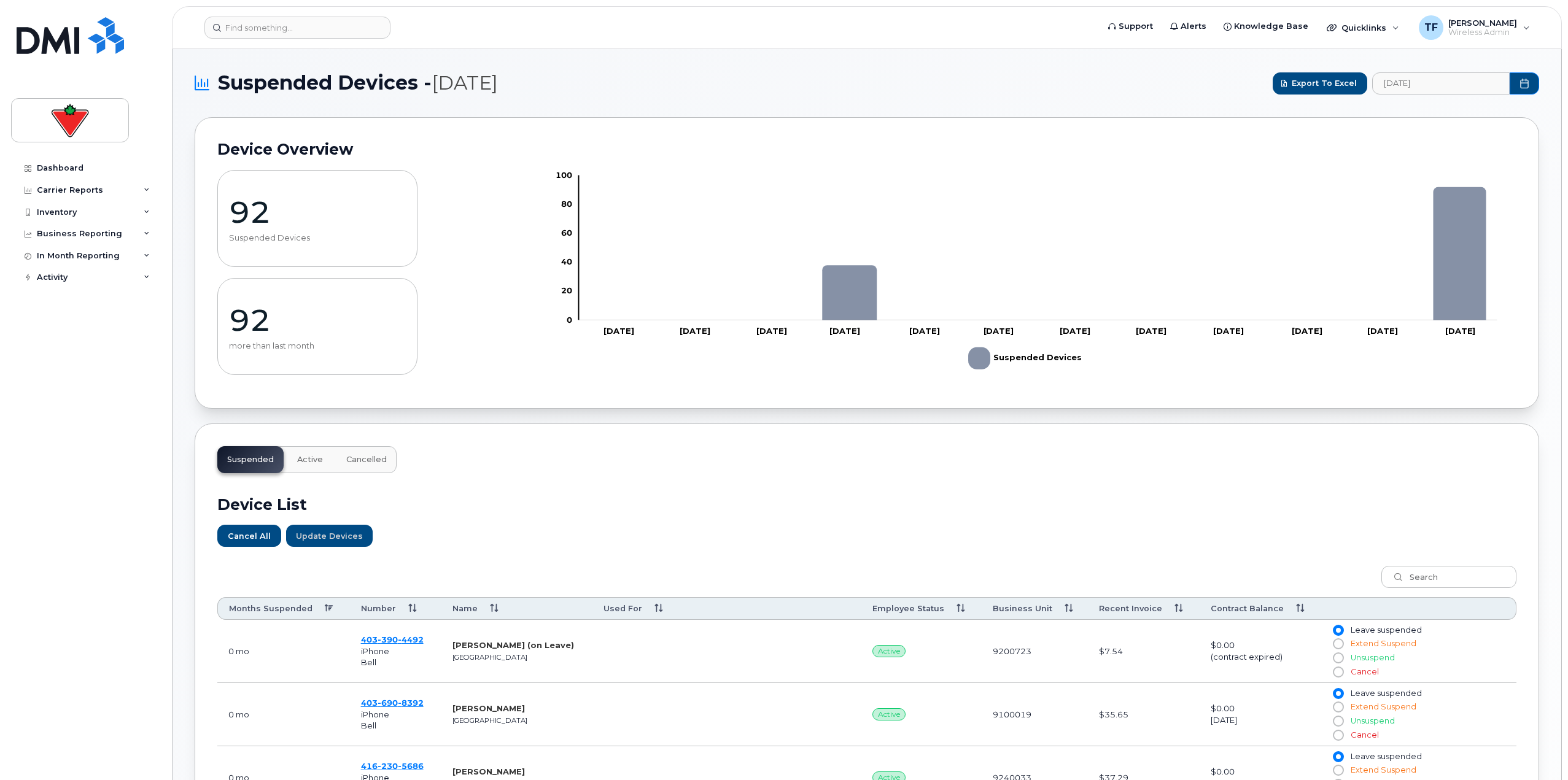
click at [120, 553] on div "Dashboard Carrier Reports Monthly Billing Data Daily Data Pooling Data Behavior…" at bounding box center [87, 460] width 152 height 605
click at [19, 512] on div "Dashboard Carrier Reports Monthly Billing Data Daily Data Pooling Data Behavior…" at bounding box center [87, 460] width 152 height 605
click at [350, 31] on input at bounding box center [298, 28] width 186 height 22
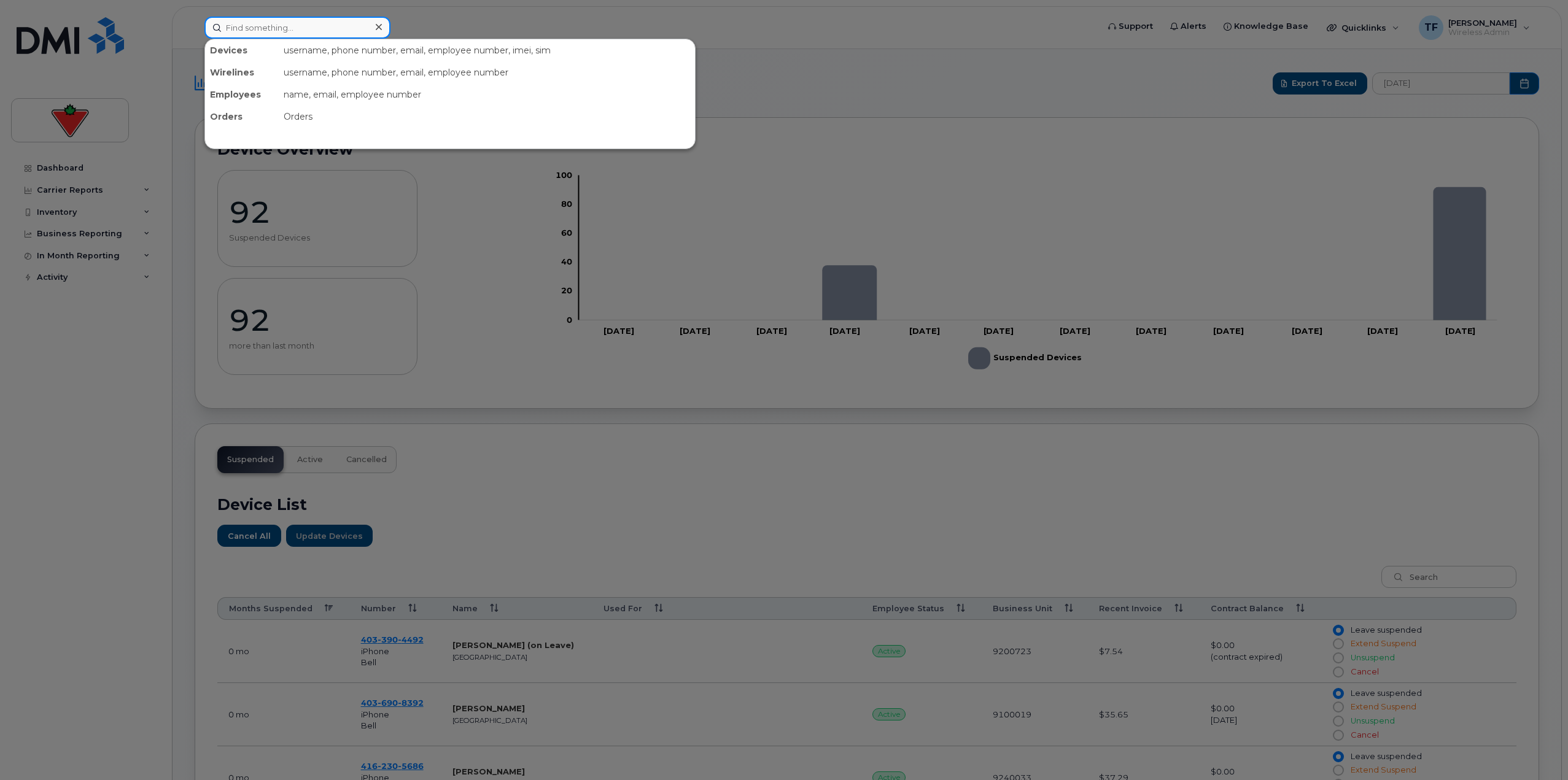
paste input "437-961-5440"
type input "437-961-5440"
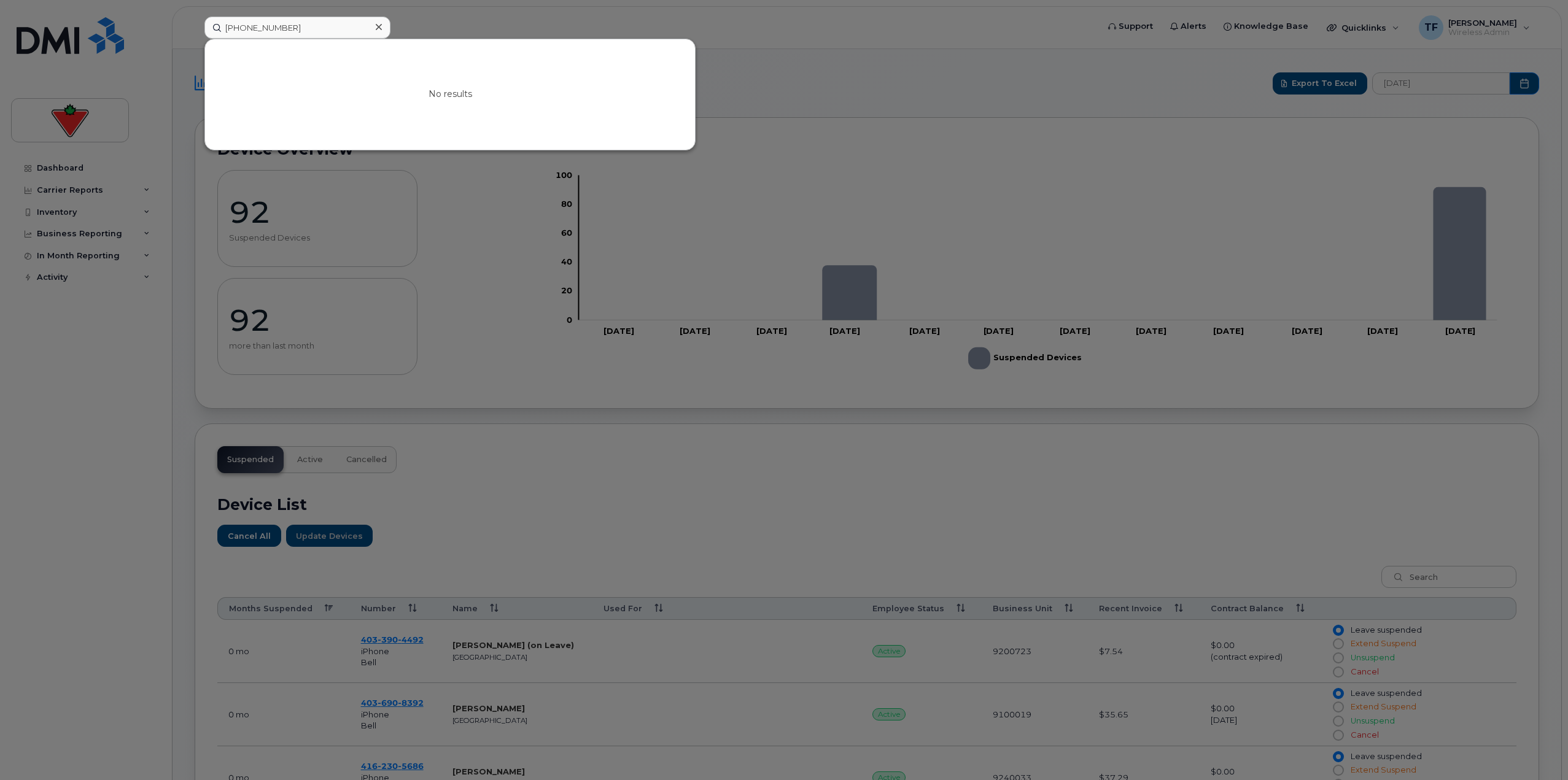
click at [99, 344] on div at bounding box center [784, 390] width 1568 height 780
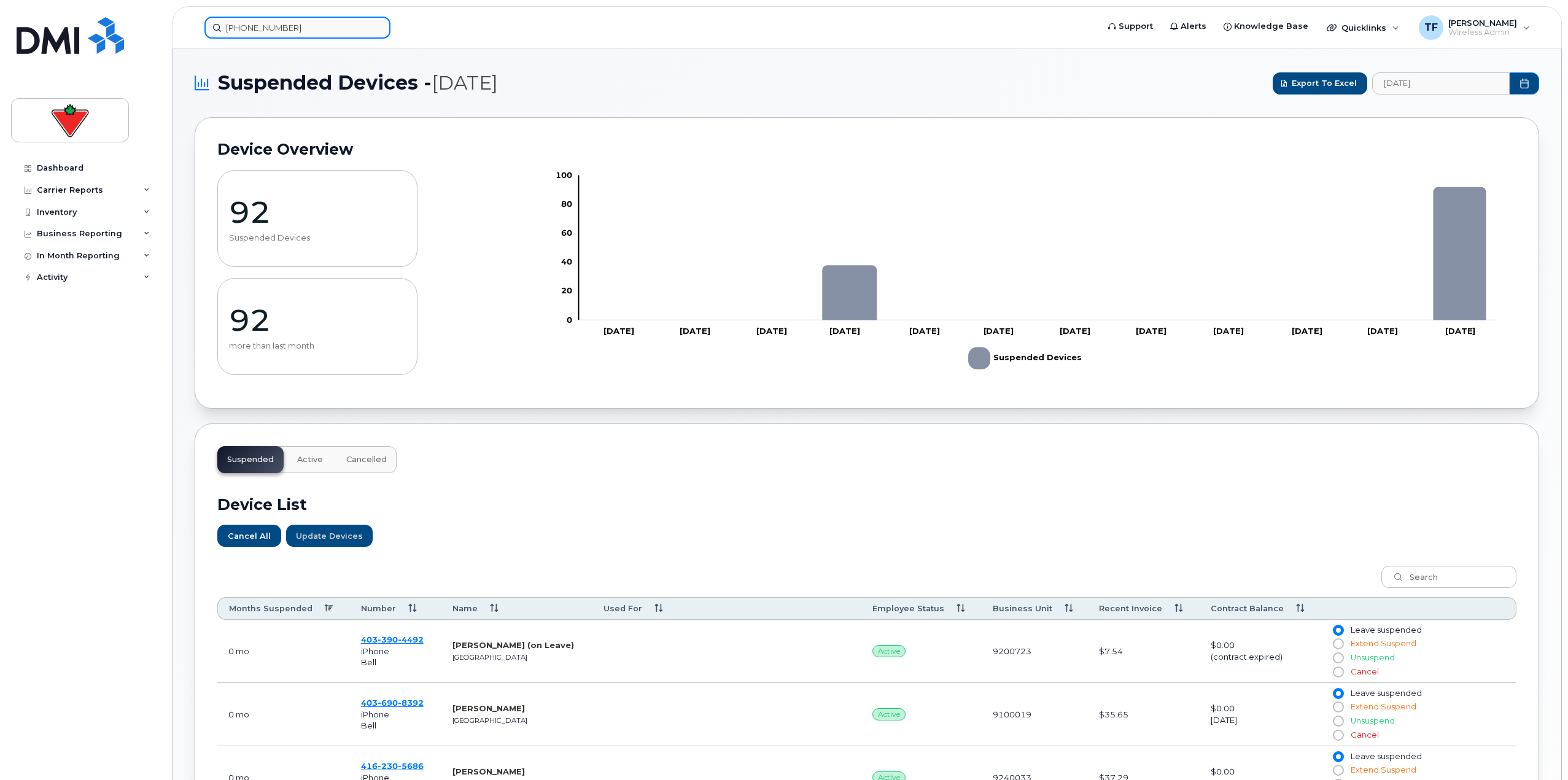
click at [318, 20] on input "437-961-5440" at bounding box center [298, 28] width 186 height 22
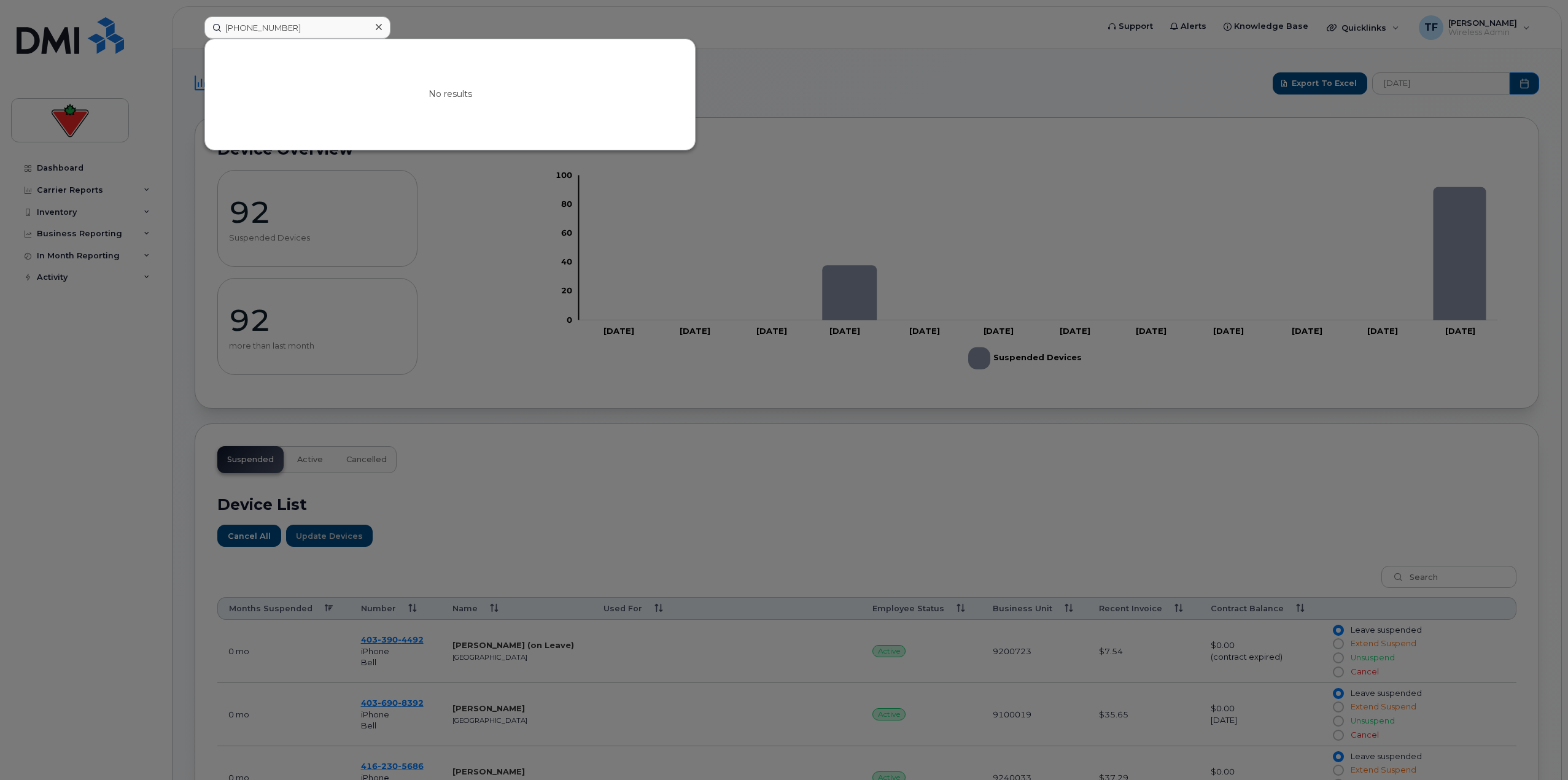
click at [78, 358] on div at bounding box center [784, 390] width 1568 height 780
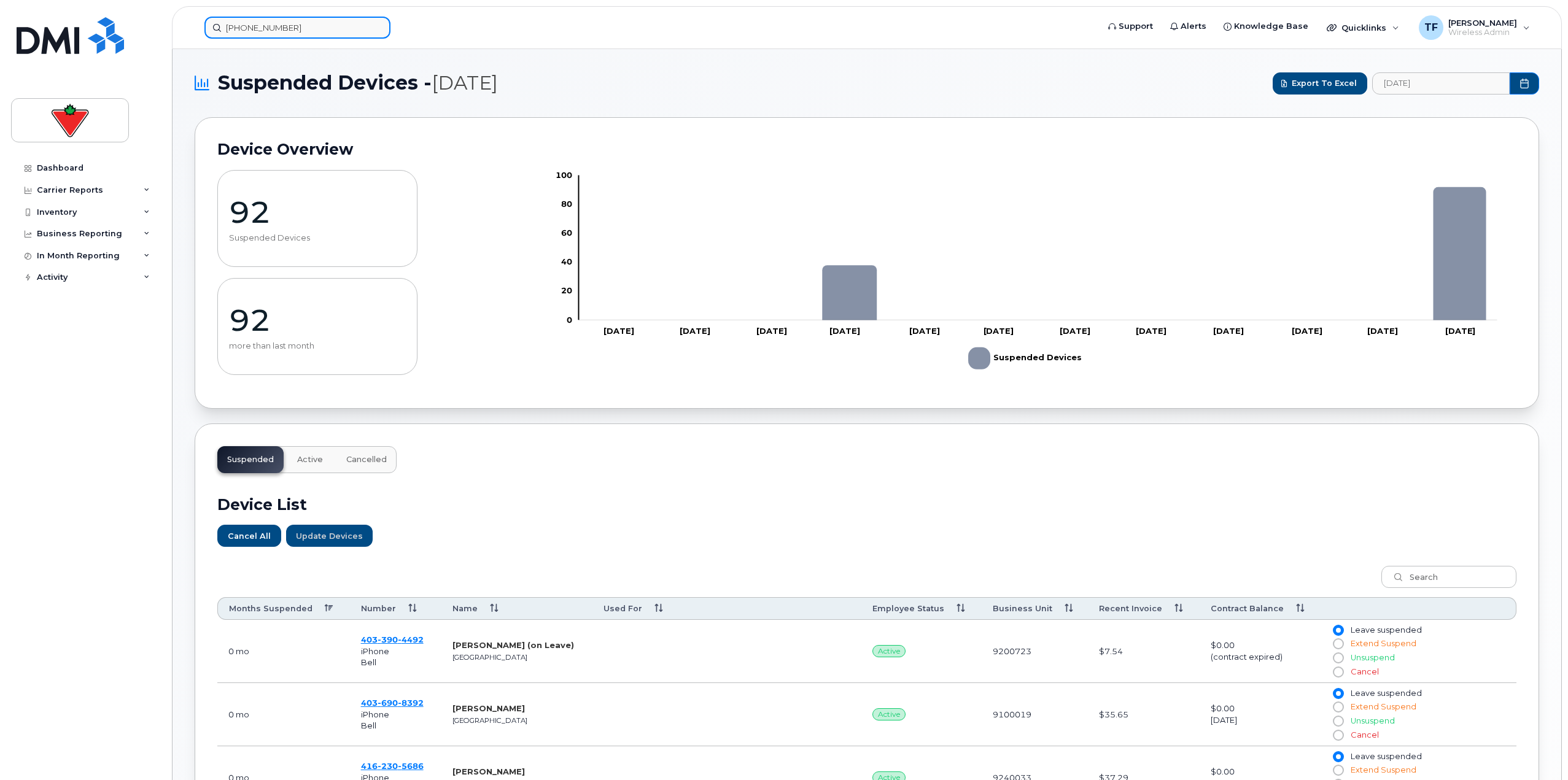
click at [305, 28] on input "437-961-5440" at bounding box center [298, 28] width 186 height 22
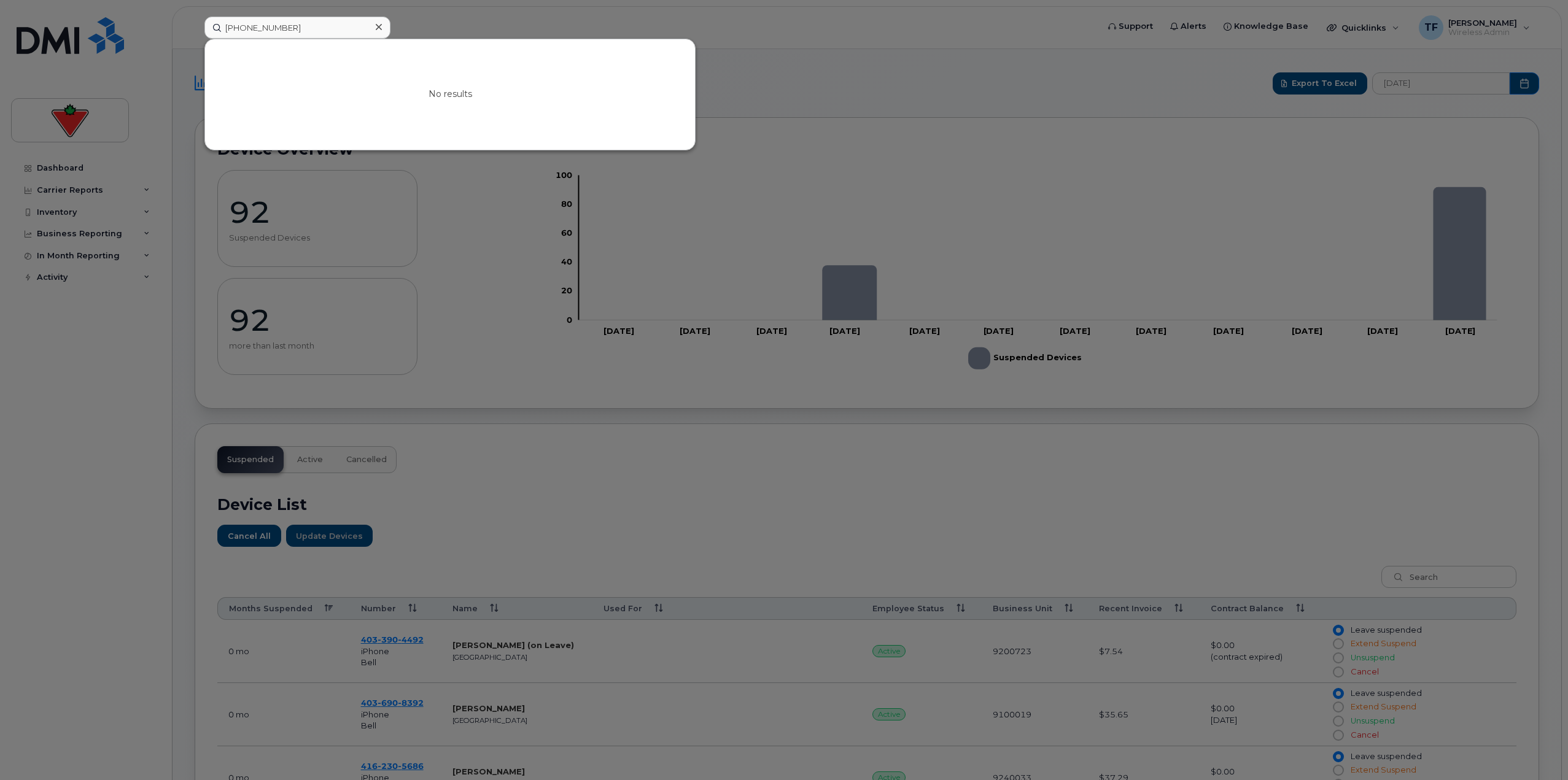
click at [115, 354] on div at bounding box center [784, 390] width 1568 height 780
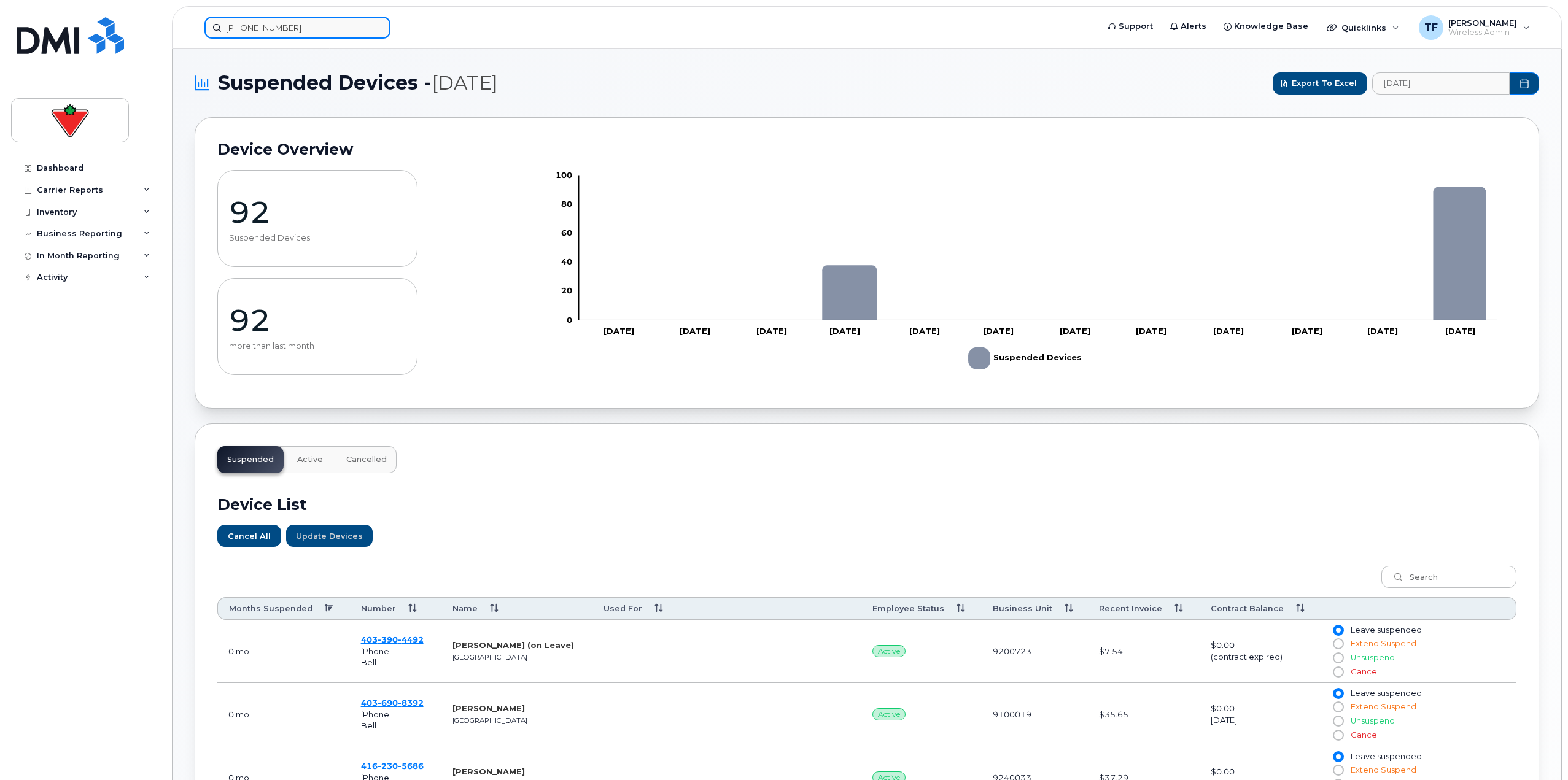
click at [288, 26] on input "437-961-5440" at bounding box center [298, 28] width 186 height 22
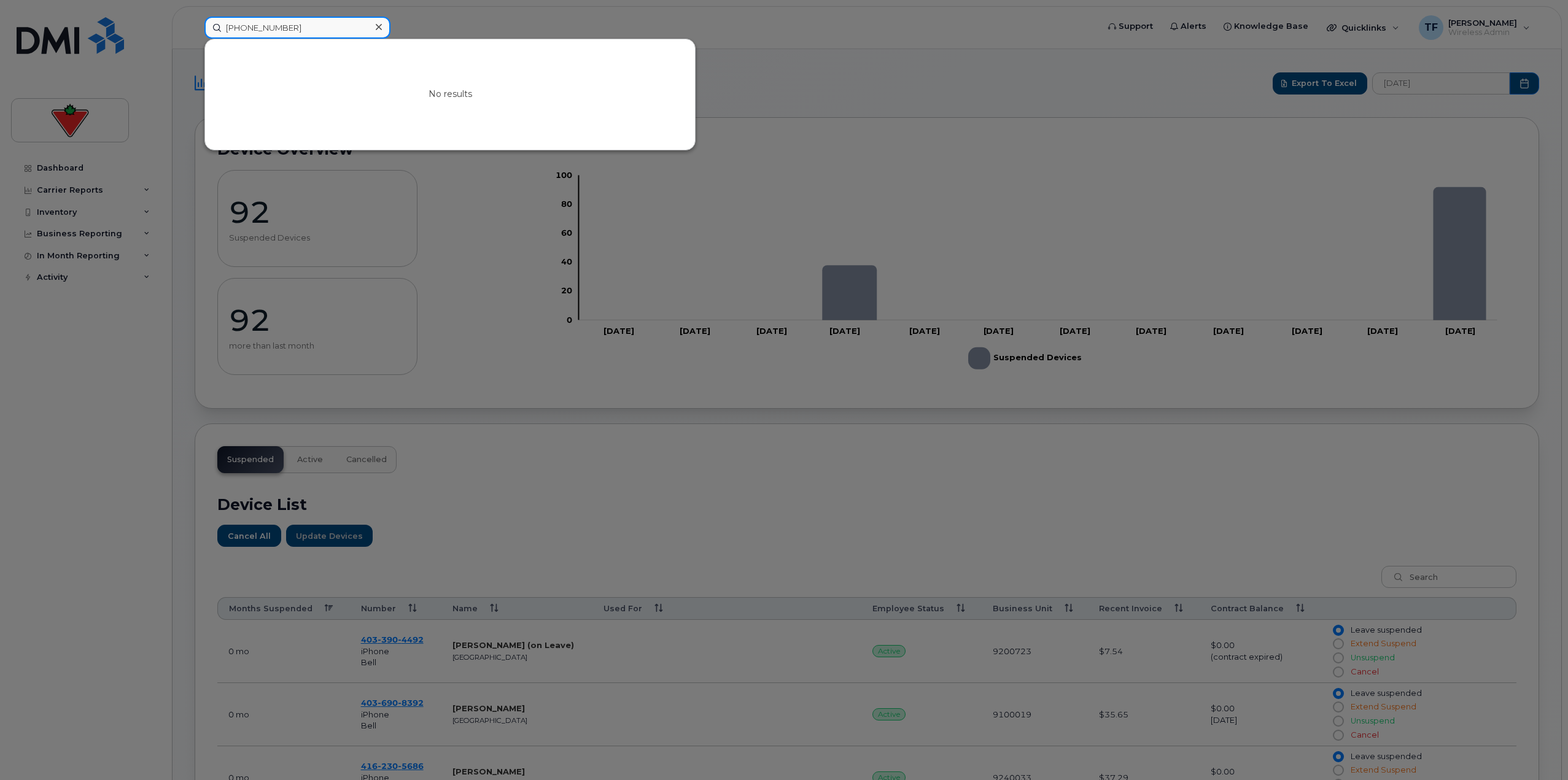
drag, startPoint x: 295, startPoint y: 26, endPoint x: 281, endPoint y: 25, distance: 14.0
click at [281, 25] on input "437-961-5440" at bounding box center [298, 28] width 186 height 22
click at [452, 540] on div at bounding box center [784, 390] width 1568 height 780
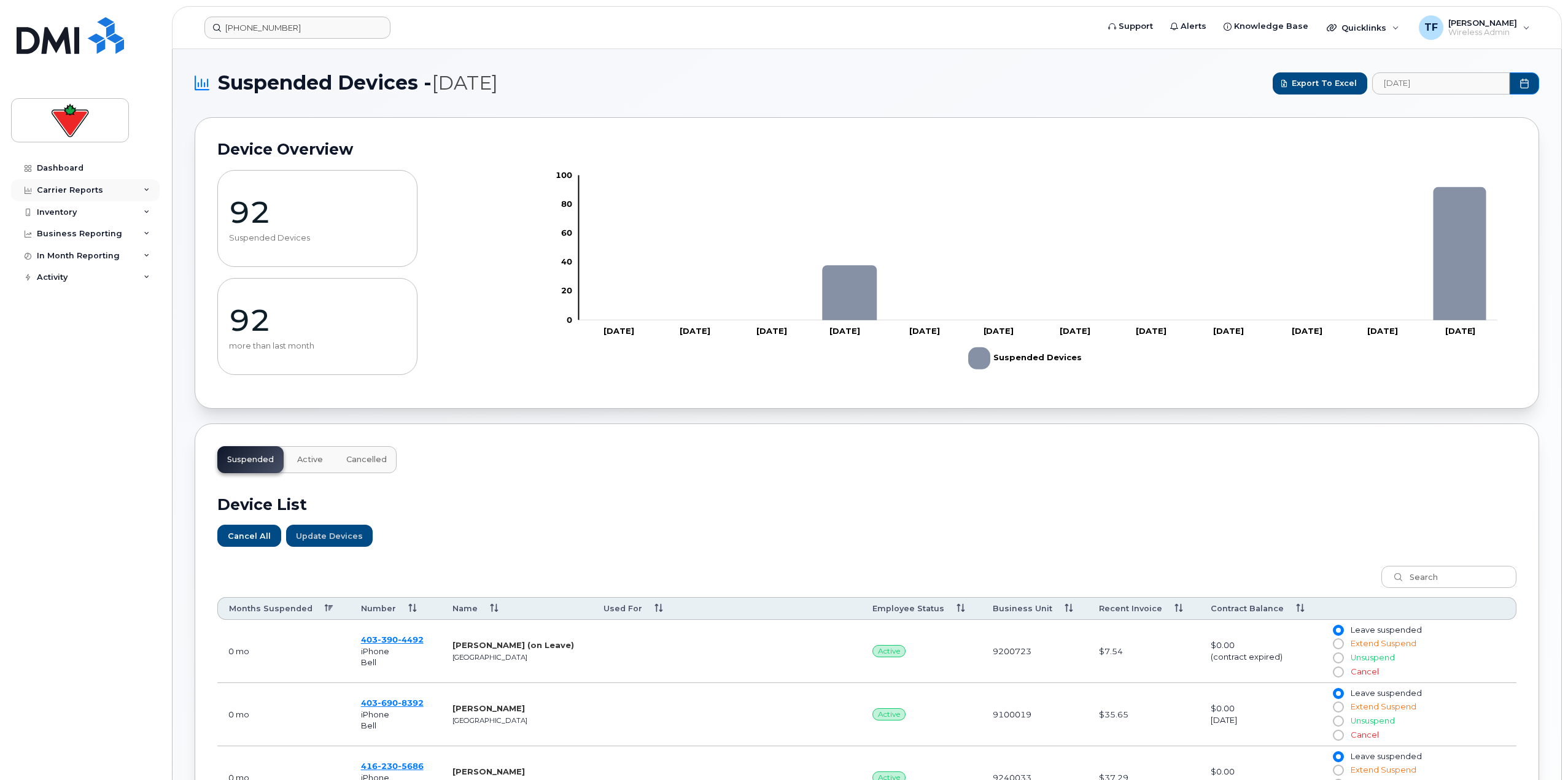
click at [125, 192] on div "Carrier Reports" at bounding box center [85, 190] width 148 height 22
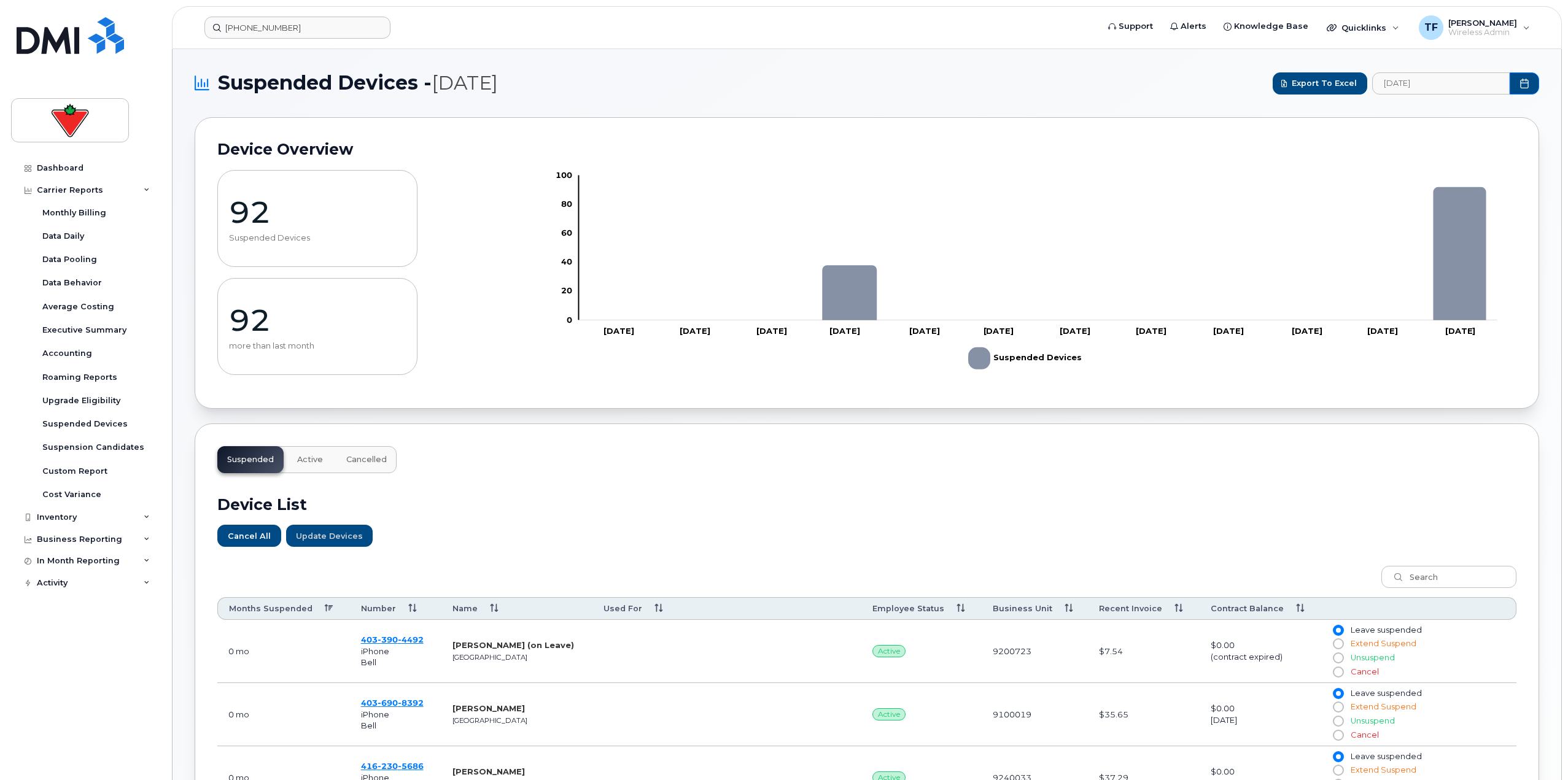
click at [140, 669] on div "Dashboard Carrier Reports Monthly Billing Data Daily Data Pooling Data Behavior…" at bounding box center [87, 460] width 152 height 605
click at [556, 32] on form "437-961-5440" at bounding box center [647, 28] width 885 height 22
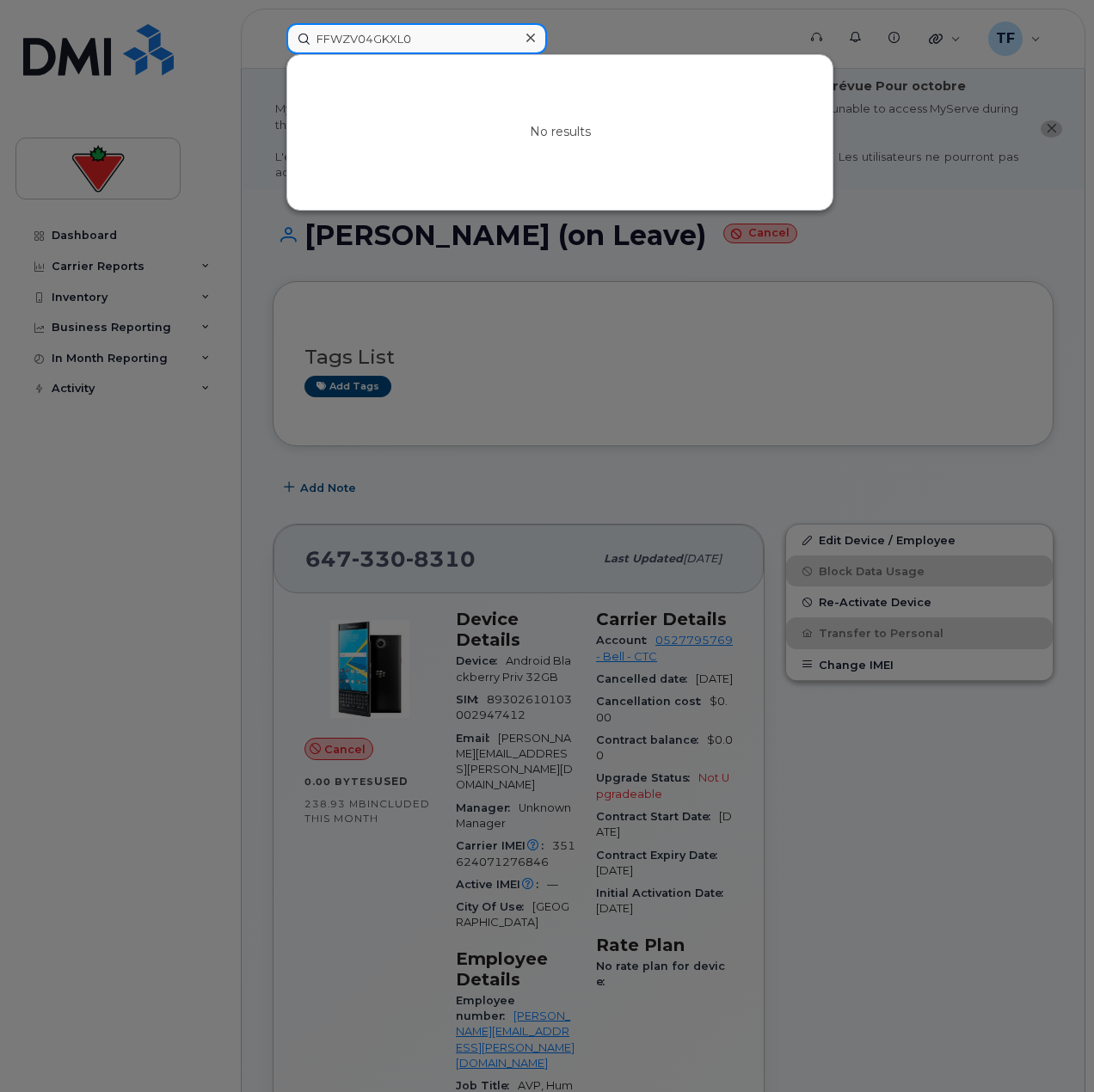
paste input "[STREET_ADDRESS]."
click at [446, 42] on input "FFWZV04GKXL0" at bounding box center [417, 39] width 260 height 31
paste input "[PERSON_NAME]"
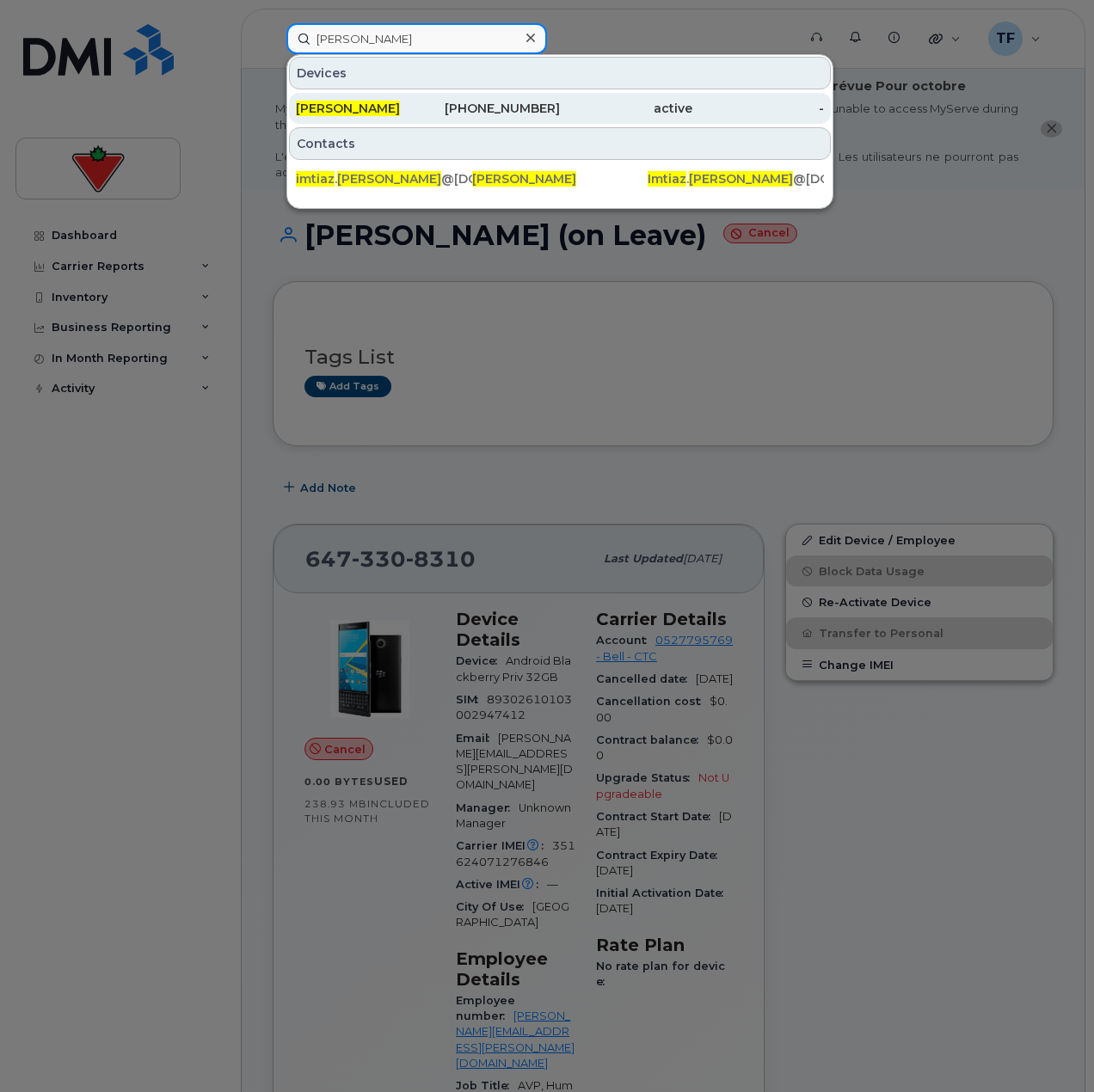
type input "[PERSON_NAME]"
click at [427, 117] on div "[PERSON_NAME]" at bounding box center [361, 109] width 132 height 31
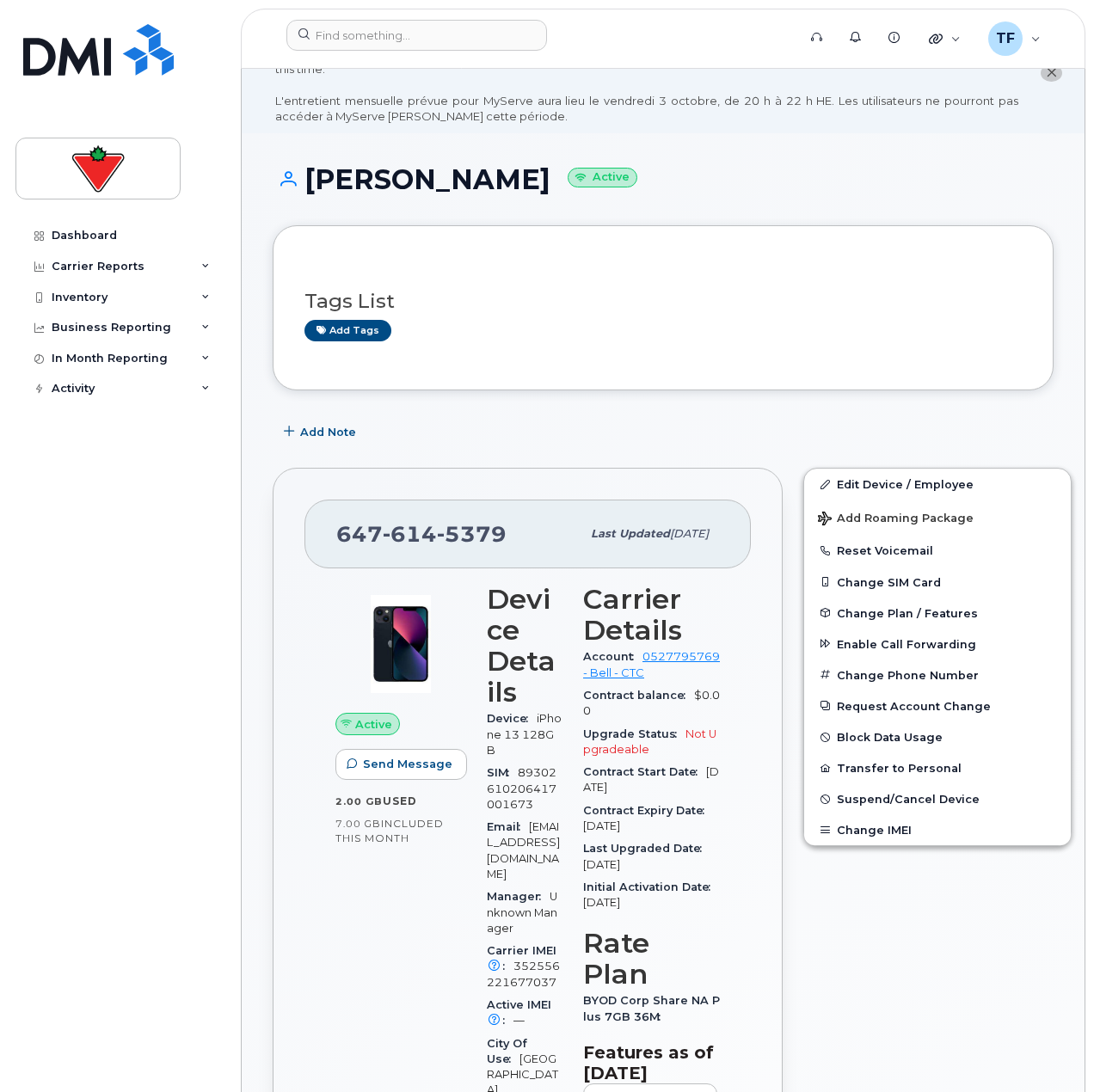
scroll to position [86, 0]
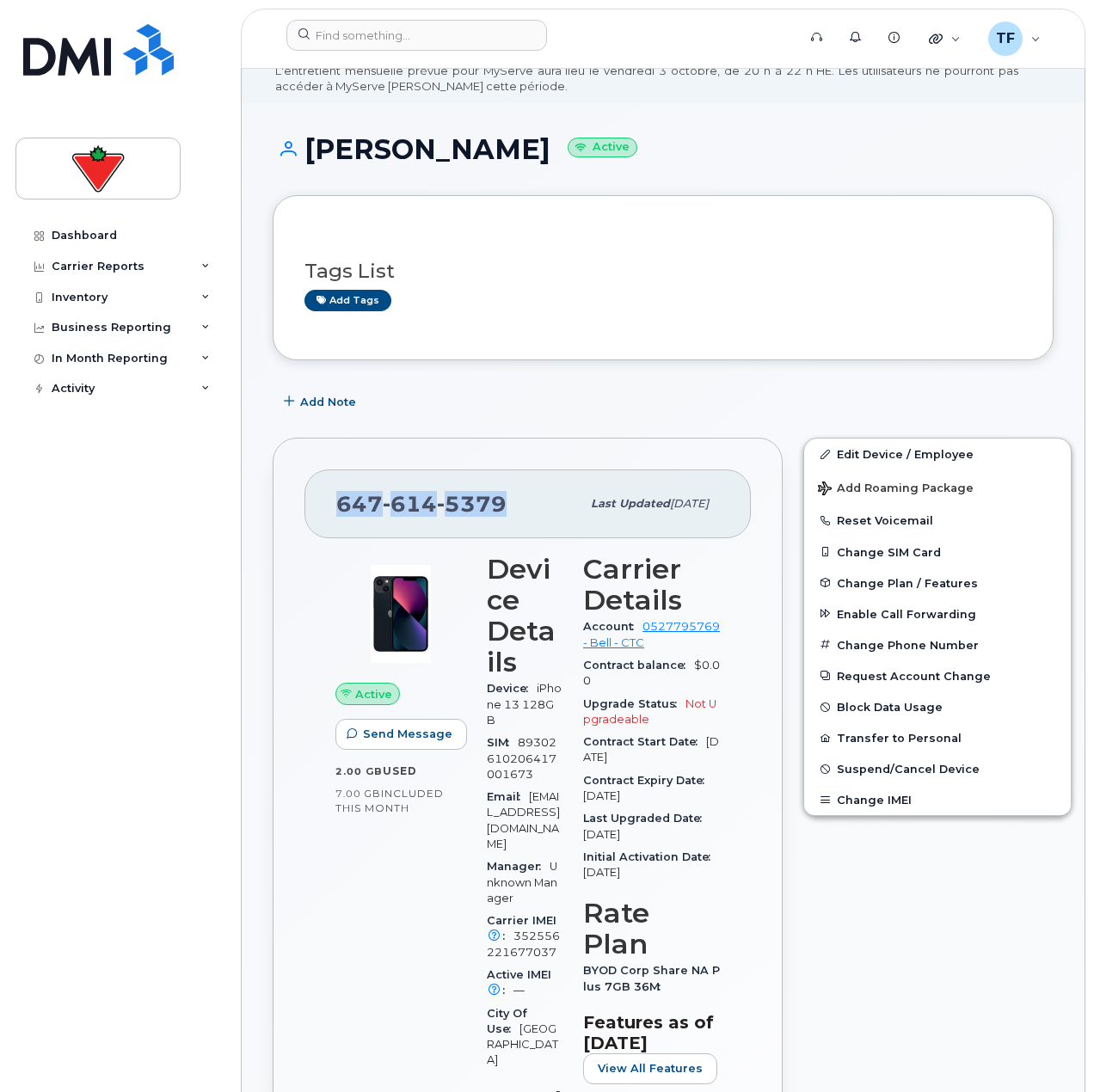
drag, startPoint x: 495, startPoint y: 504, endPoint x: 342, endPoint y: 499, distance: 153.1
click at [342, 499] on span "647 614 5379" at bounding box center [421, 503] width 170 height 26
copy span "647 614 5379"
click at [393, 34] on input at bounding box center [417, 35] width 260 height 31
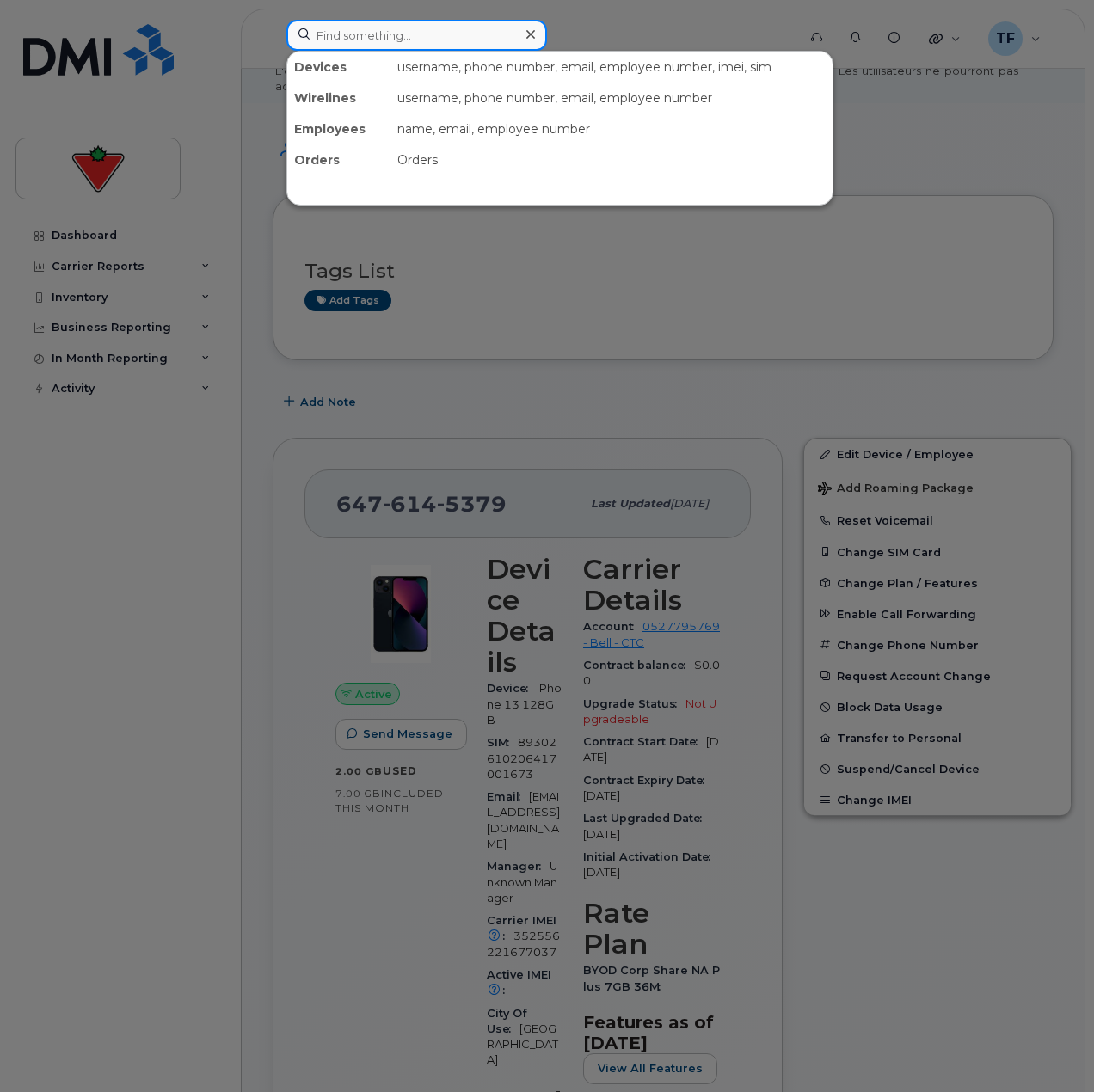
paste input "Mekhael Thaha"
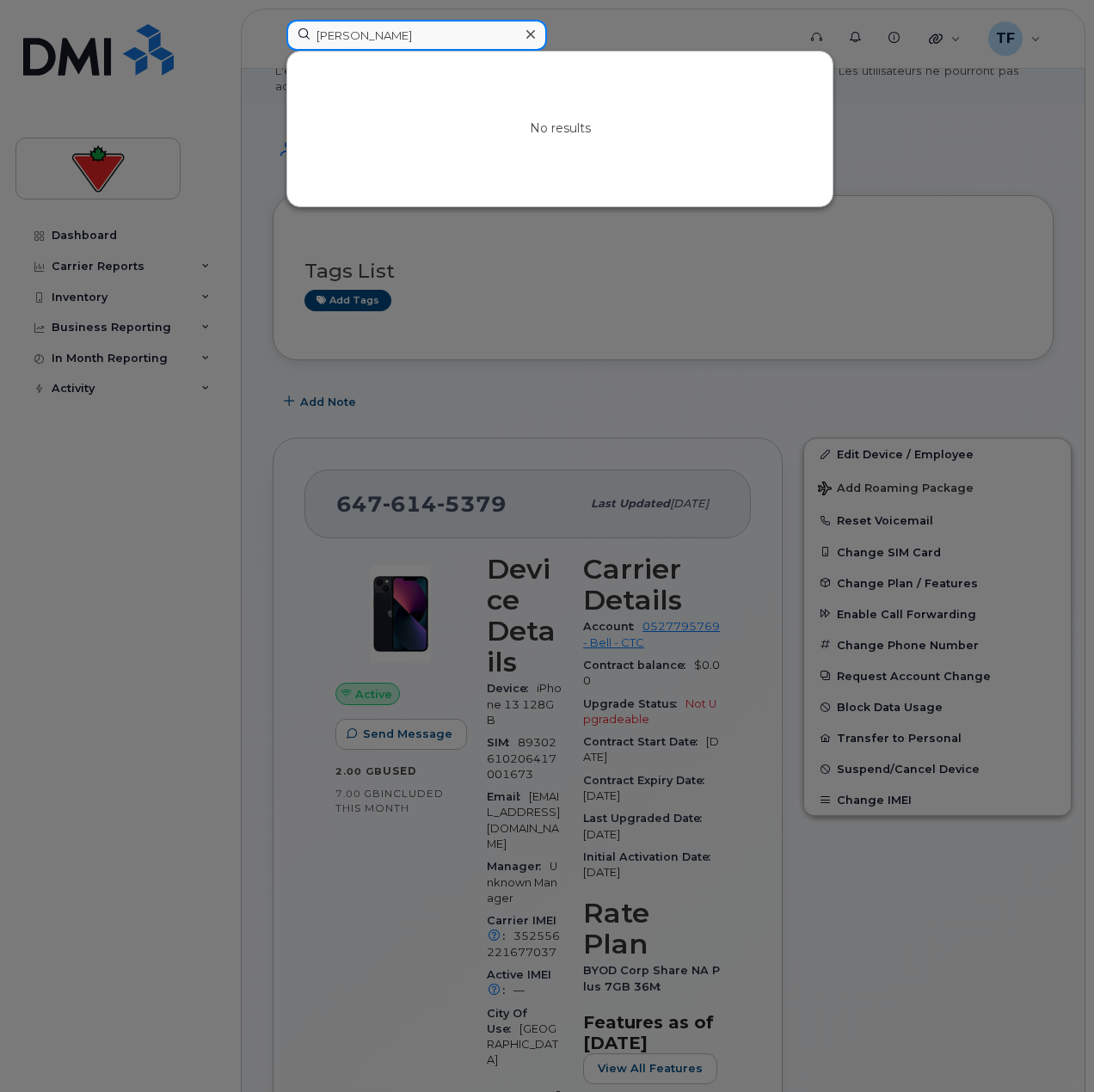
click at [393, 32] on input "Mekhael Thaha" at bounding box center [417, 35] width 260 height 31
paste input "gane Wanji"
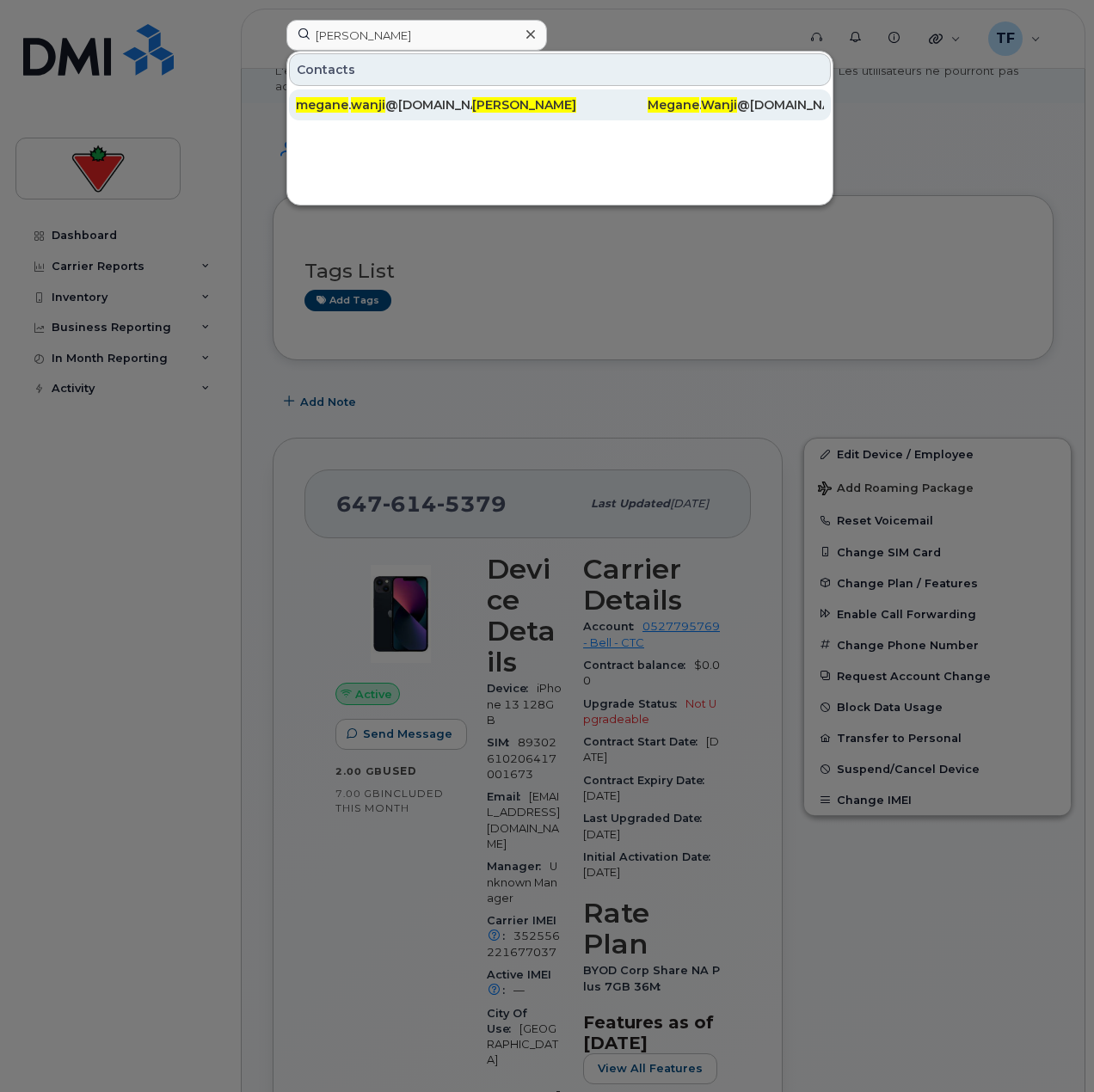
drag, startPoint x: 463, startPoint y: 113, endPoint x: 453, endPoint y: 119, distance: 11.7
click at [463, 113] on div "megane . wanji @ctfs.com" at bounding box center [383, 105] width 176 height 17
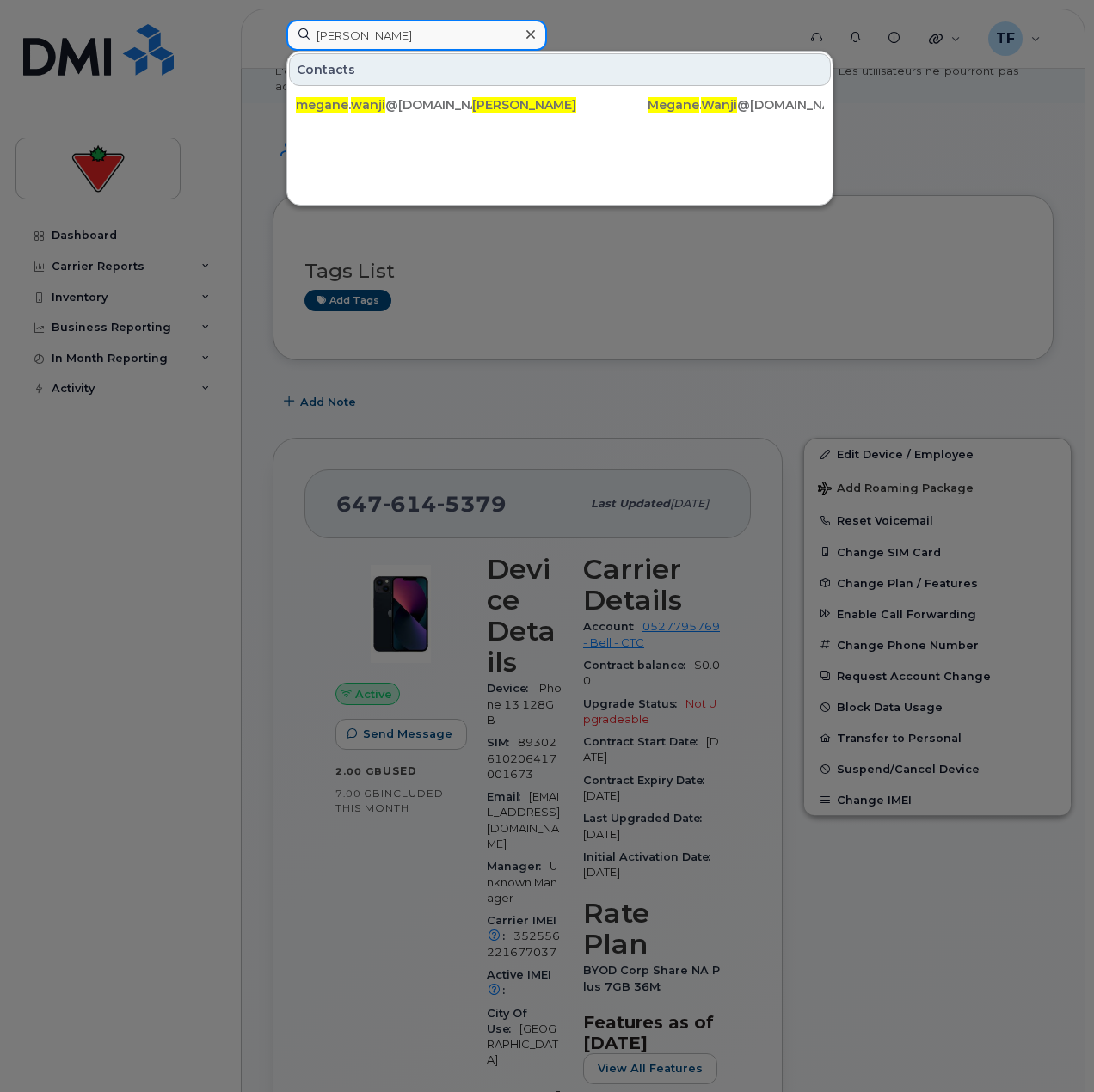
click at [462, 38] on input "Megane Wanji" at bounding box center [417, 35] width 260 height 31
paste input "Cass Podor"
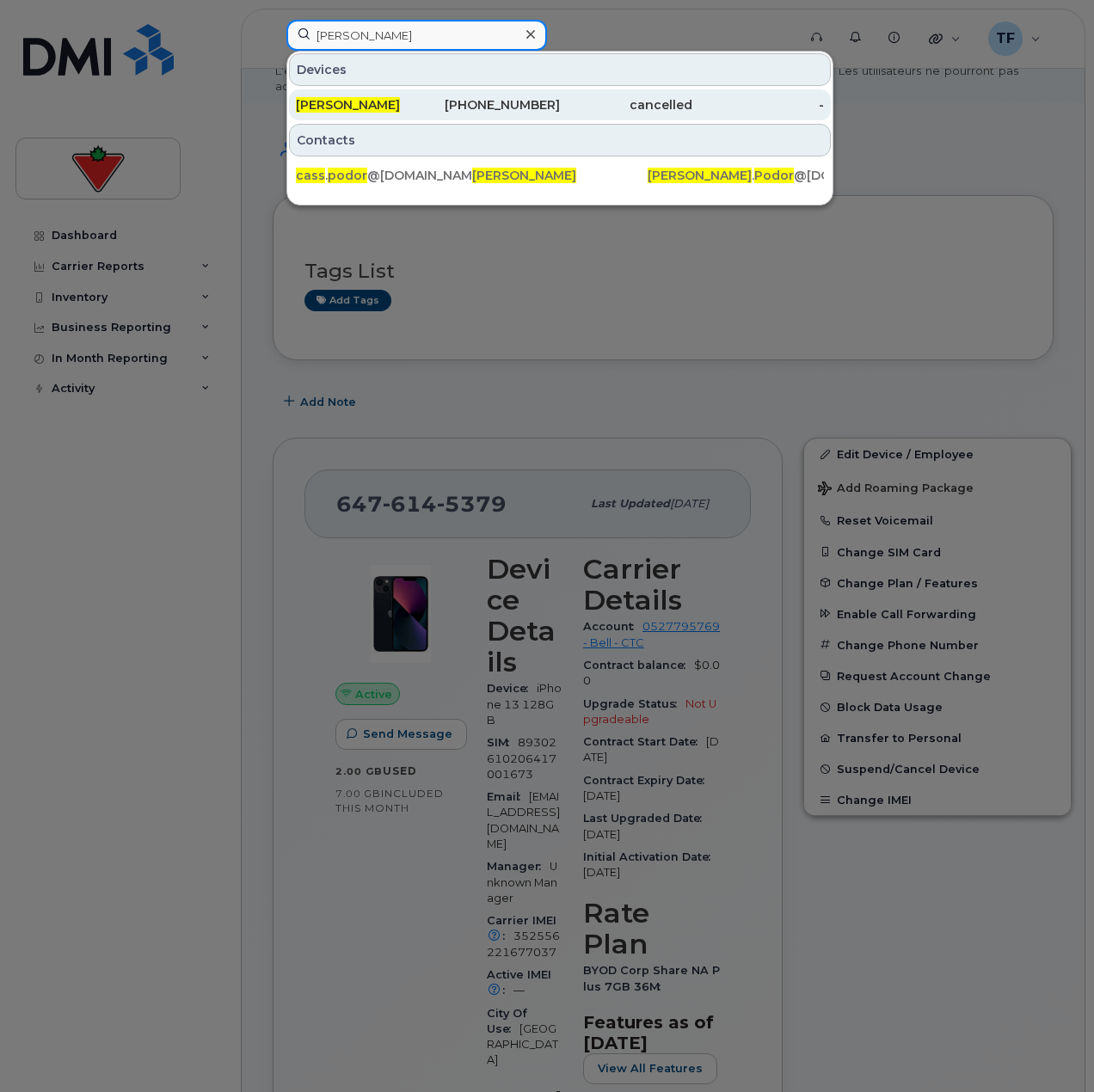
type input "Cass Podor"
click at [417, 109] on div "Cass Podor" at bounding box center [361, 105] width 132 height 17
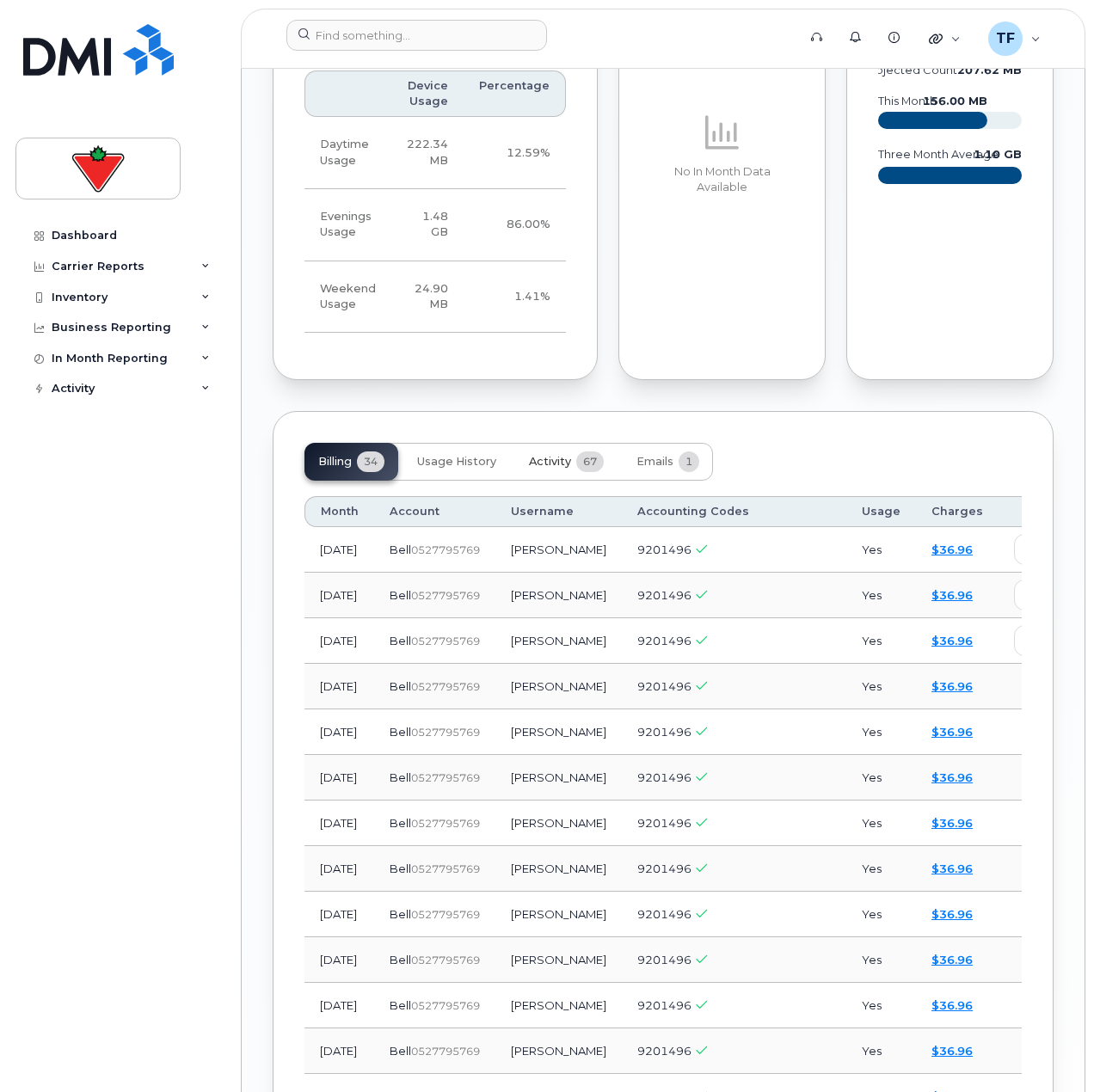
click at [530, 455] on span "Activity" at bounding box center [549, 461] width 42 height 14
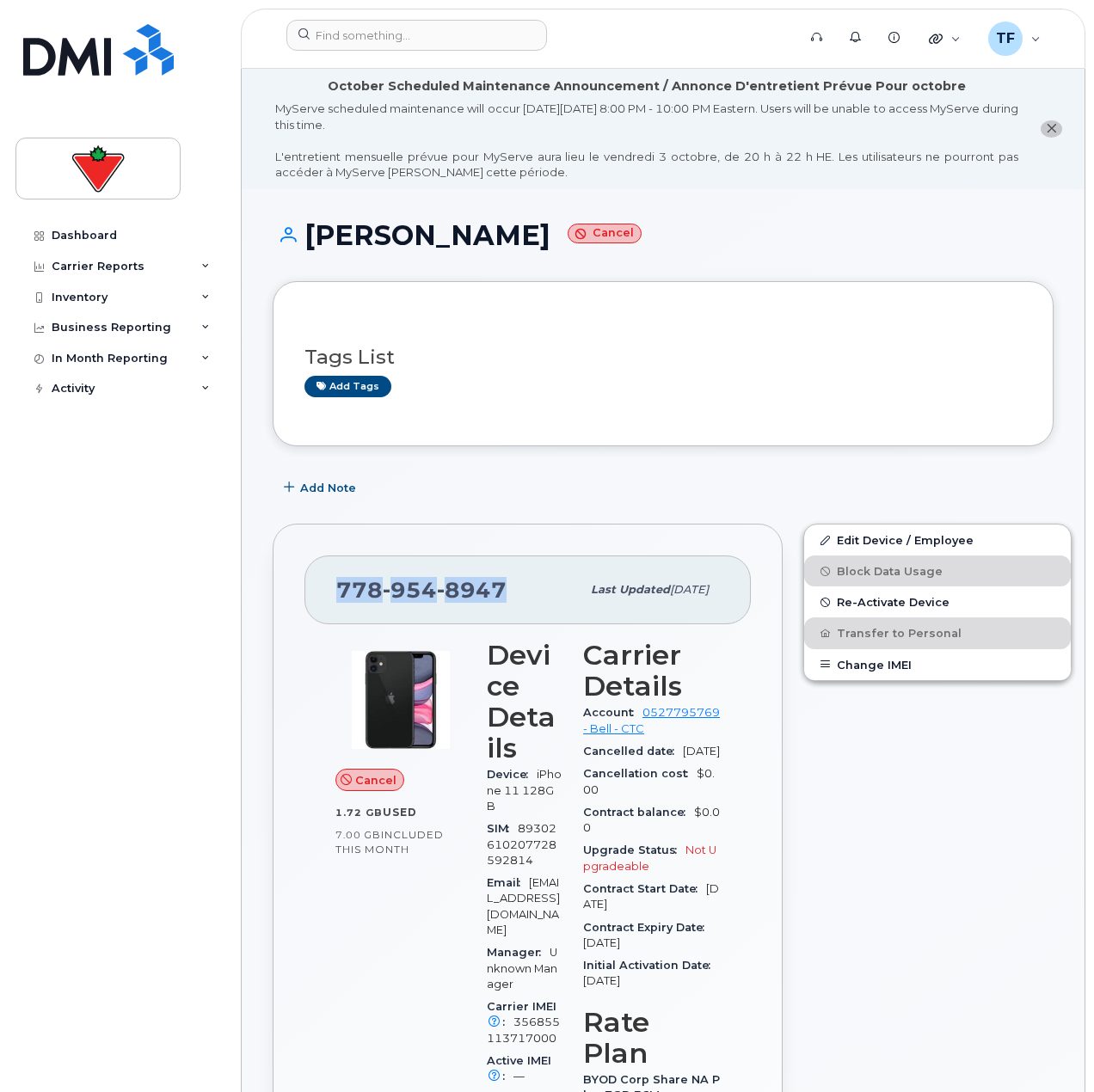
drag, startPoint x: 504, startPoint y: 591, endPoint x: 325, endPoint y: 592, distance: 179.0
click at [325, 592] on div "778 954 8947 Last updated Sep 24, 2025" at bounding box center [527, 590] width 446 height 69
copy span "778 954 8947"
click at [382, 37] on input at bounding box center [417, 35] width 260 height 31
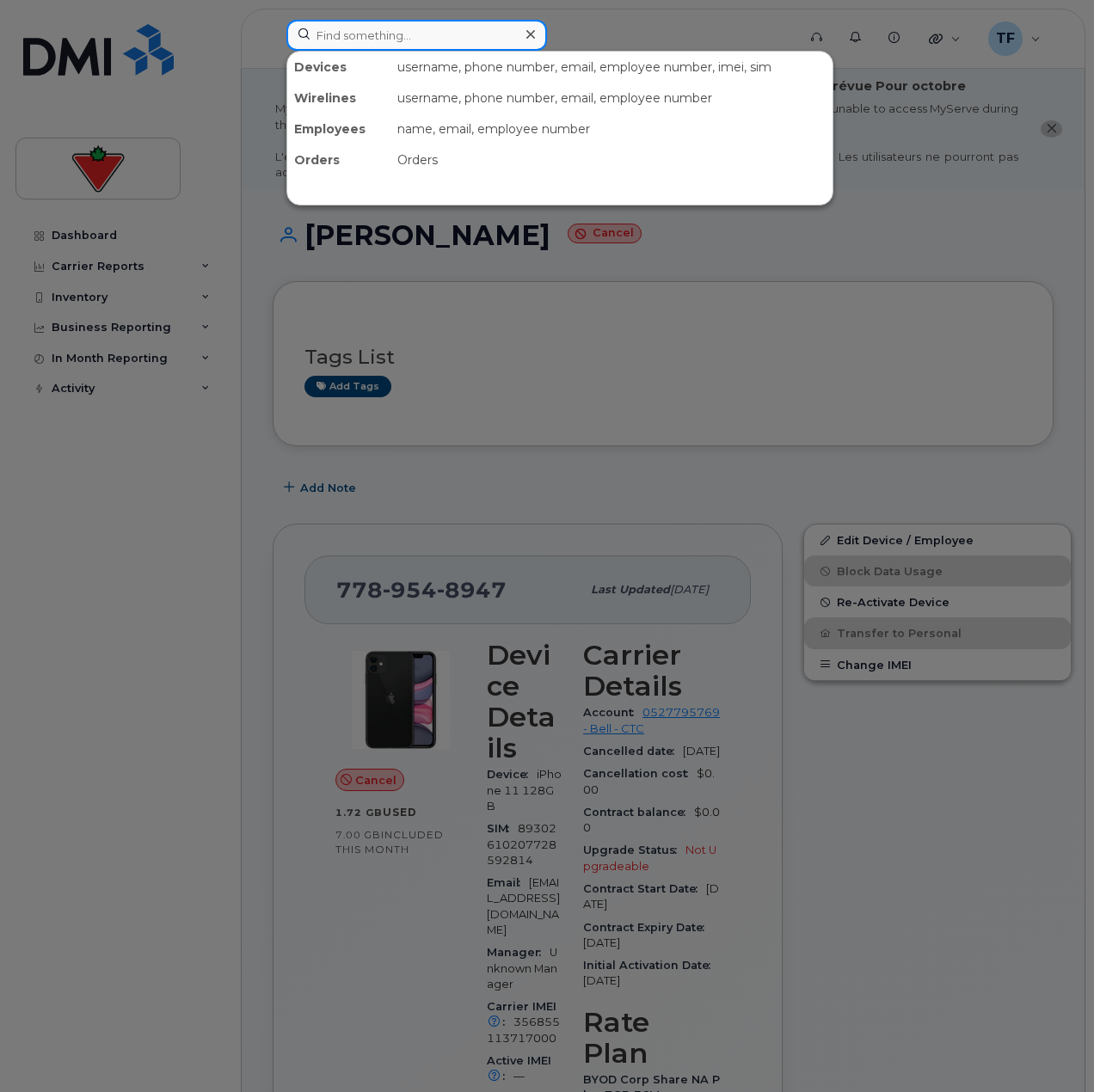
paste input "Shilpa Naikal"
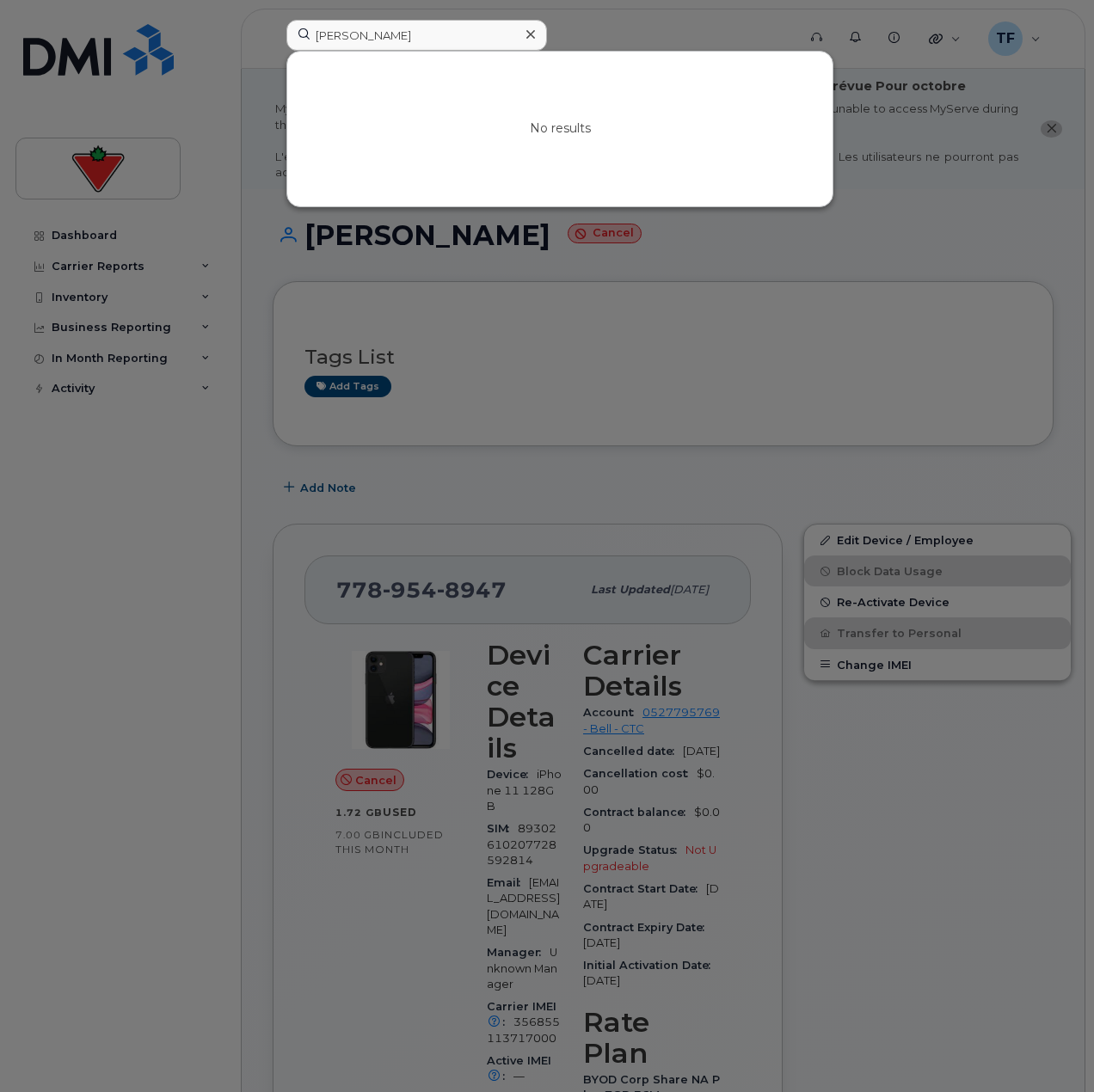
drag, startPoint x: 333, startPoint y: 4, endPoint x: 366, endPoint y: 34, distance: 44.6
click at [334, 11] on div at bounding box center [547, 546] width 1094 height 1092
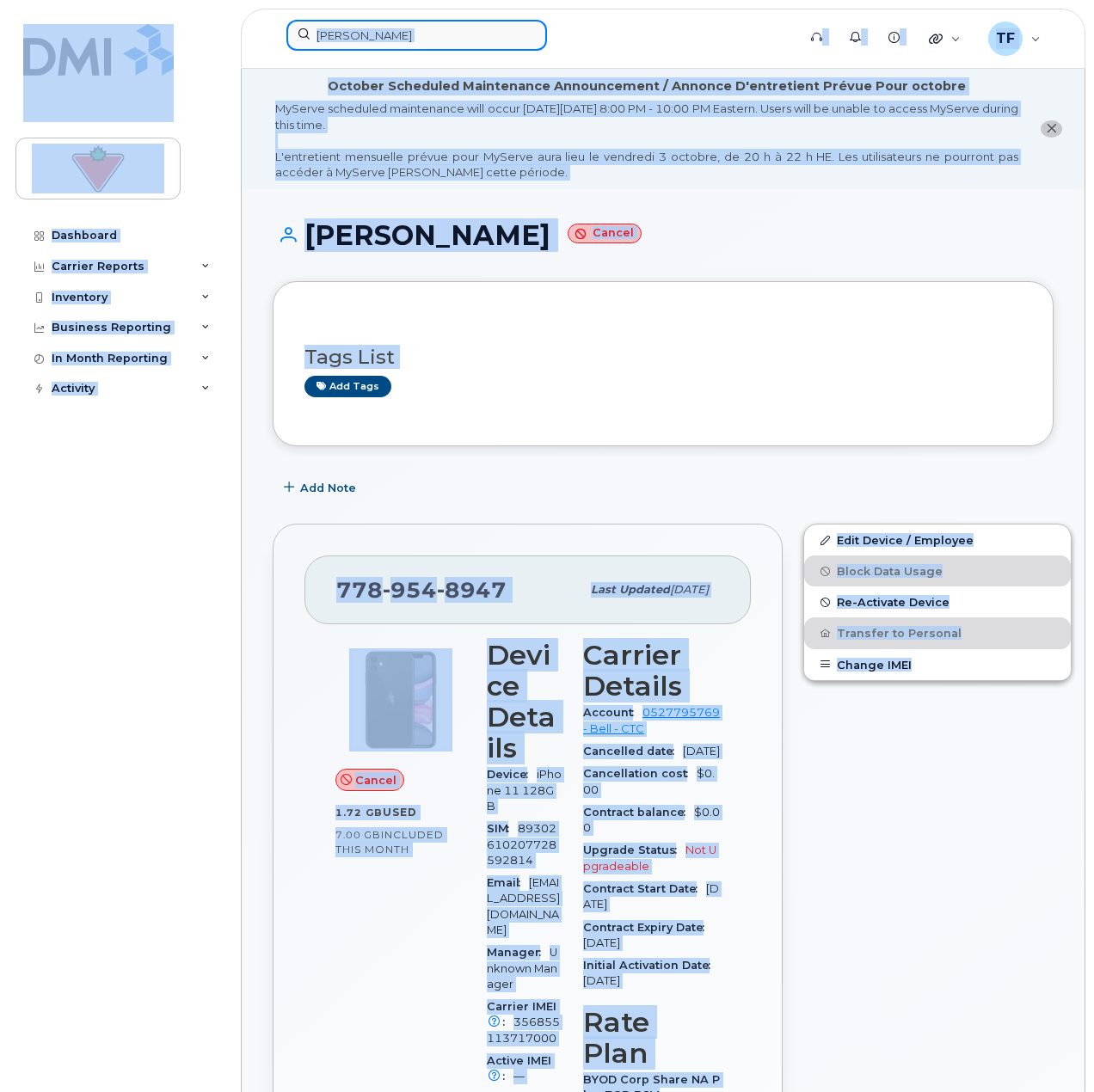
click at [398, 33] on input "Shilpa Naikal" at bounding box center [417, 35] width 260 height 31
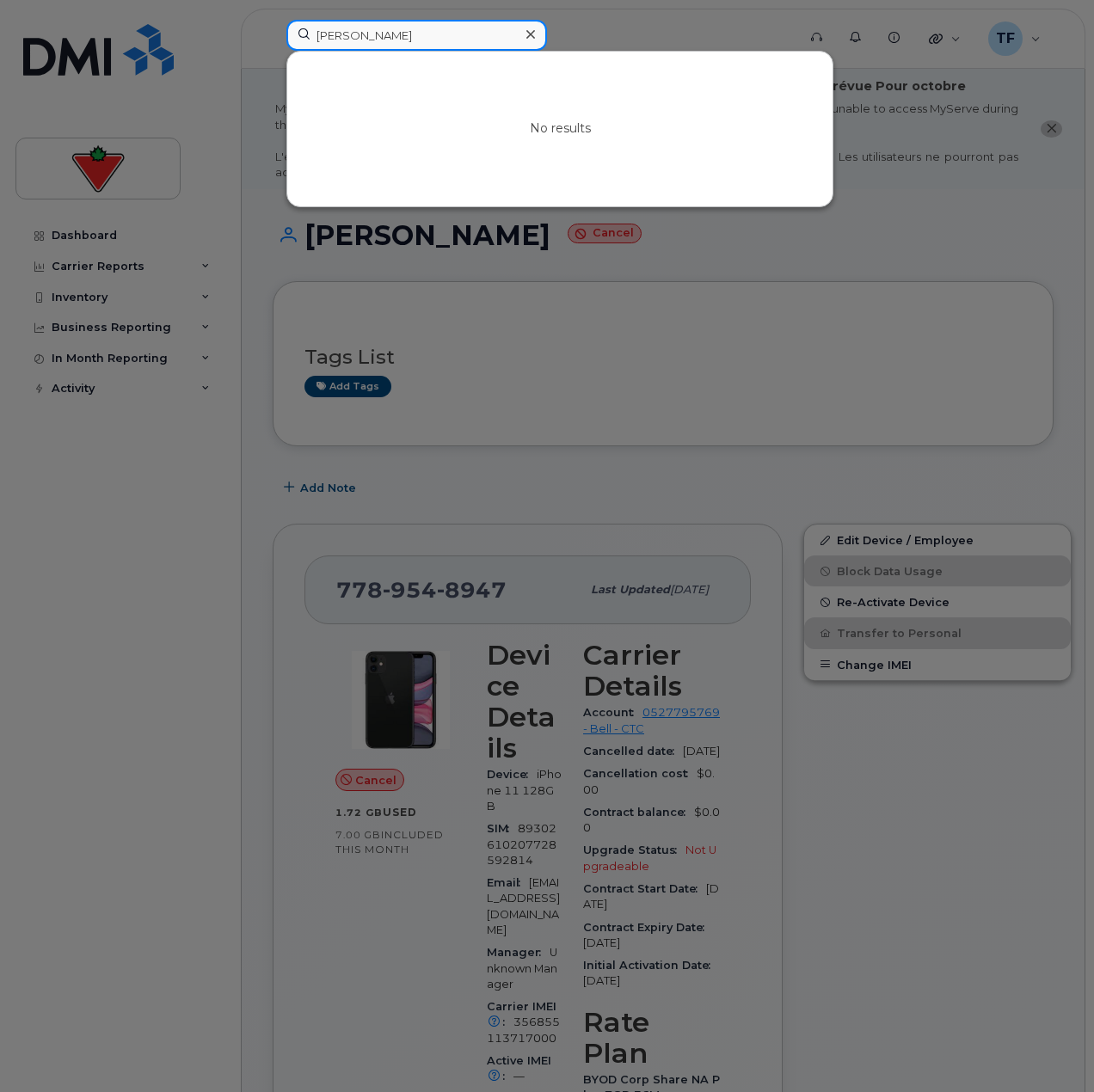
paste input "ikander Bhambhu"
click at [392, 19] on input "Sikander Bhambhu" at bounding box center [417, 35] width 260 height 31
paste input "FAIZA OUABOULOU"
click at [356, 41] on input "FAIZA OUABOULOU" at bounding box center [417, 35] width 260 height 31
paste input "Vismaya VS"
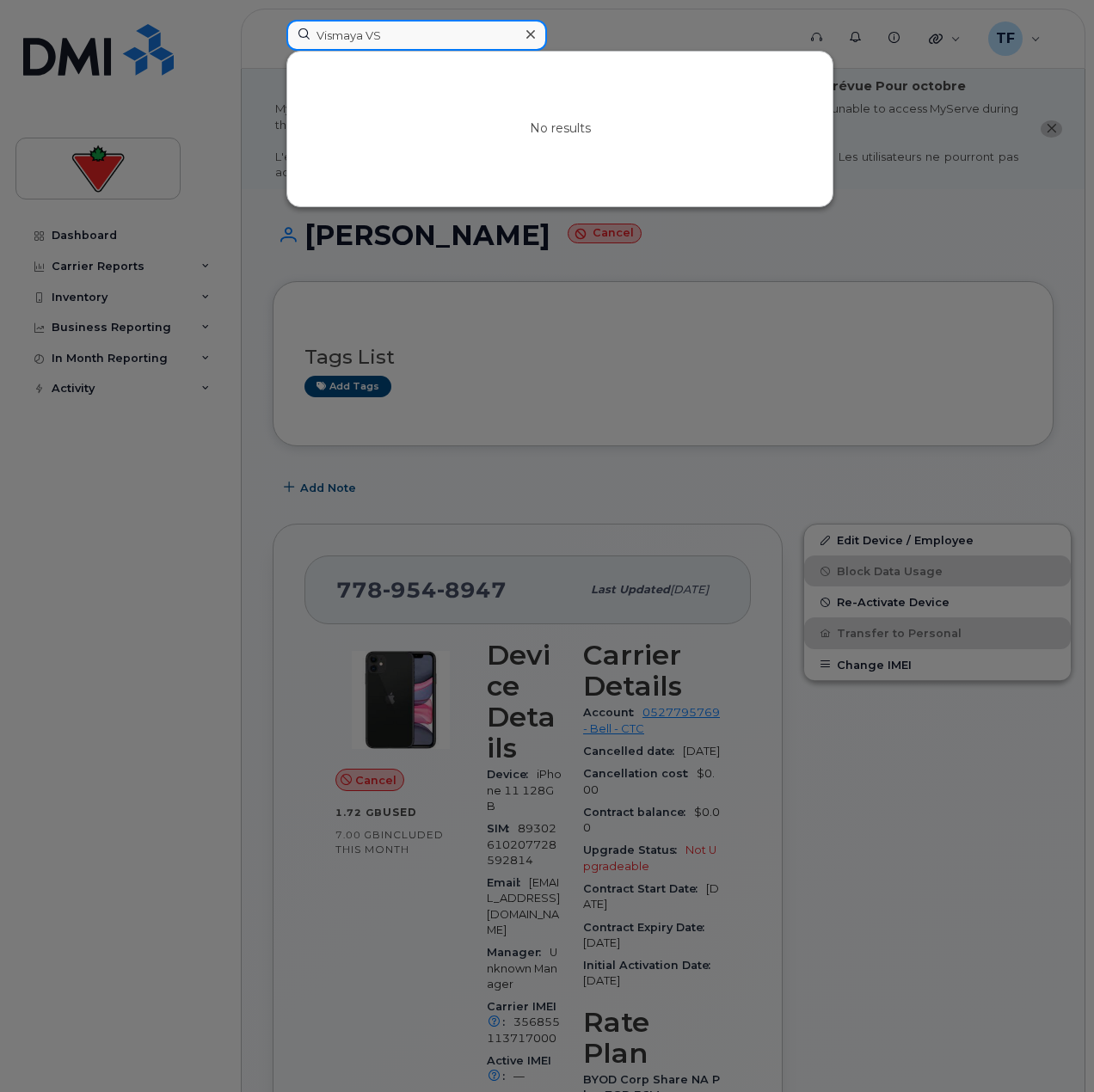
click at [384, 34] on input "Vismaya VS" at bounding box center [417, 35] width 260 height 31
paste input "Nigel Clarke"
paste input "Chandana Nukathot"
click at [386, 23] on input "Chandana Nukathoti" at bounding box center [417, 35] width 260 height 31
paste input "Tayo Korode"
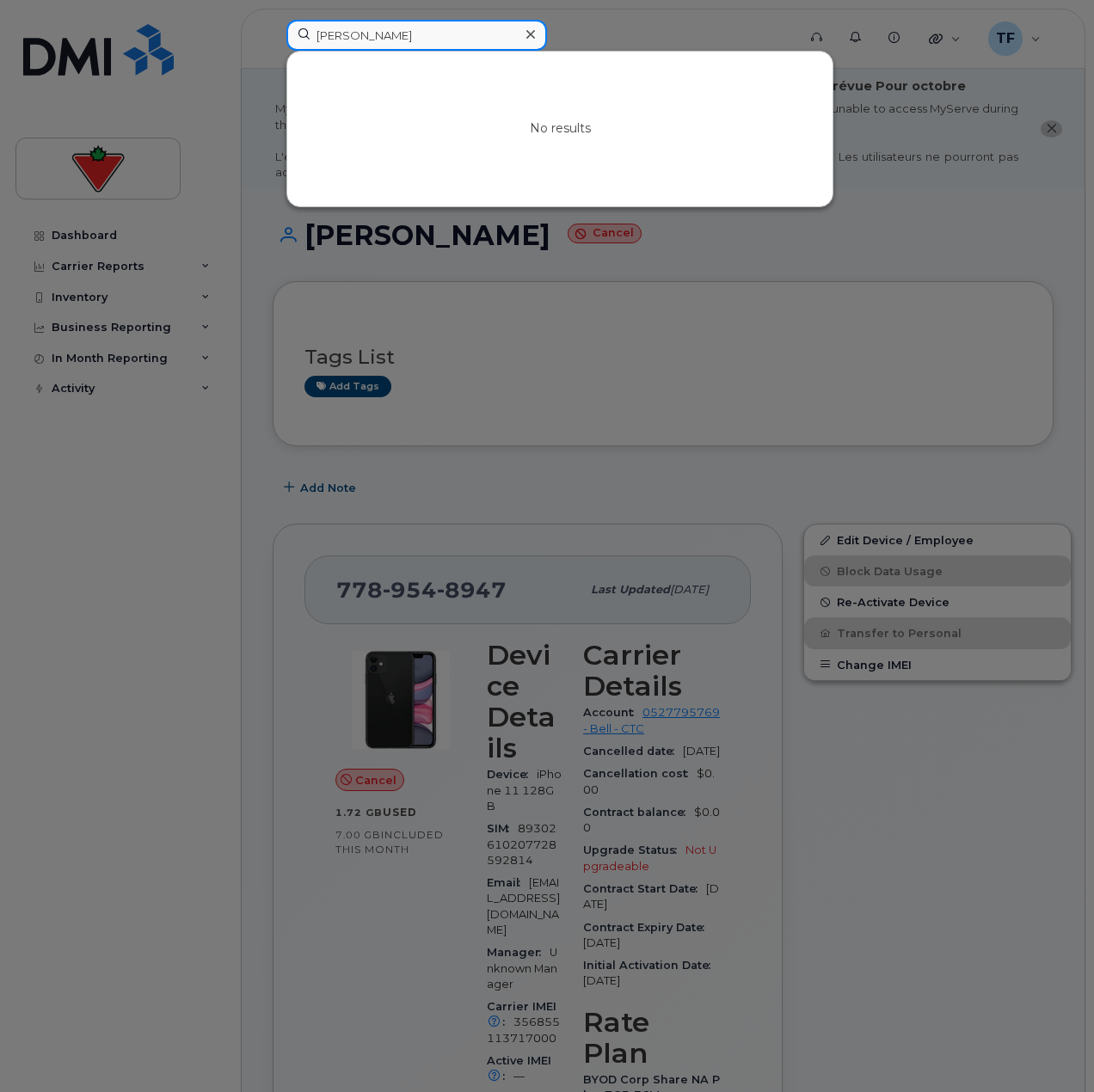
click at [373, 33] on input "Tayo Korode" at bounding box center [417, 35] width 260 height 31
paste input "Garima Sood"
type input "Garima Sood"
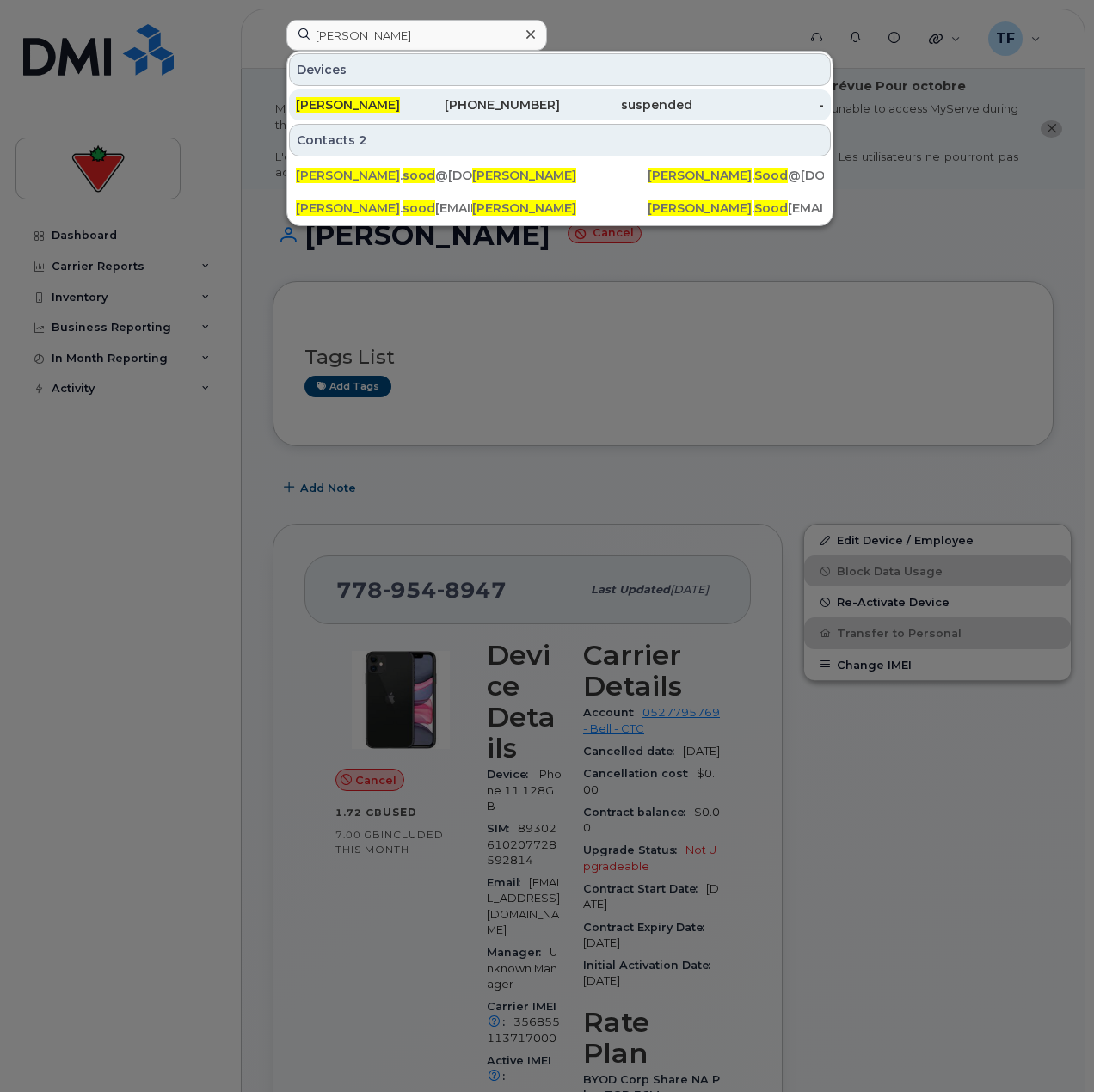
click at [393, 109] on div "Garima Sood" at bounding box center [361, 105] width 132 height 17
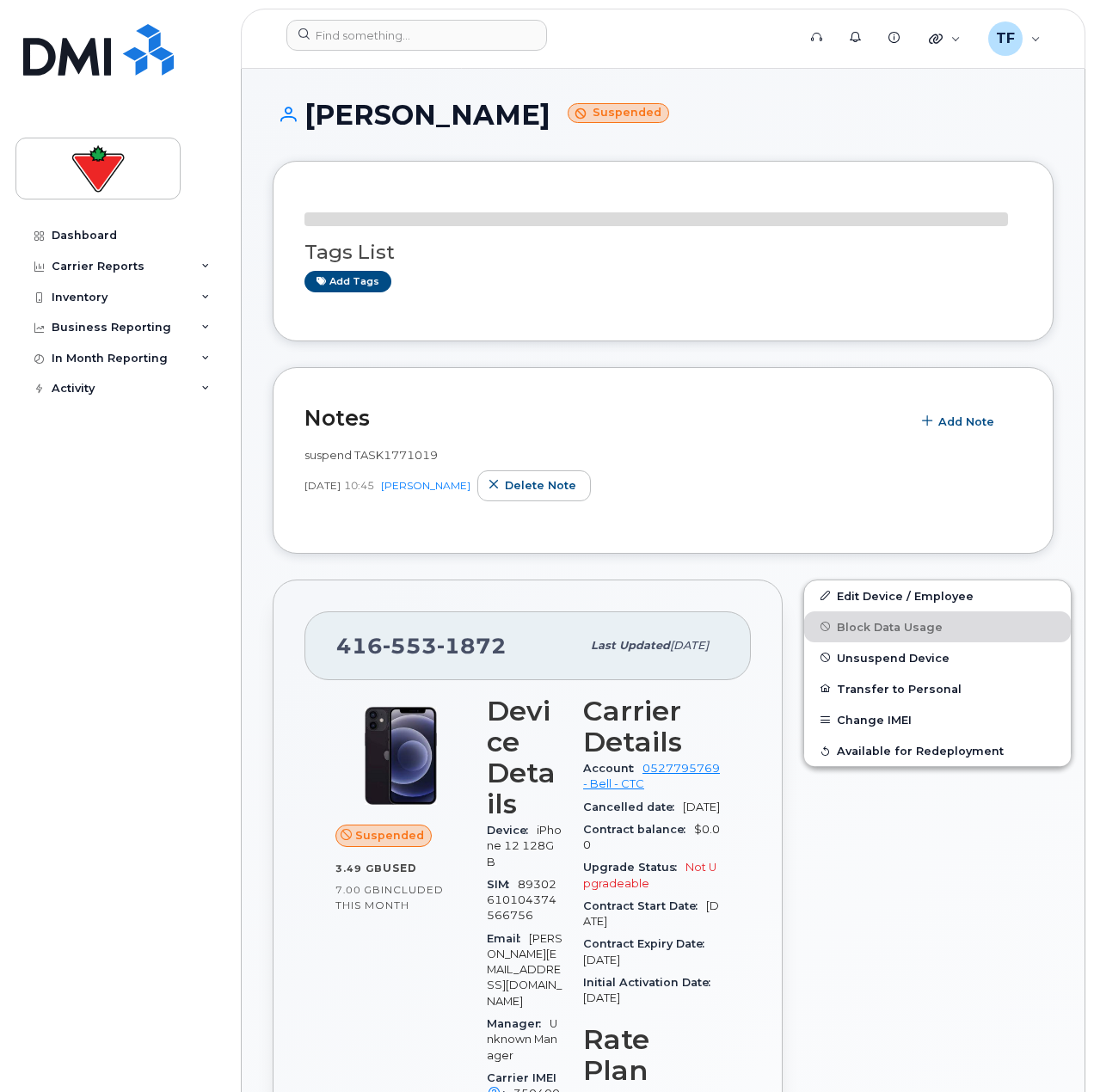
click at [422, 453] on div "suspend TASK1771019 [DATE] 10:45 [PERSON_NAME] Delete note" at bounding box center [663, 474] width 717 height 54
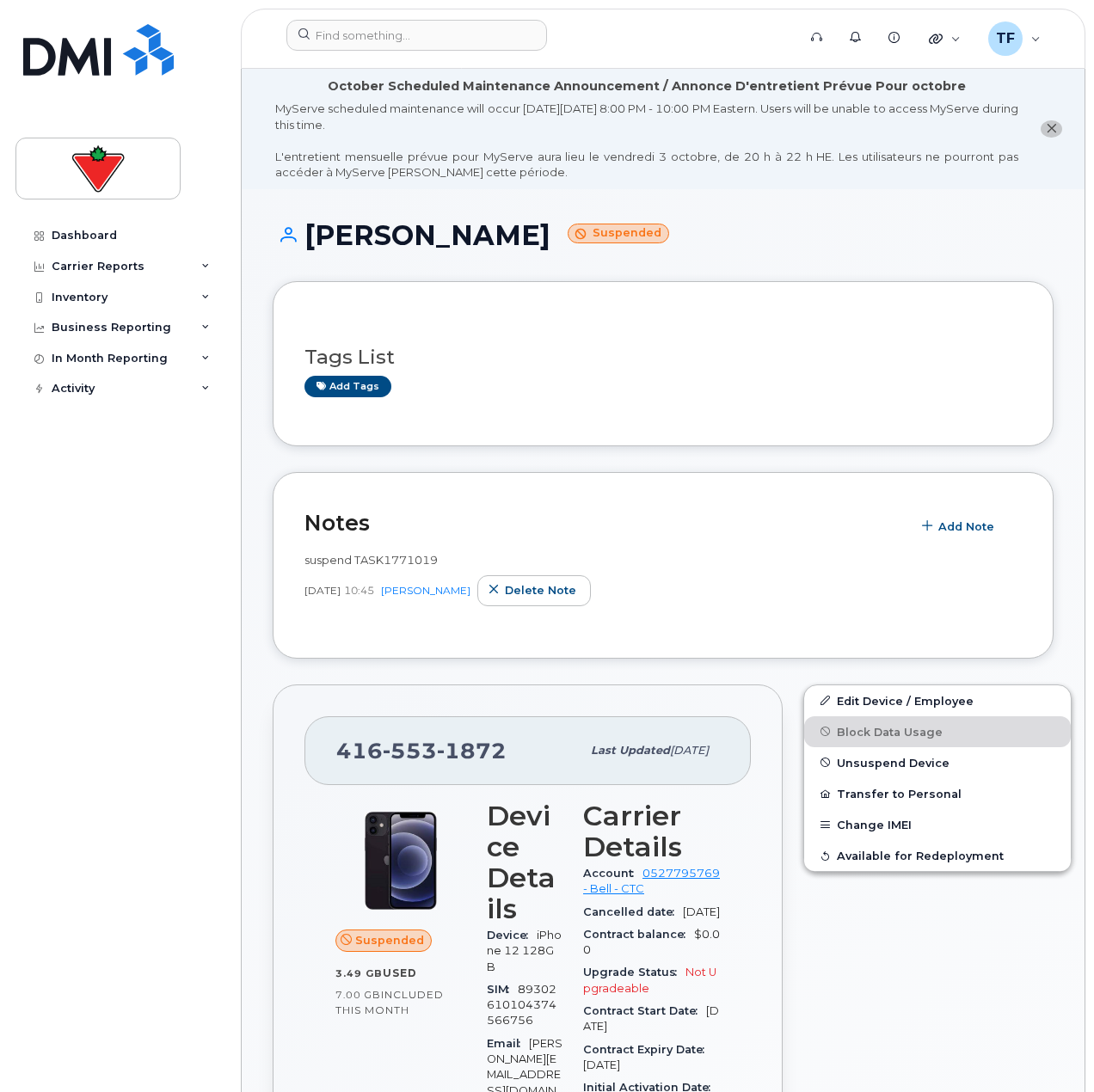
click at [386, 553] on span "suspend TASK1771019" at bounding box center [370, 560] width 133 height 14
copy span "TASK1771019"
click at [380, 49] on input at bounding box center [417, 35] width 260 height 31
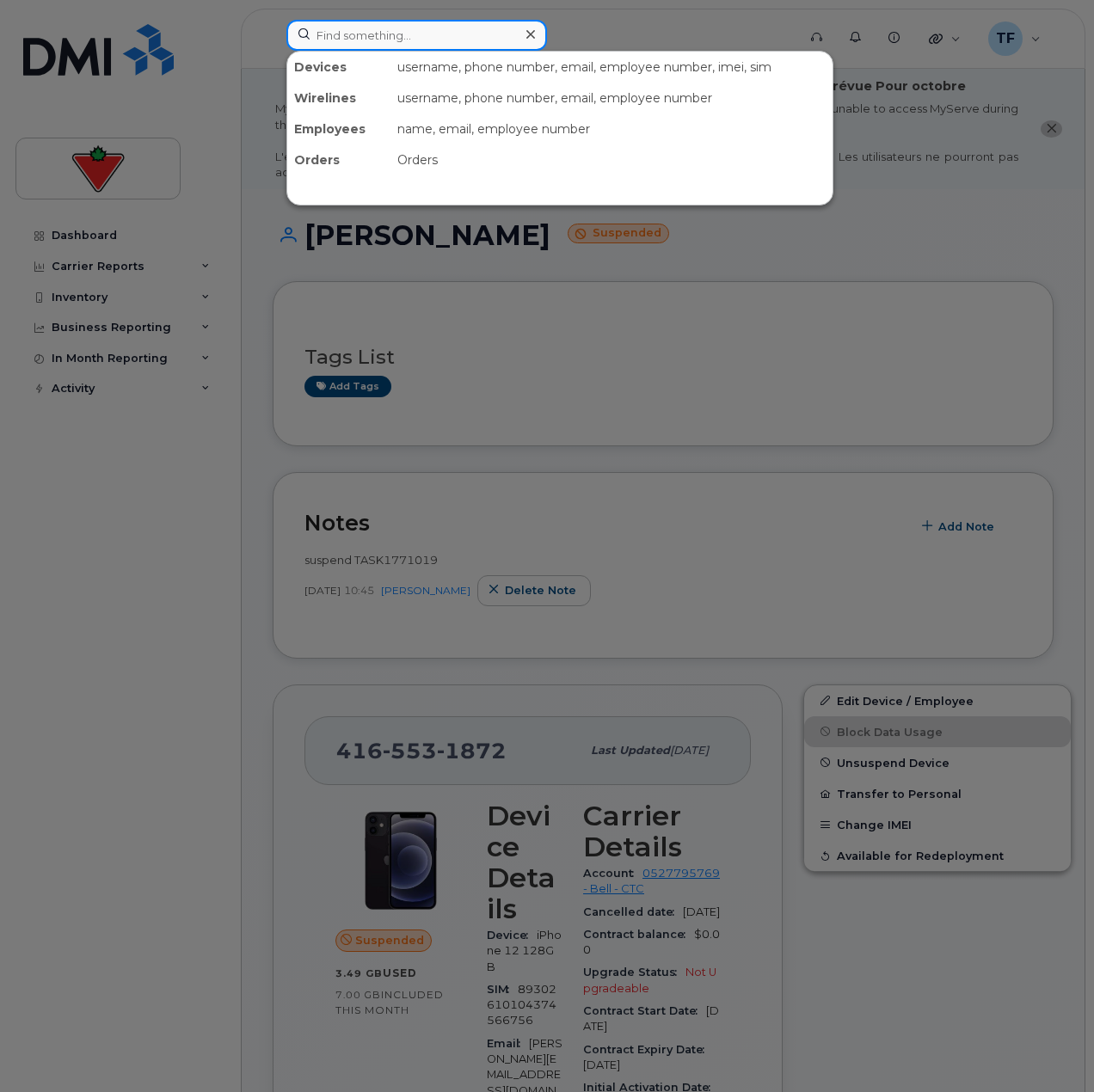
paste input "Meet.[PERSON_NAME]"
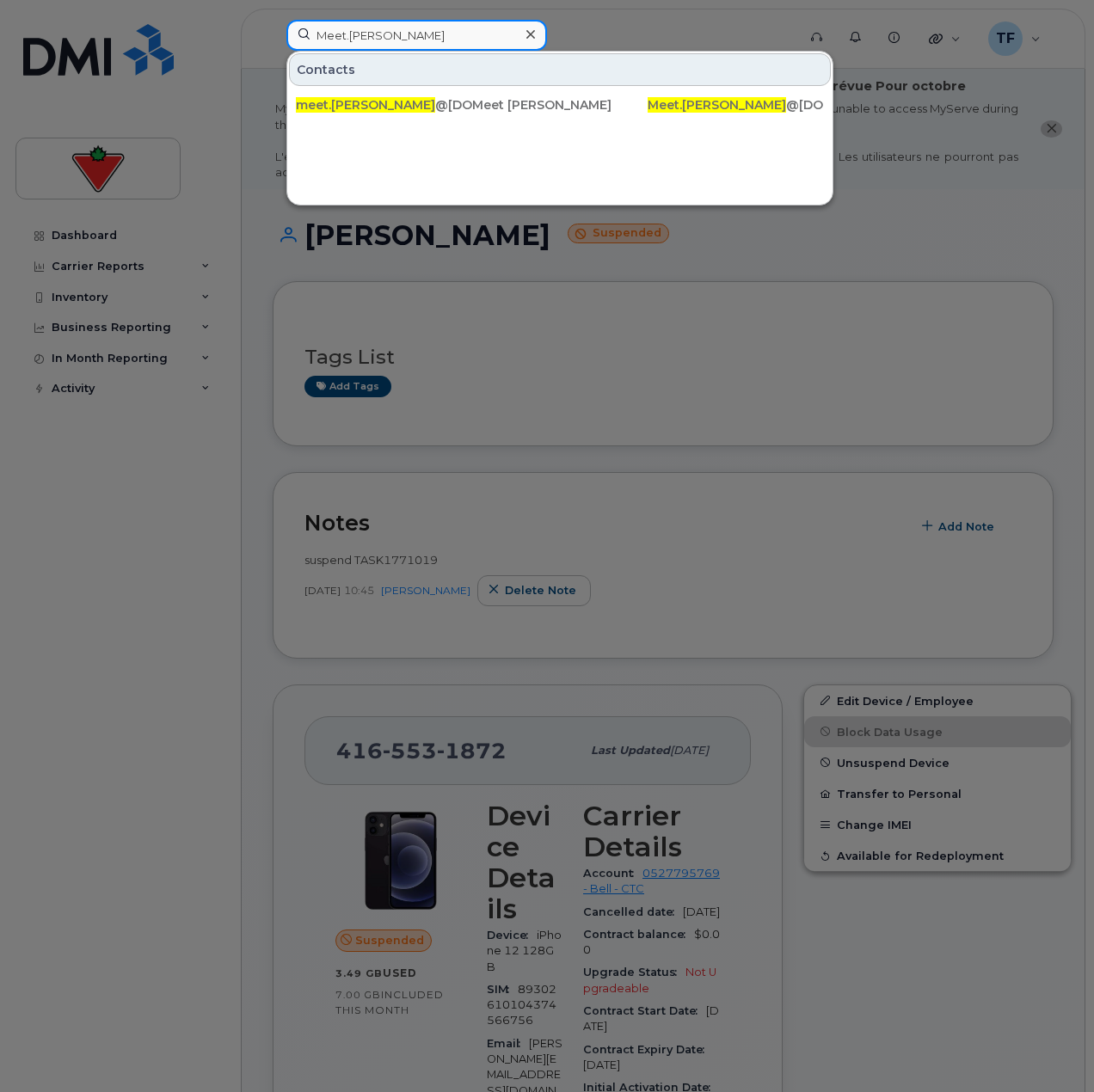
click at [390, 27] on input "Meet.[PERSON_NAME]" at bounding box center [417, 35] width 260 height 31
paste input "[PERSON_NAME]"
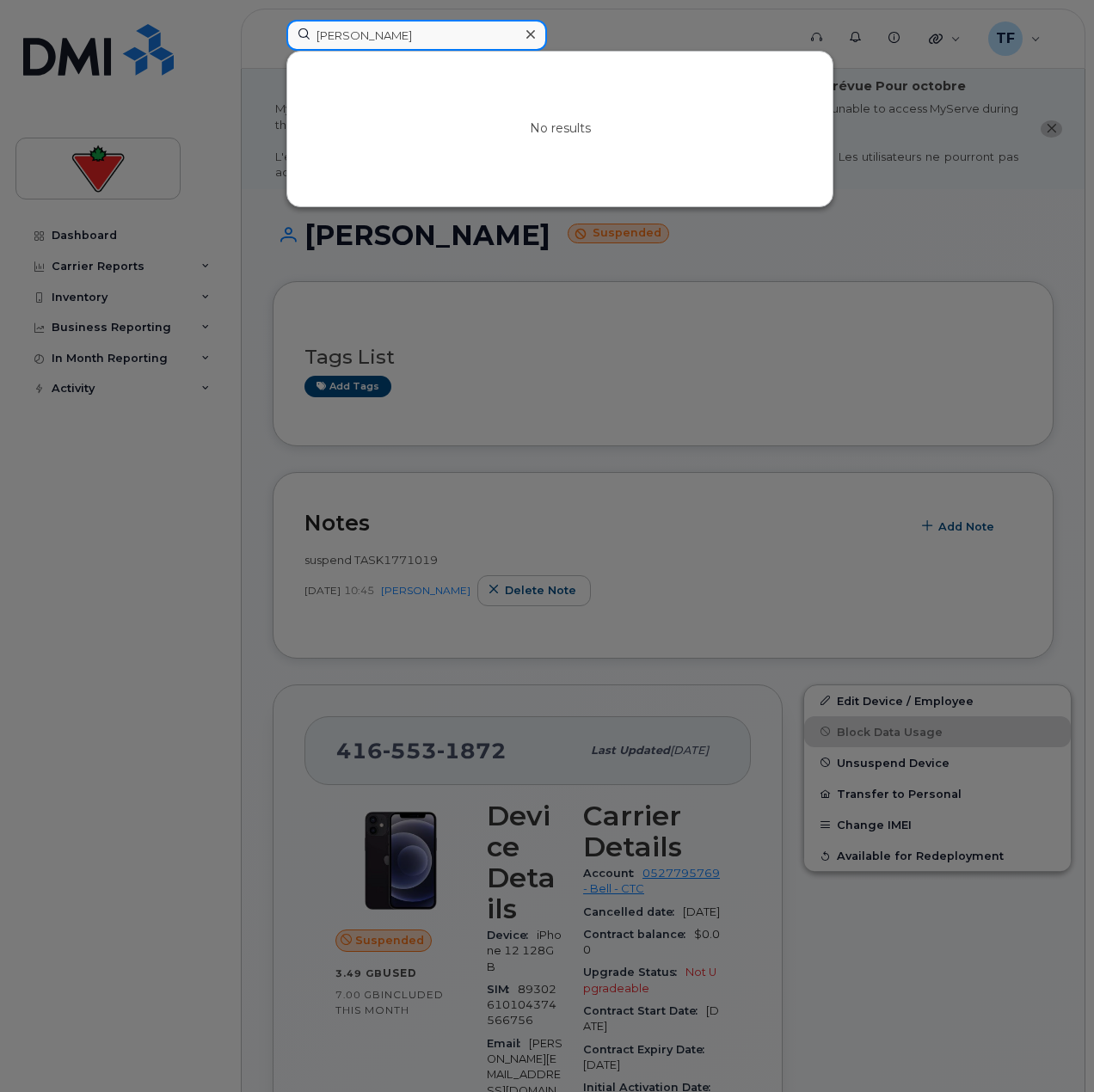
paste input "[PERSON_NAME]"
click at [429, 42] on input "[PERSON_NAME]" at bounding box center [417, 35] width 260 height 31
click at [372, 49] on input "Gayathri Ashok" at bounding box center [417, 35] width 260 height 31
paste input "Christine Botham"
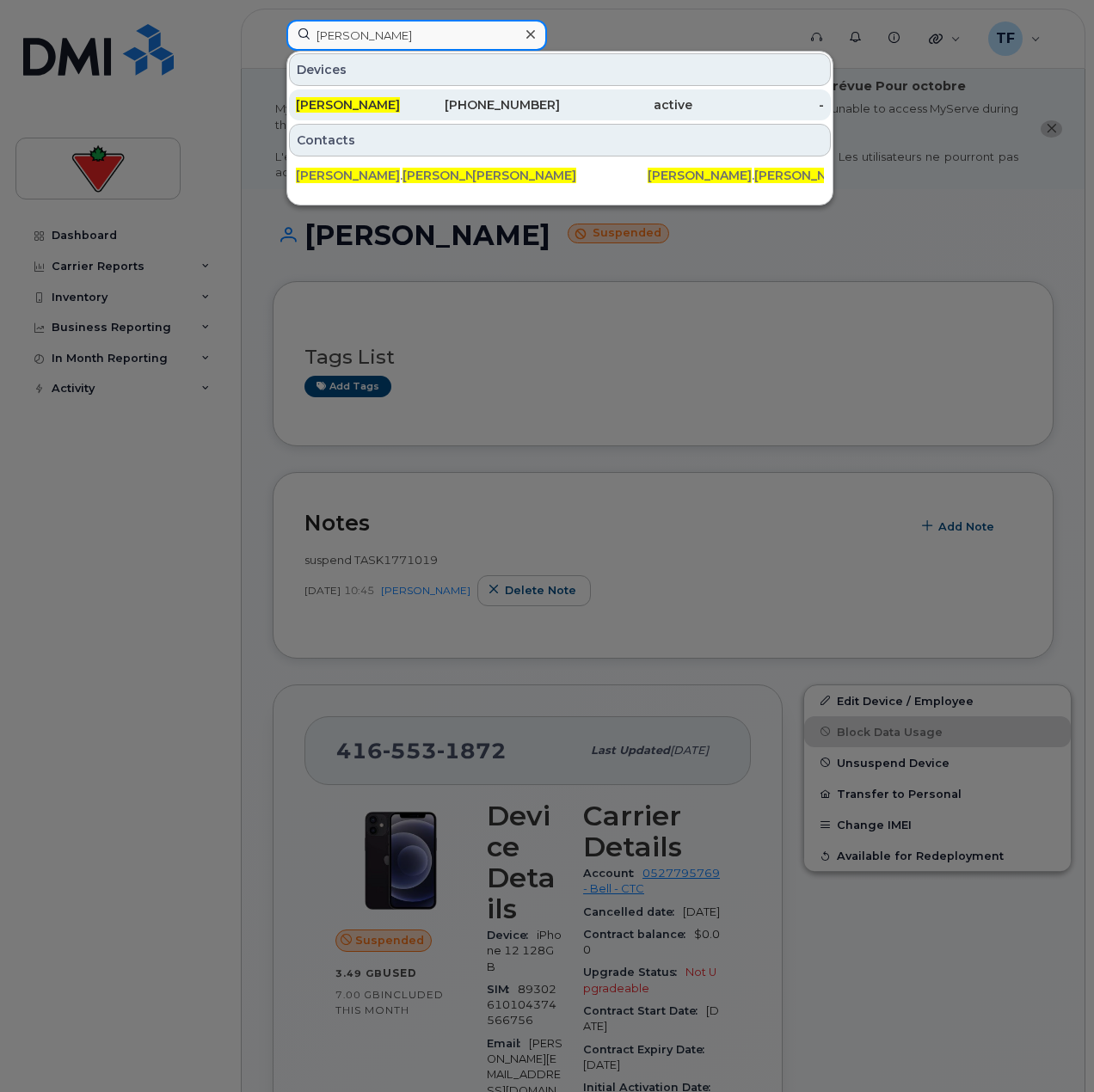
type input "Christine Botham"
click at [400, 109] on span "Christine Botham" at bounding box center [347, 105] width 104 height 16
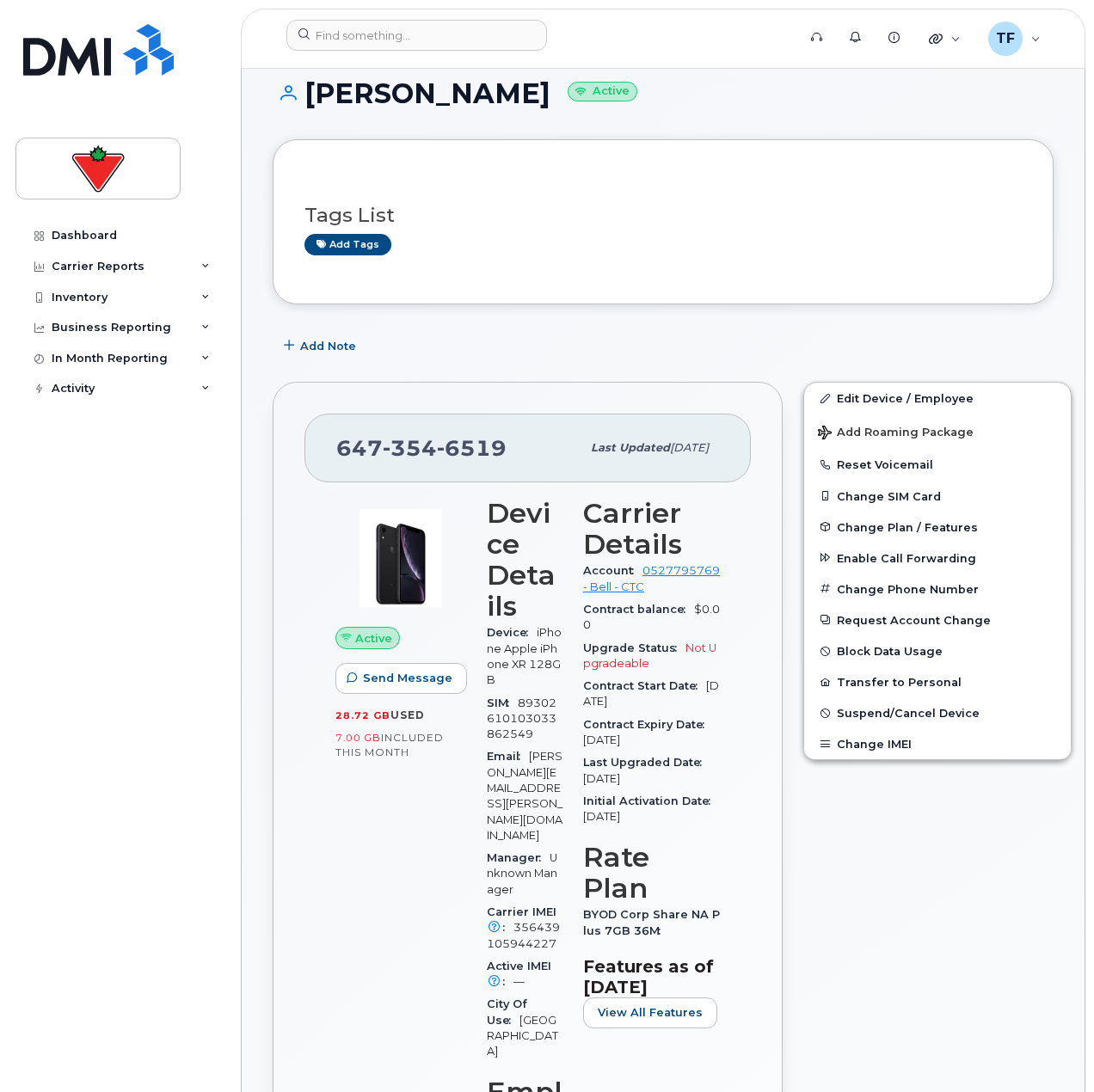
scroll to position [172, 0]
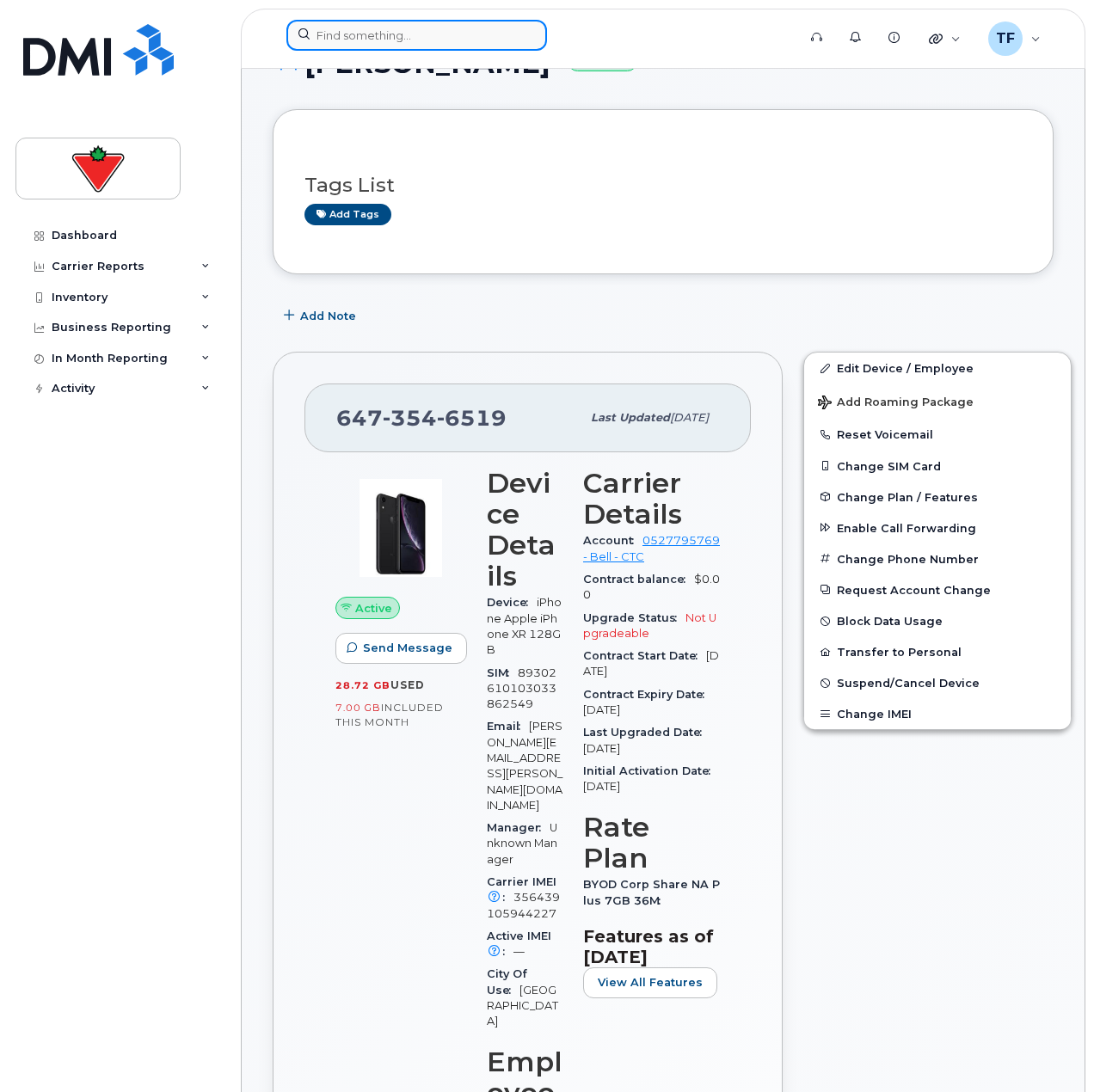
click at [430, 22] on input at bounding box center [417, 35] width 260 height 31
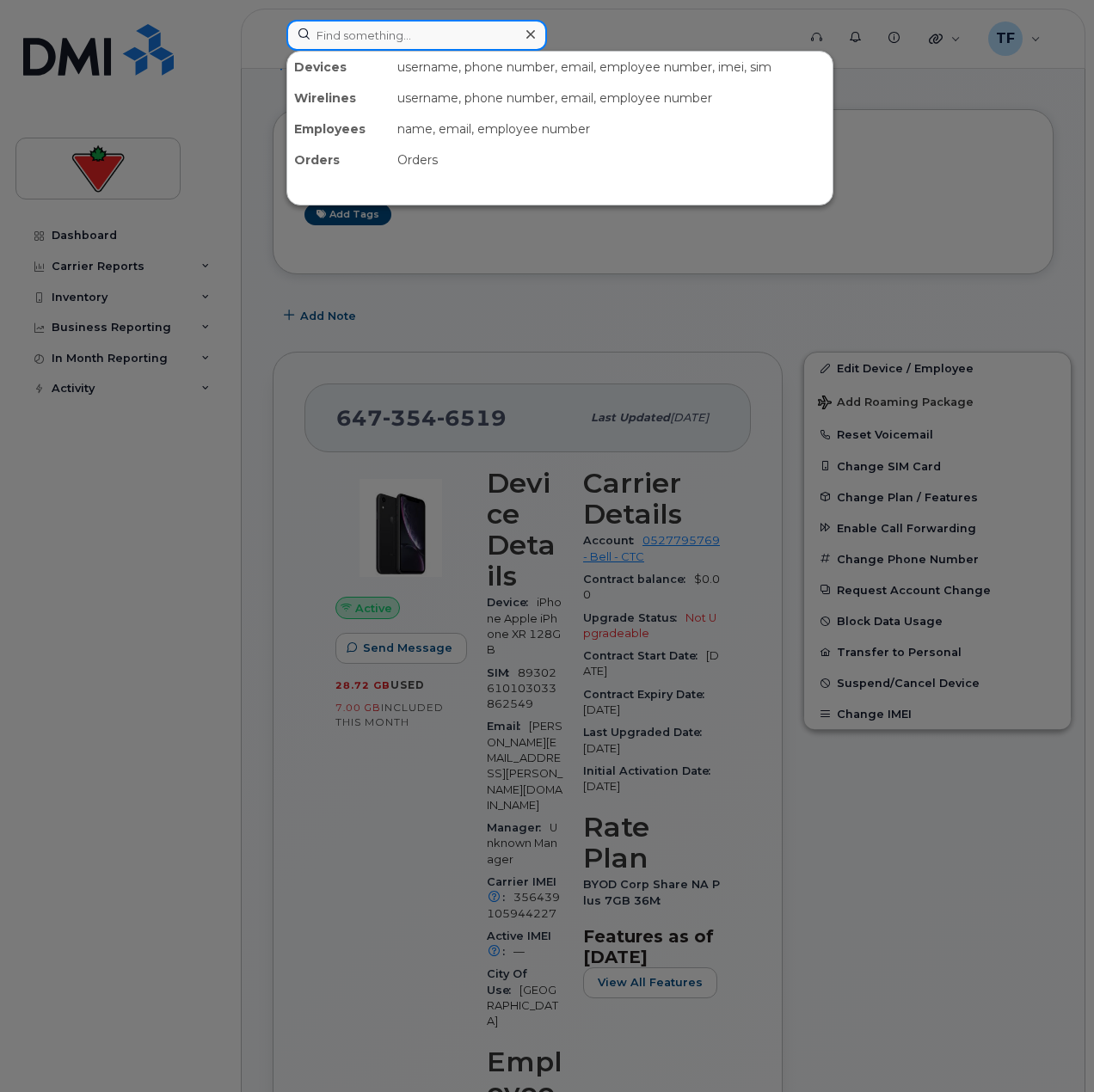
paste input "Eva.[PERSON_NAME]"
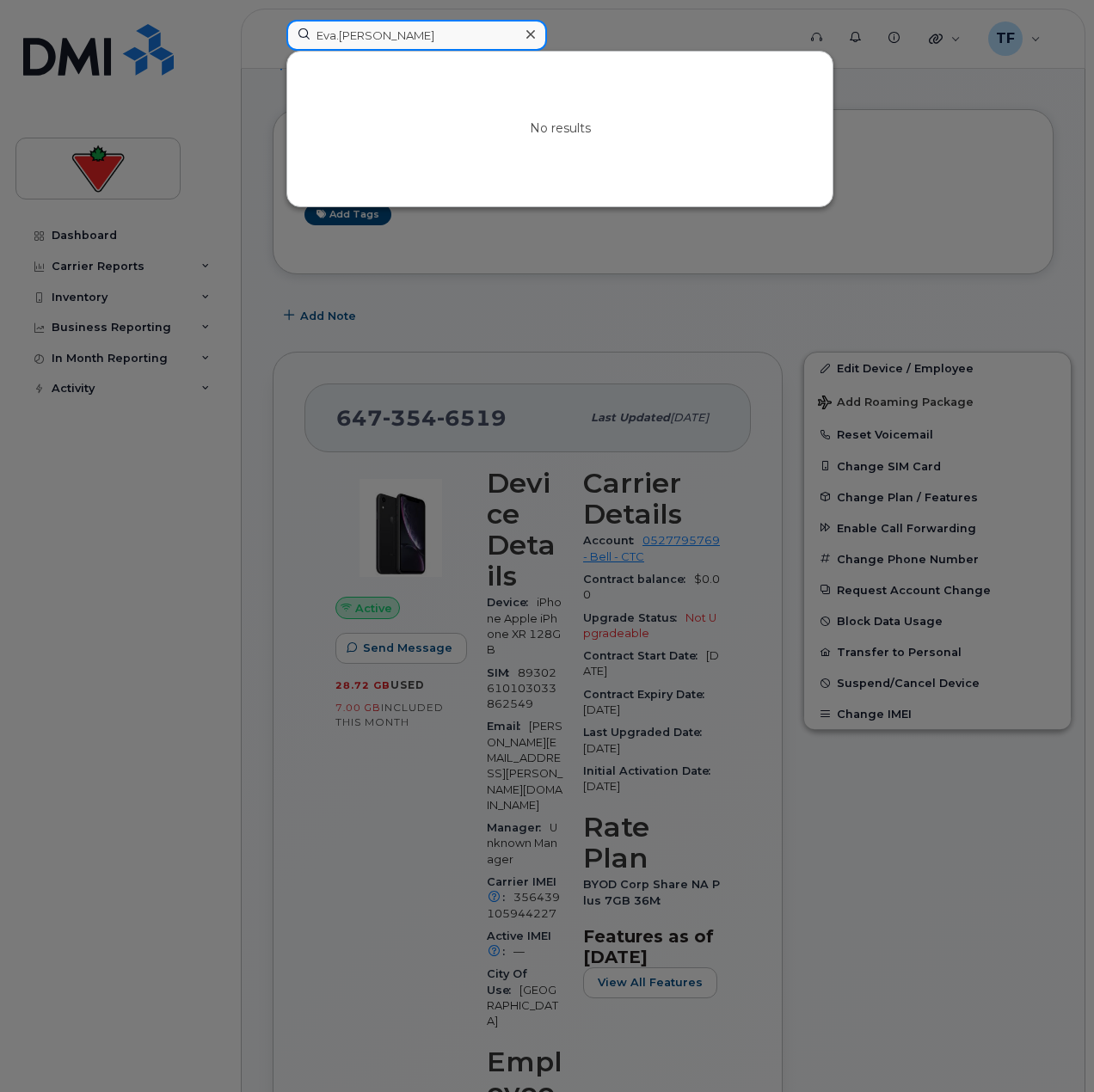
click at [489, 28] on input "Eva.[PERSON_NAME]" at bounding box center [417, 35] width 260 height 31
paste input "[PERSON_NAME]"
click at [478, 18] on div at bounding box center [547, 546] width 1094 height 1092
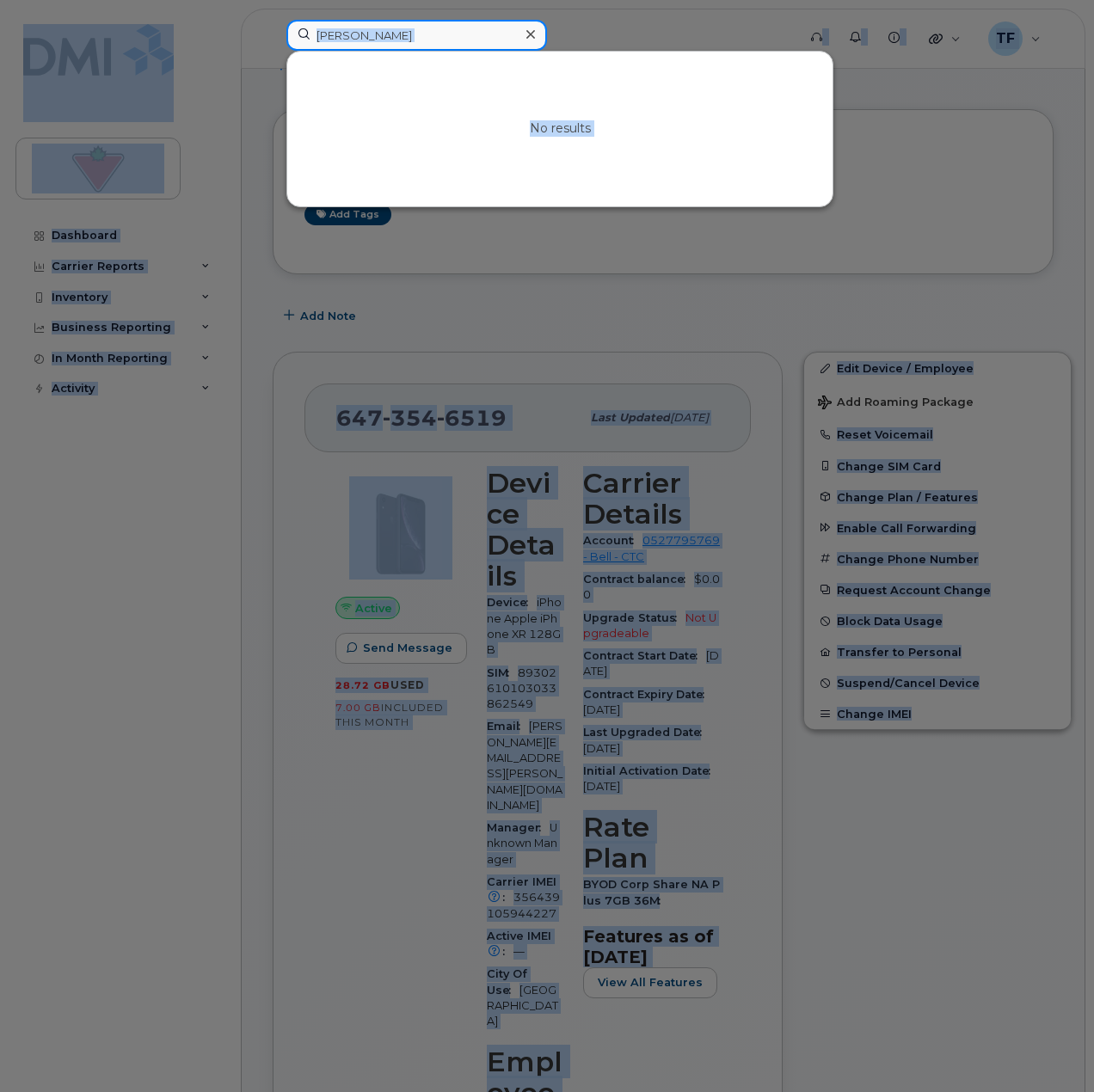
click at [474, 37] on input "[PERSON_NAME]" at bounding box center [417, 35] width 260 height 31
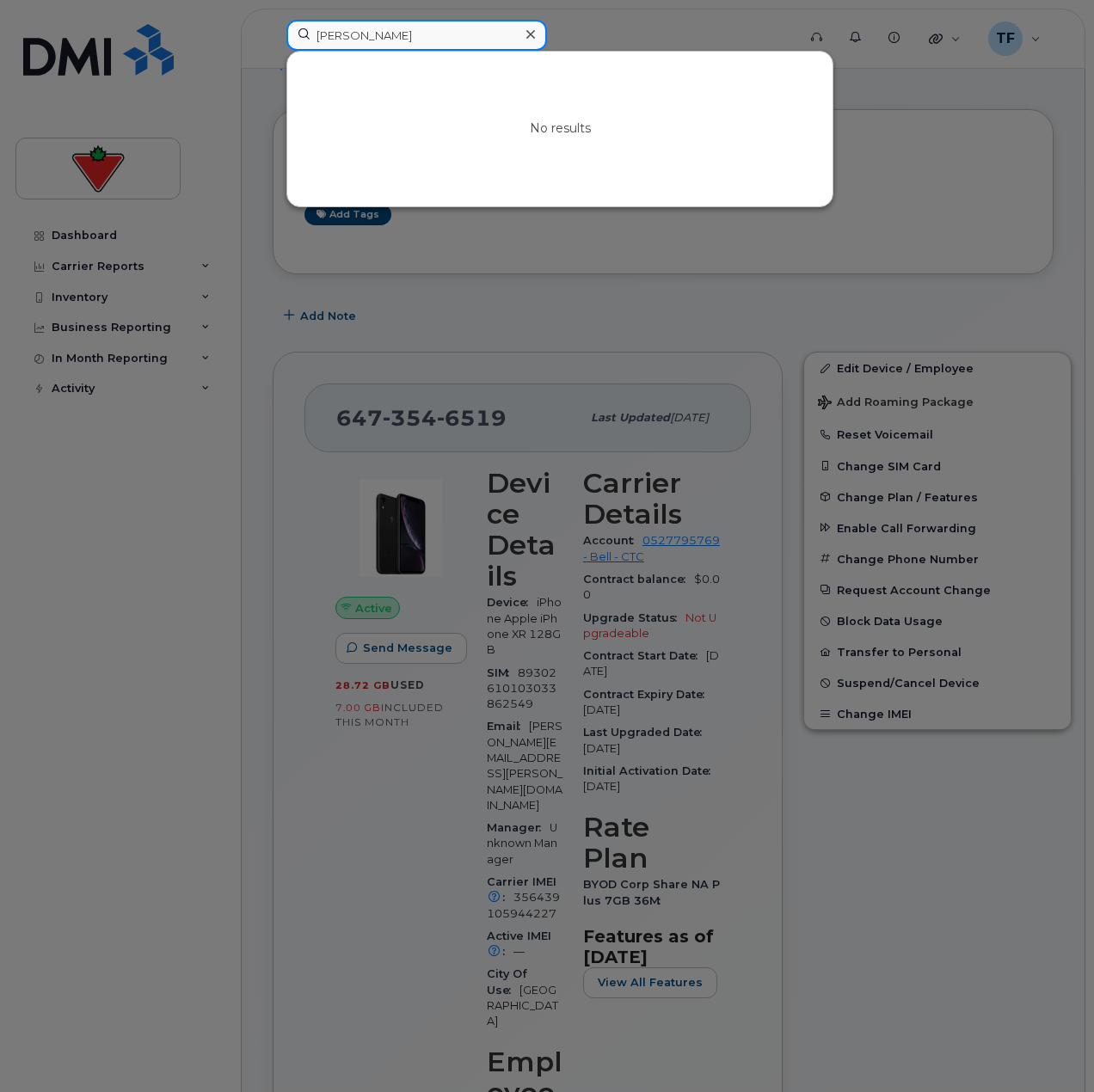
paste input "[PERSON_NAME]"
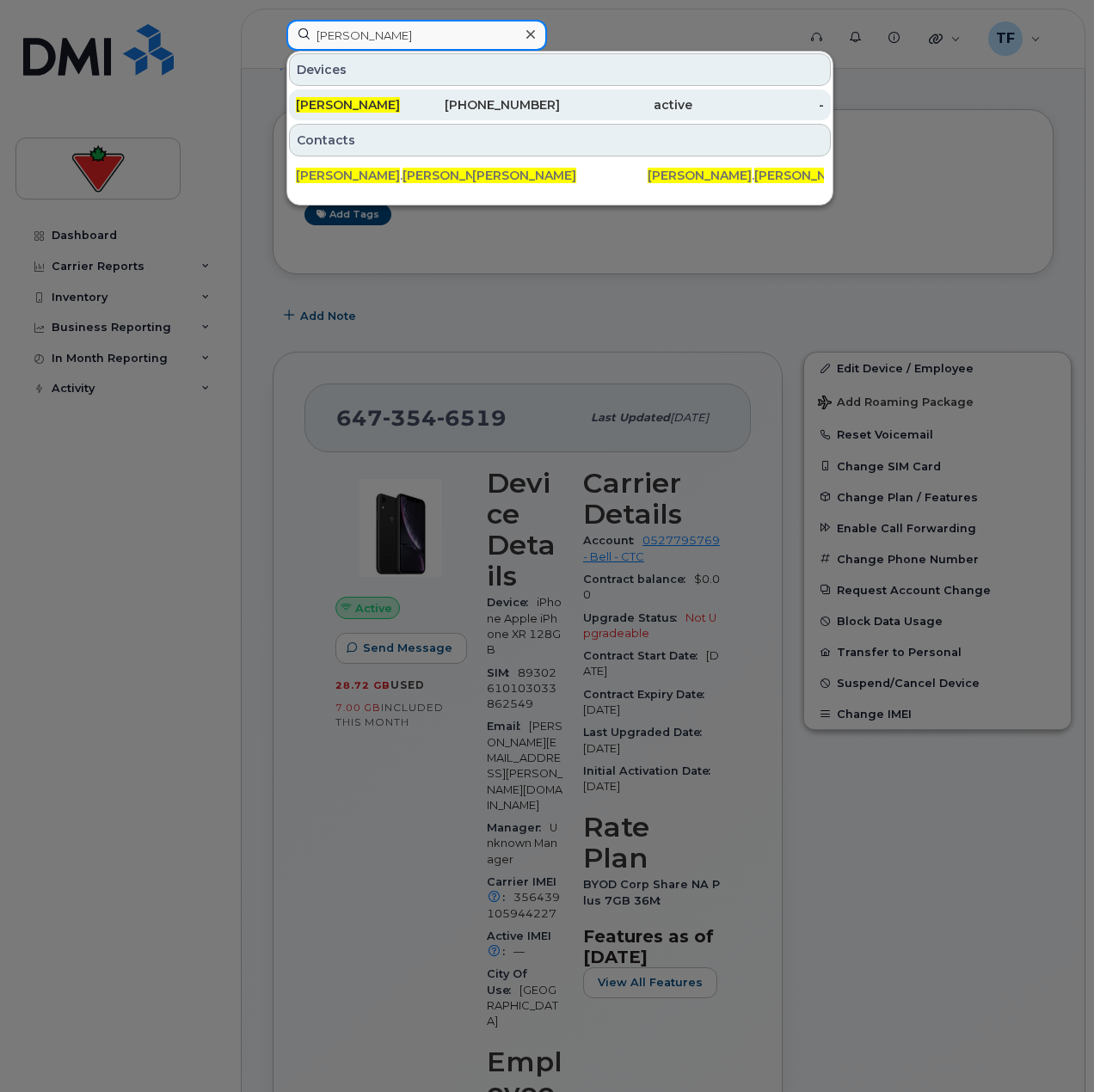
type input "[PERSON_NAME]"
click at [457, 105] on div "[PHONE_NUMBER]" at bounding box center [495, 105] width 132 height 17
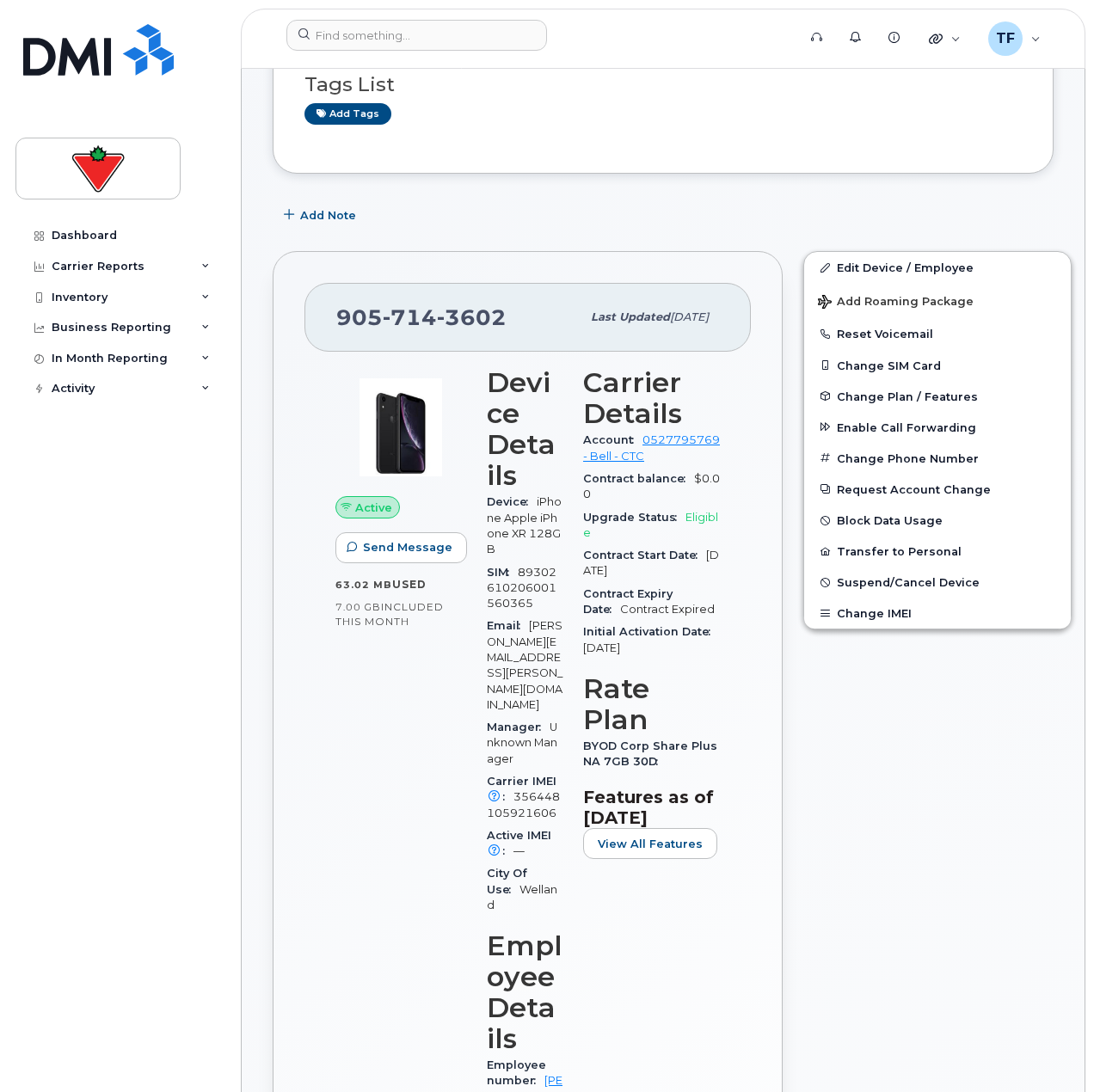
scroll to position [344, 0]
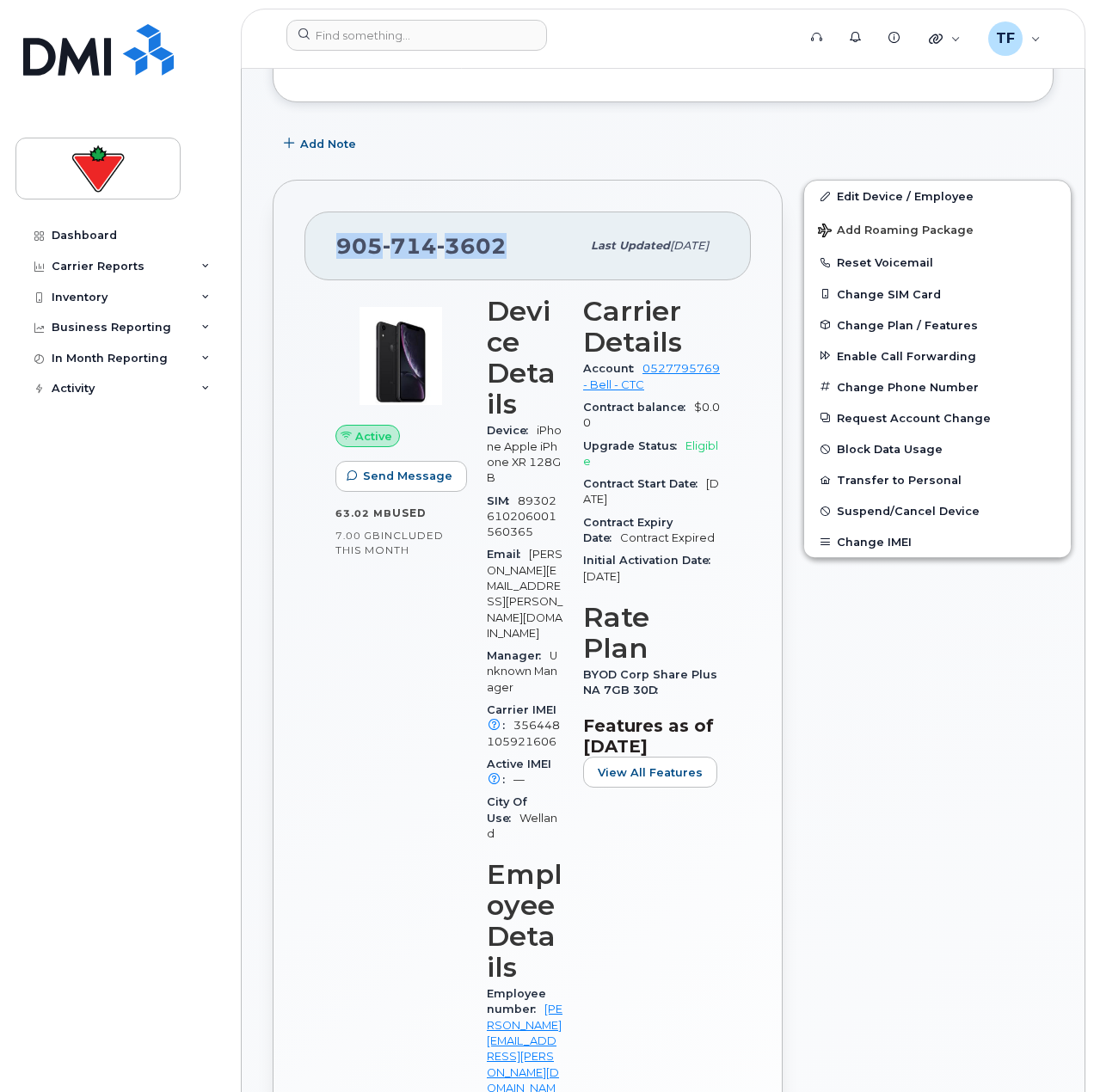
drag, startPoint x: 494, startPoint y: 249, endPoint x: 326, endPoint y: 249, distance: 168.0
click at [326, 249] on div "905 714 3602 Last updated Feb 11, 2025" at bounding box center [527, 246] width 446 height 69
copy span "905 714 3602"
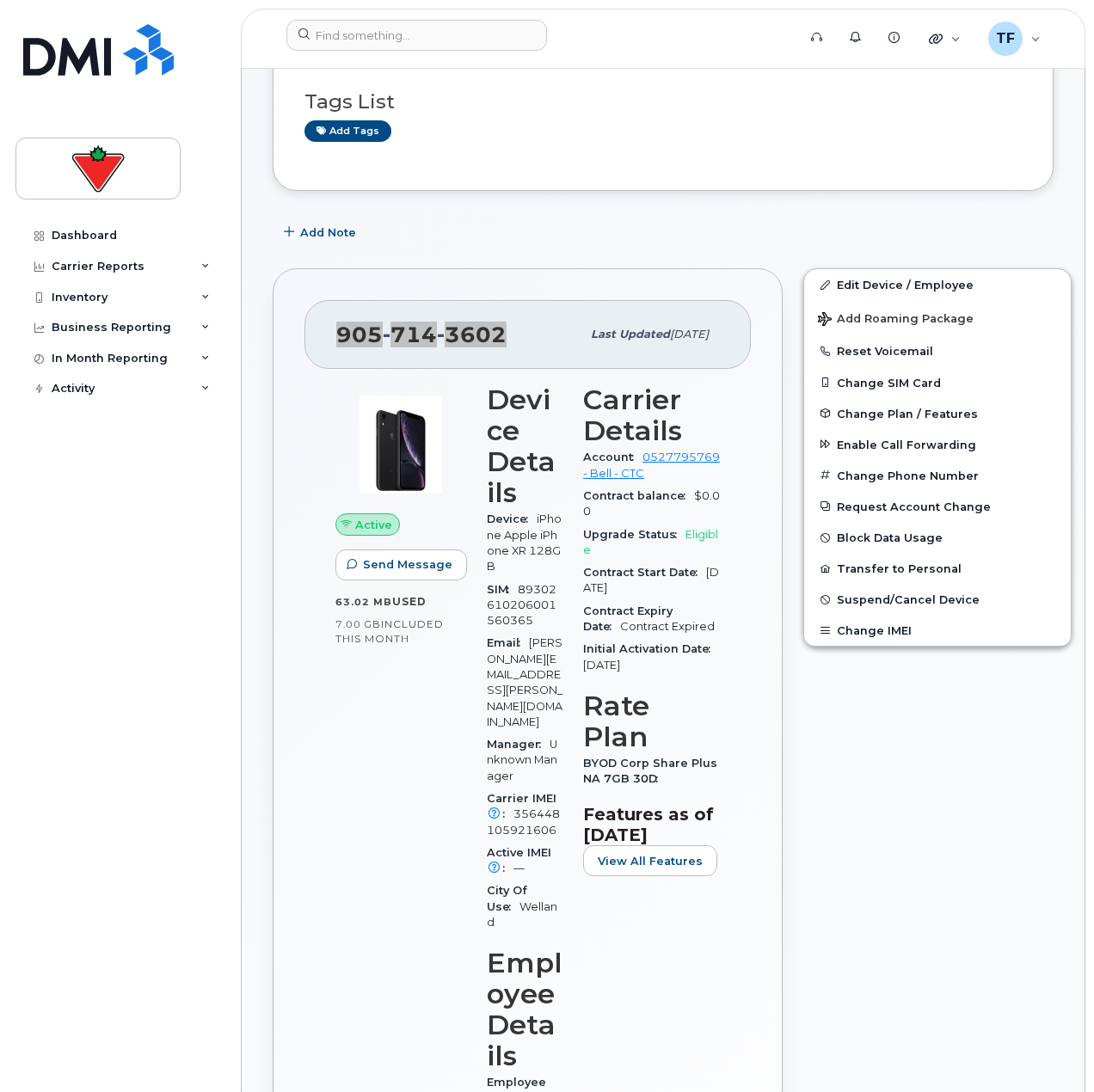
scroll to position [172, 0]
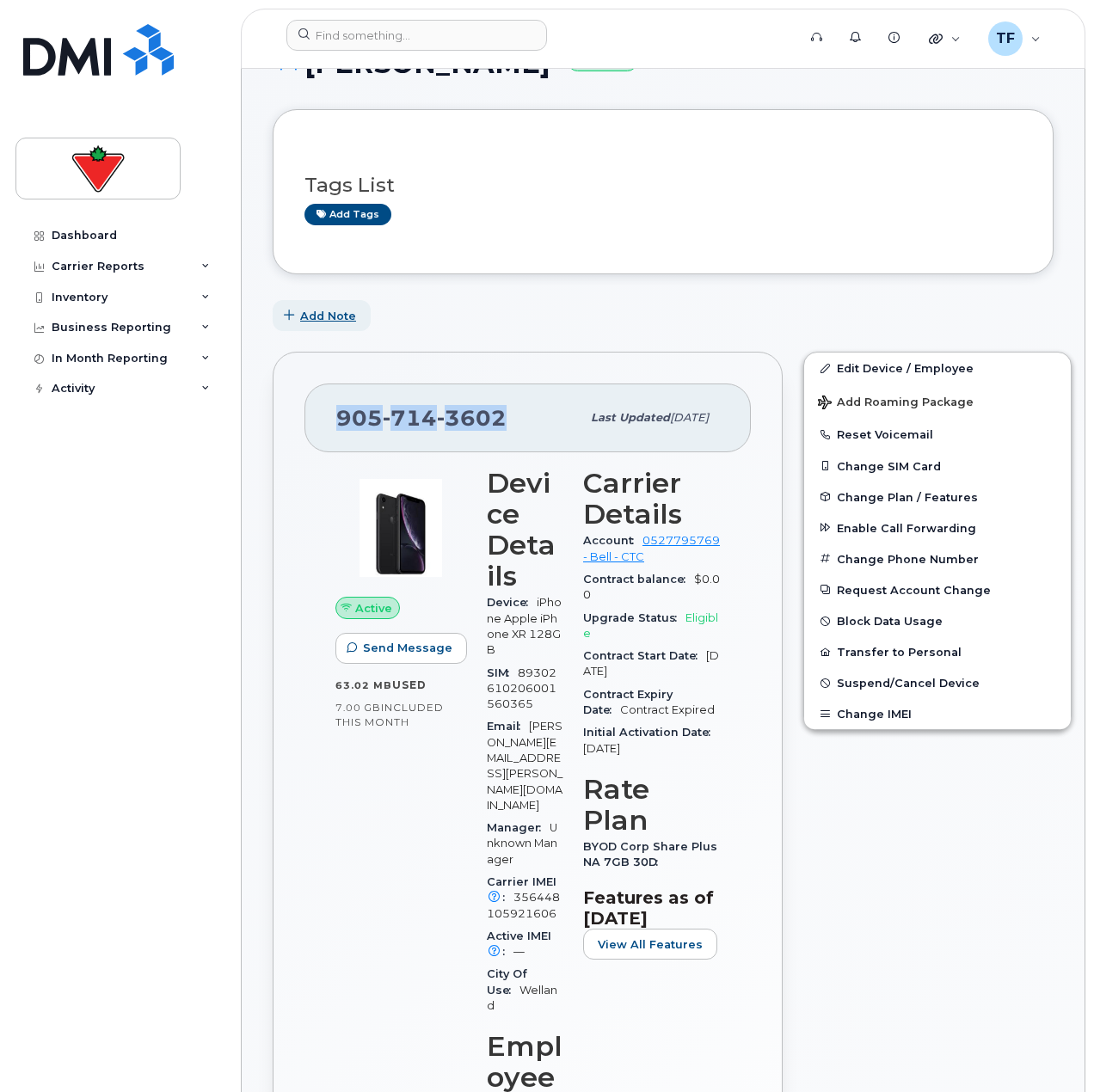
click at [299, 304] on button "Add Note" at bounding box center [322, 316] width 98 height 31
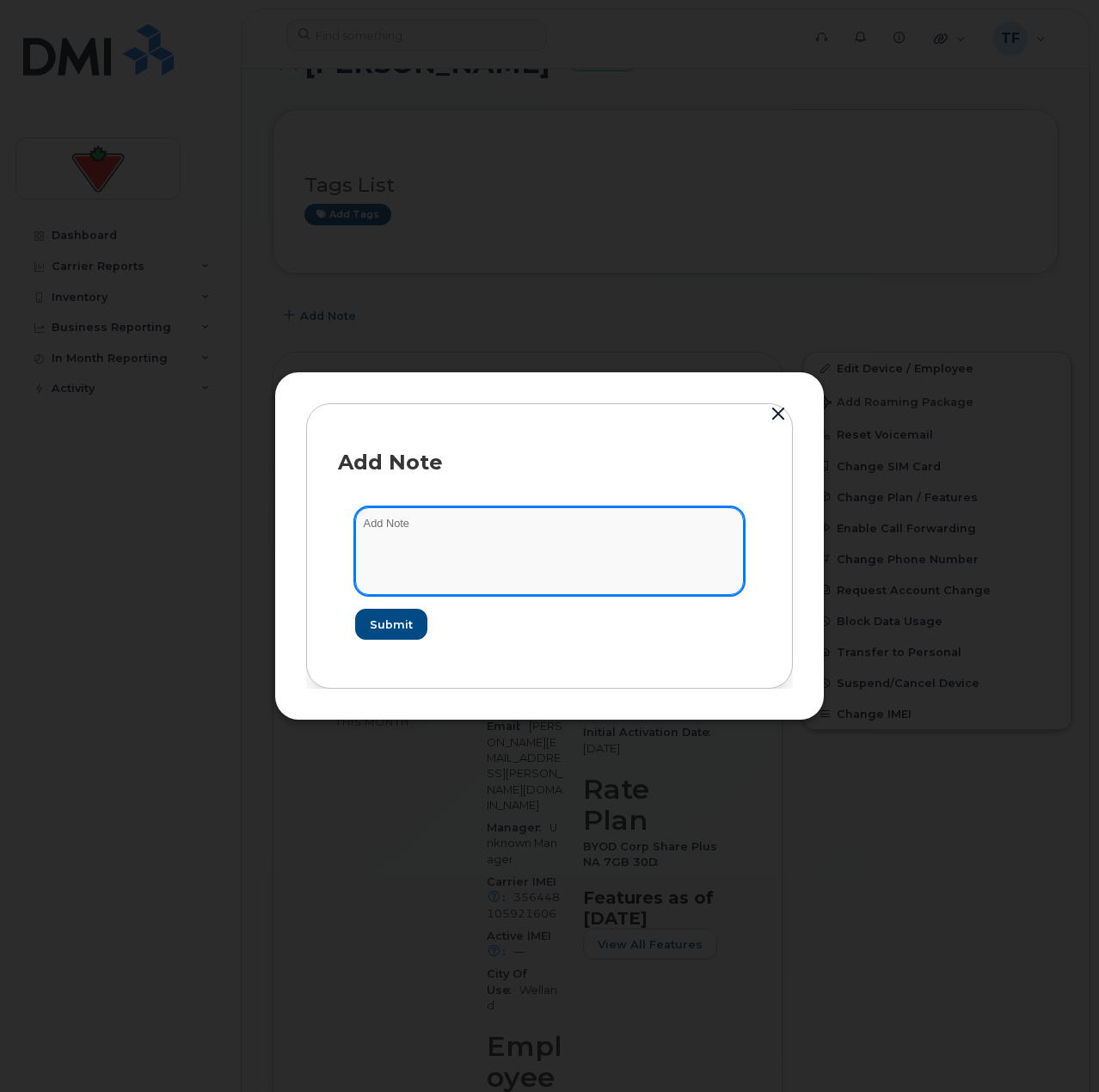
click at [651, 580] on textarea at bounding box center [550, 551] width 389 height 87
paste textarea "TASK1772240"
type textarea "TASK1772240 suspend"
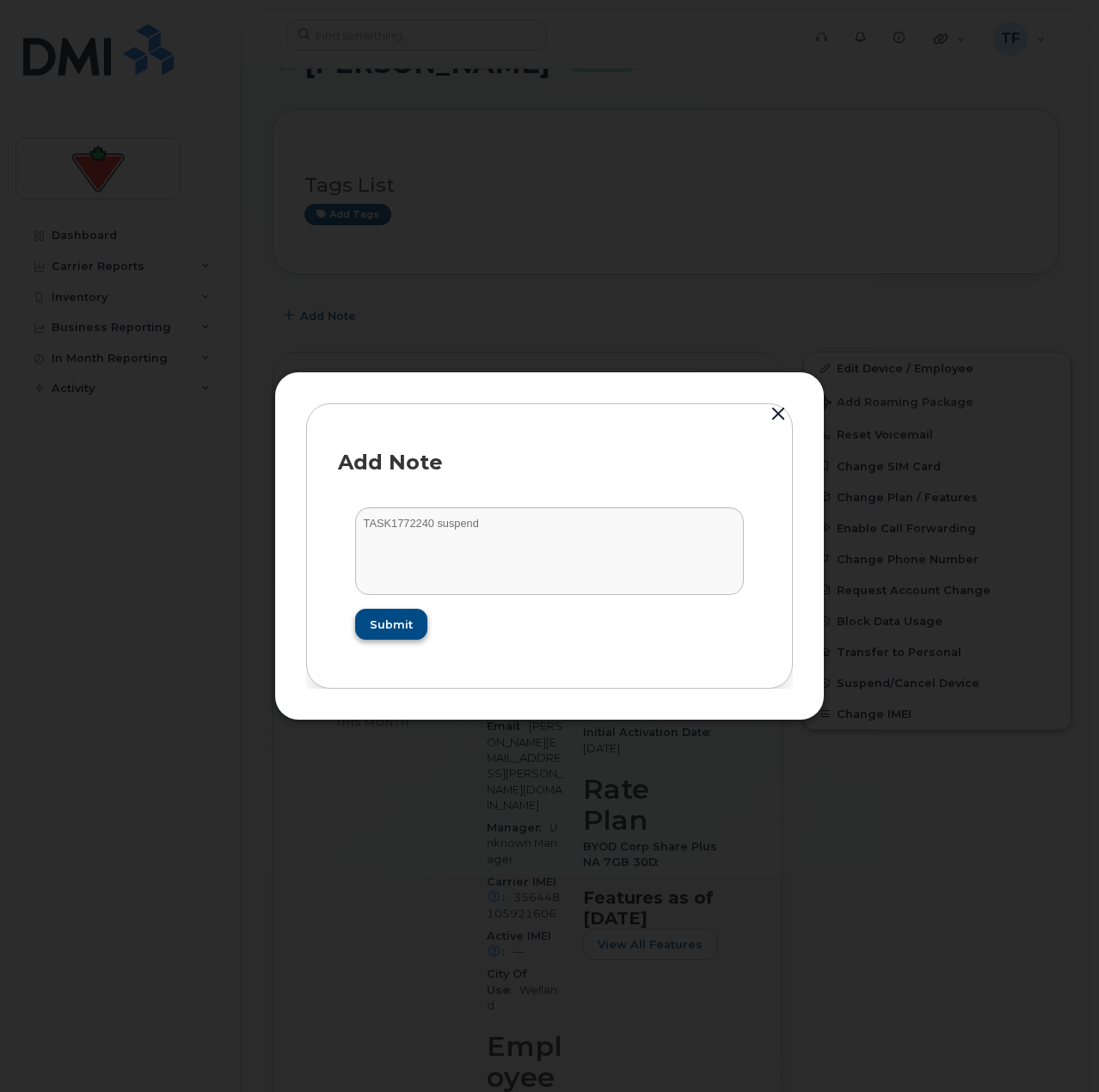
click at [427, 628] on form "TASK1772240 suspend Submit" at bounding box center [550, 574] width 424 height 167
click at [419, 628] on button "Submit" at bounding box center [391, 625] width 71 height 31
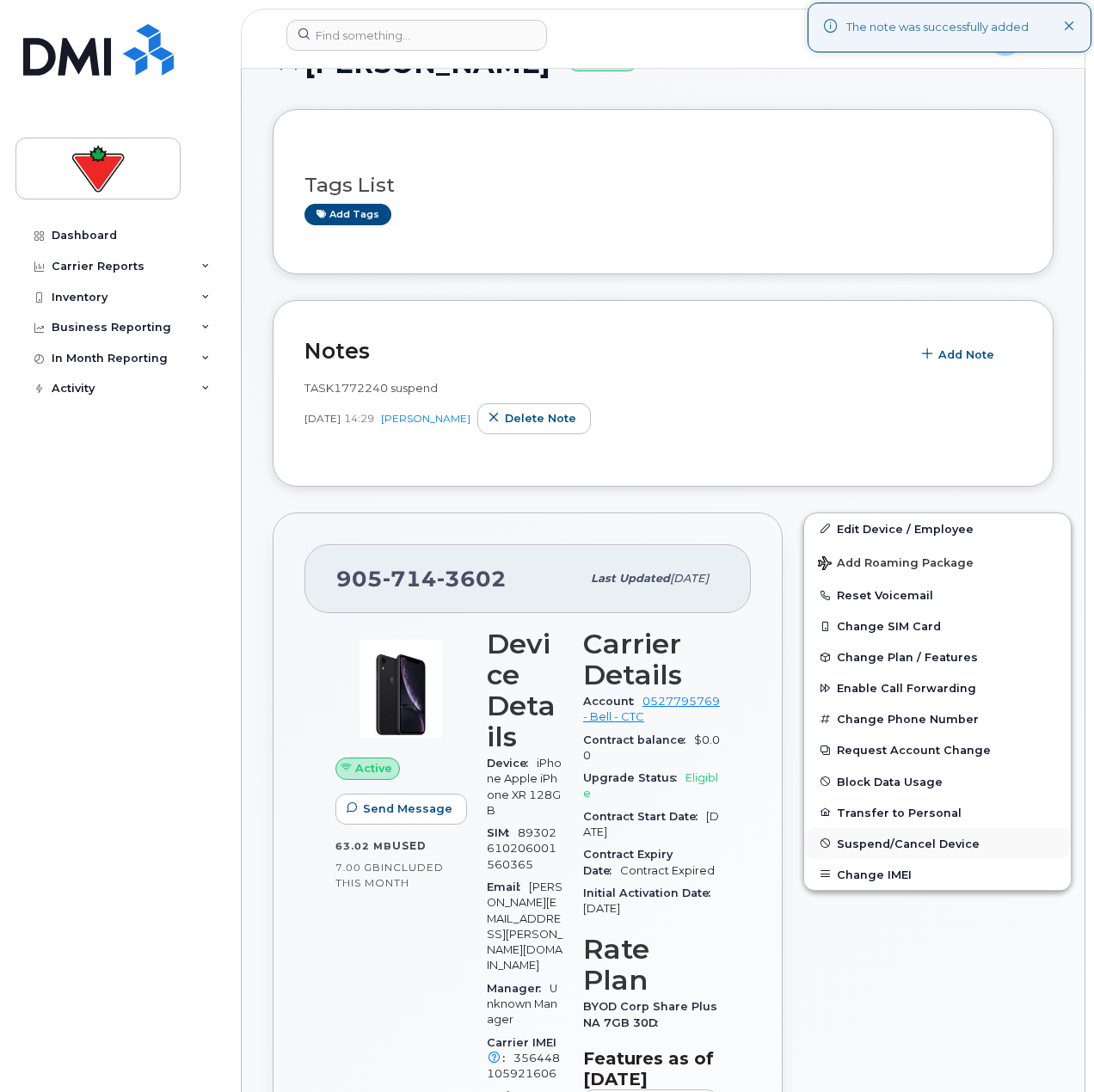
click at [884, 836] on span "Suspend/Cancel Device" at bounding box center [907, 842] width 143 height 13
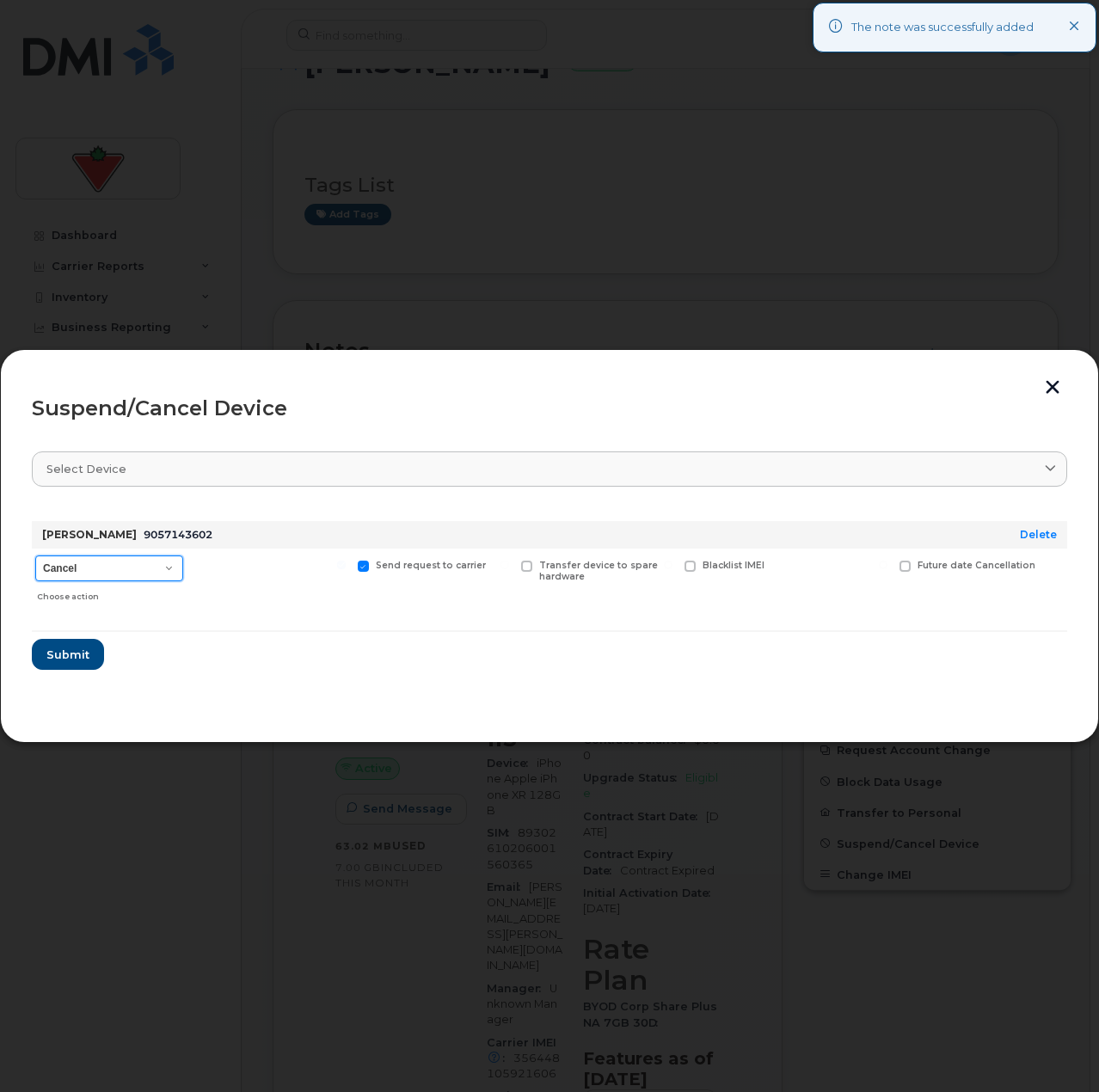
drag, startPoint x: 137, startPoint y: 565, endPoint x: 135, endPoint y: 576, distance: 11.2
click at [137, 565] on select "Cancel Suspend - Extend Suspension Suspend - Reduced Rate Suspend - Full Rate S…" at bounding box center [109, 568] width 148 height 26
select select "[object Object]"
click at [35, 556] on select "Cancel Suspend - Extend Suspension Suspend - Reduced Rate Suspend - Full Rate S…" at bounding box center [109, 568] width 148 height 26
click at [83, 661] on span "Submit" at bounding box center [67, 655] width 43 height 17
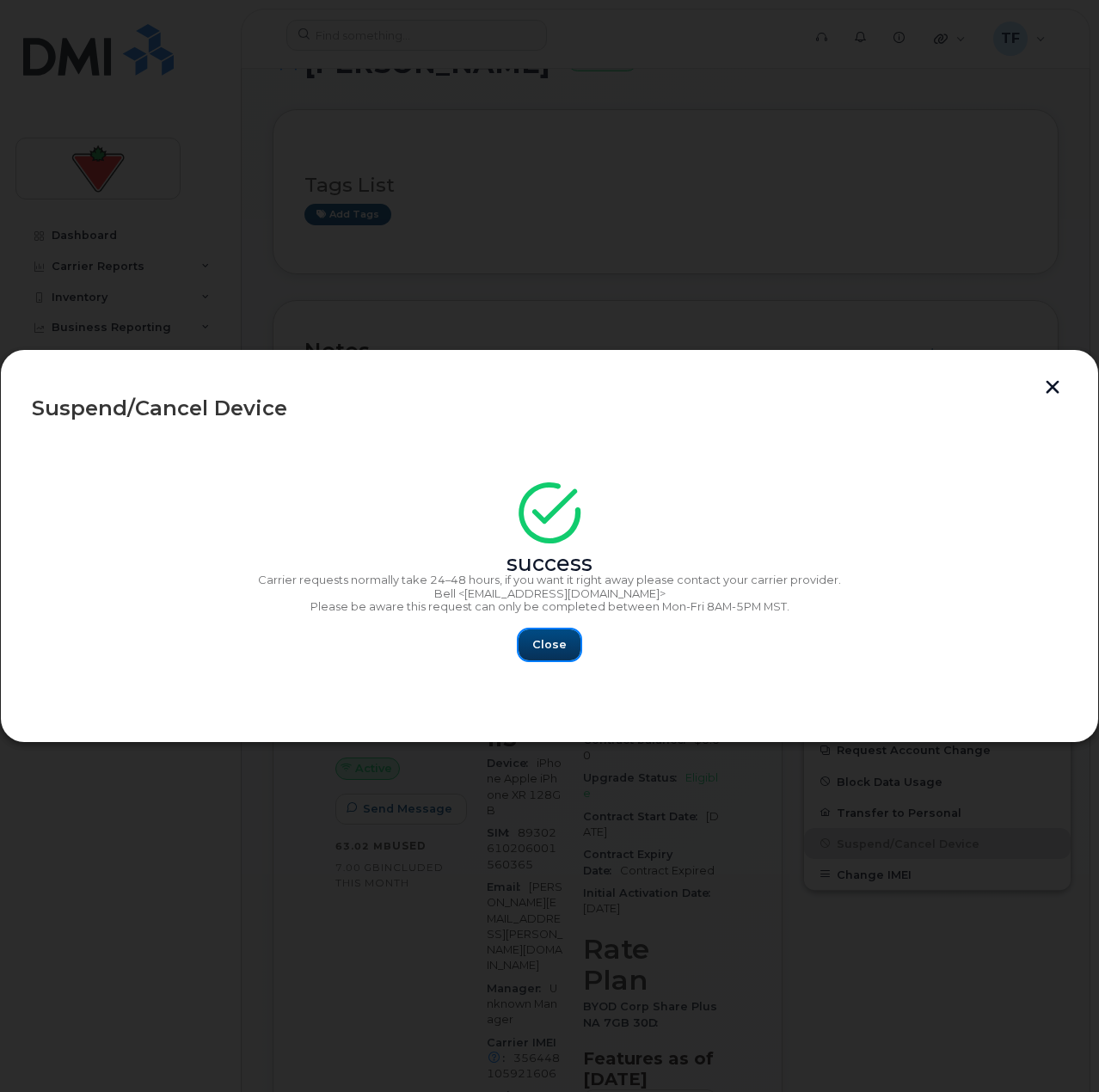
click at [550, 650] on span "Close" at bounding box center [549, 644] width 34 height 17
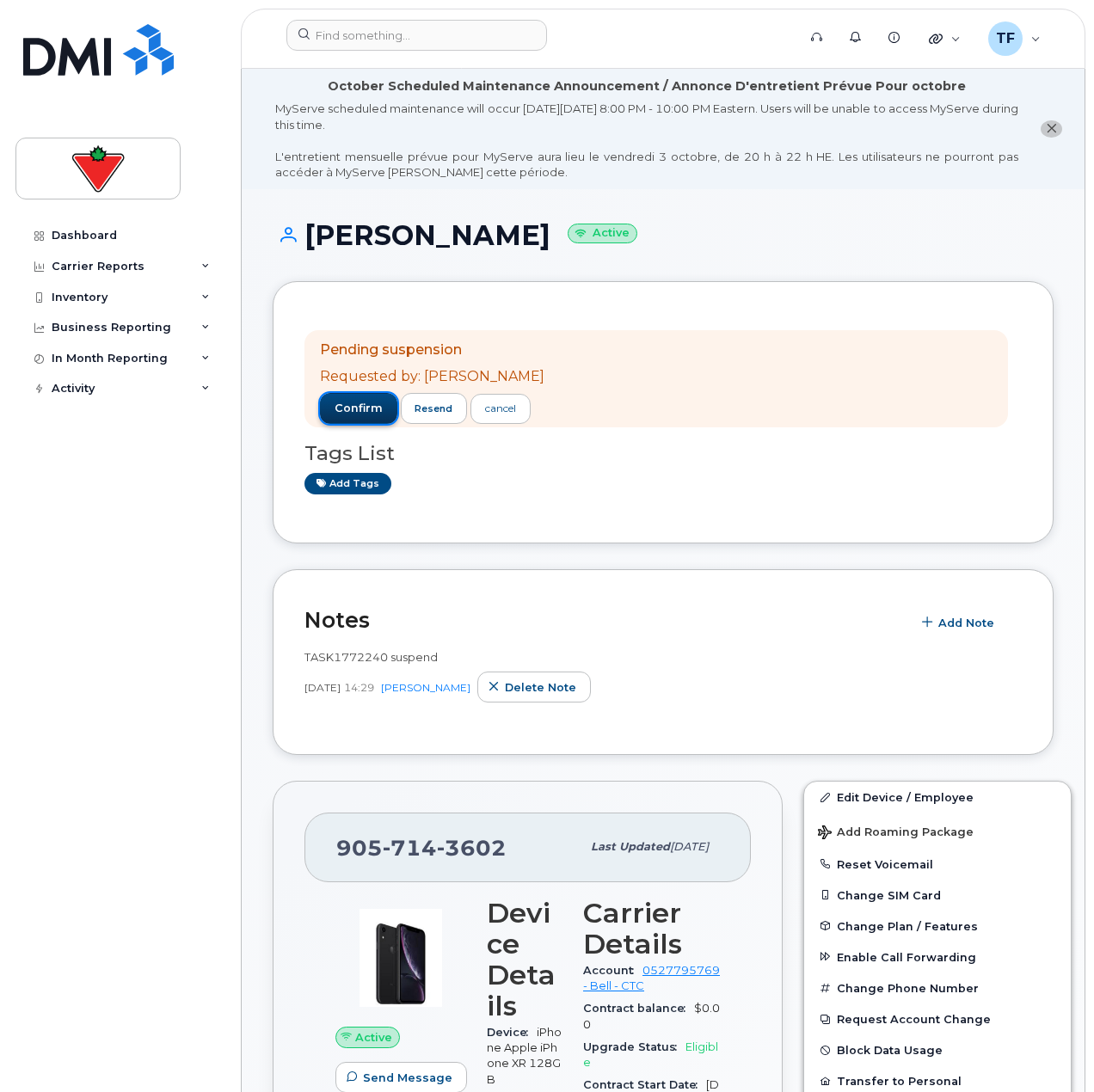
click at [370, 400] on button "confirm" at bounding box center [359, 409] width 78 height 31
